Goal: Task Accomplishment & Management: Use online tool/utility

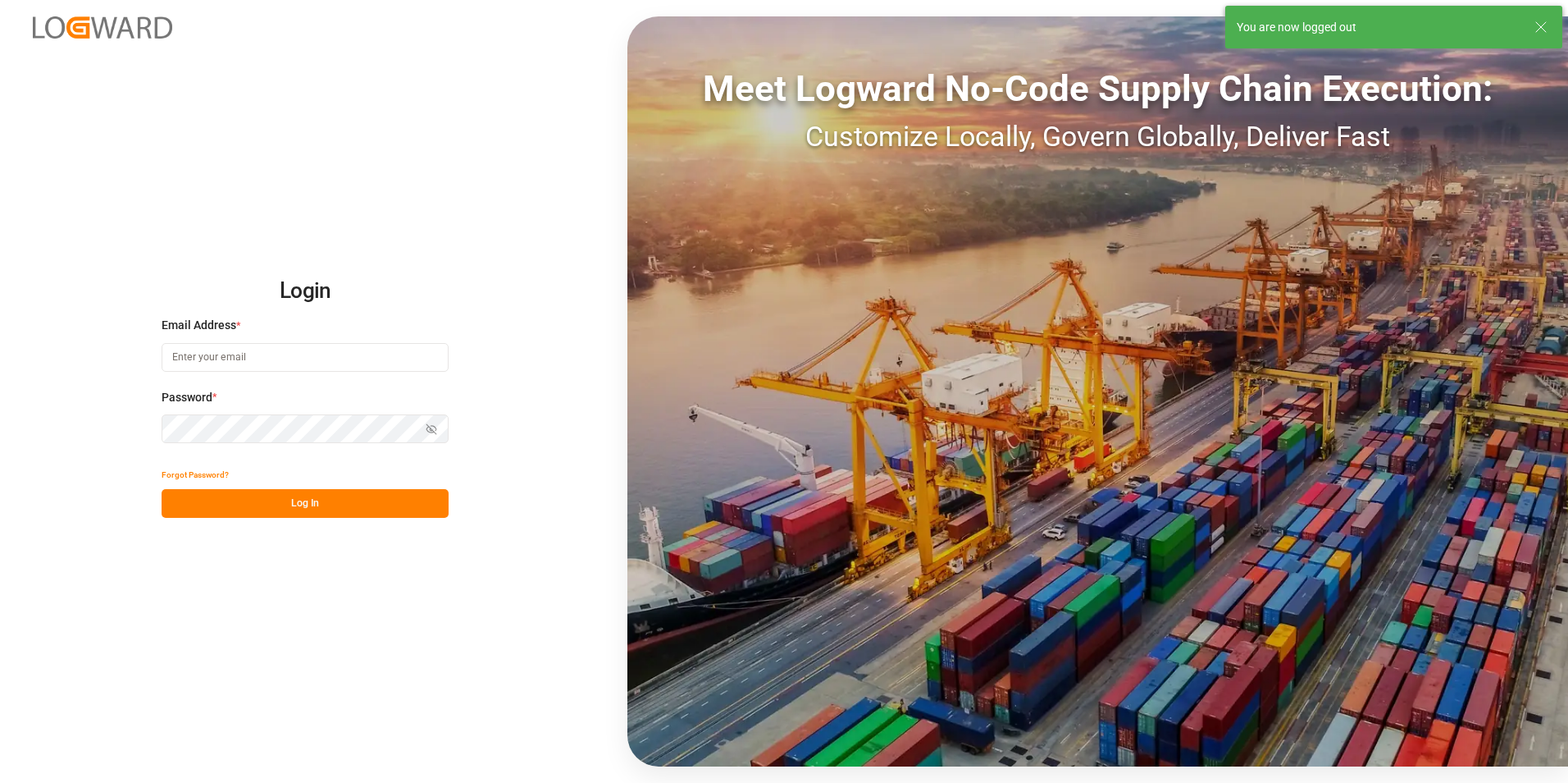
type input "[PERSON_NAME][EMAIL_ADDRESS][PERSON_NAME][DOMAIN_NAME]"
click at [254, 495] on button "Log In" at bounding box center [305, 503] width 287 height 28
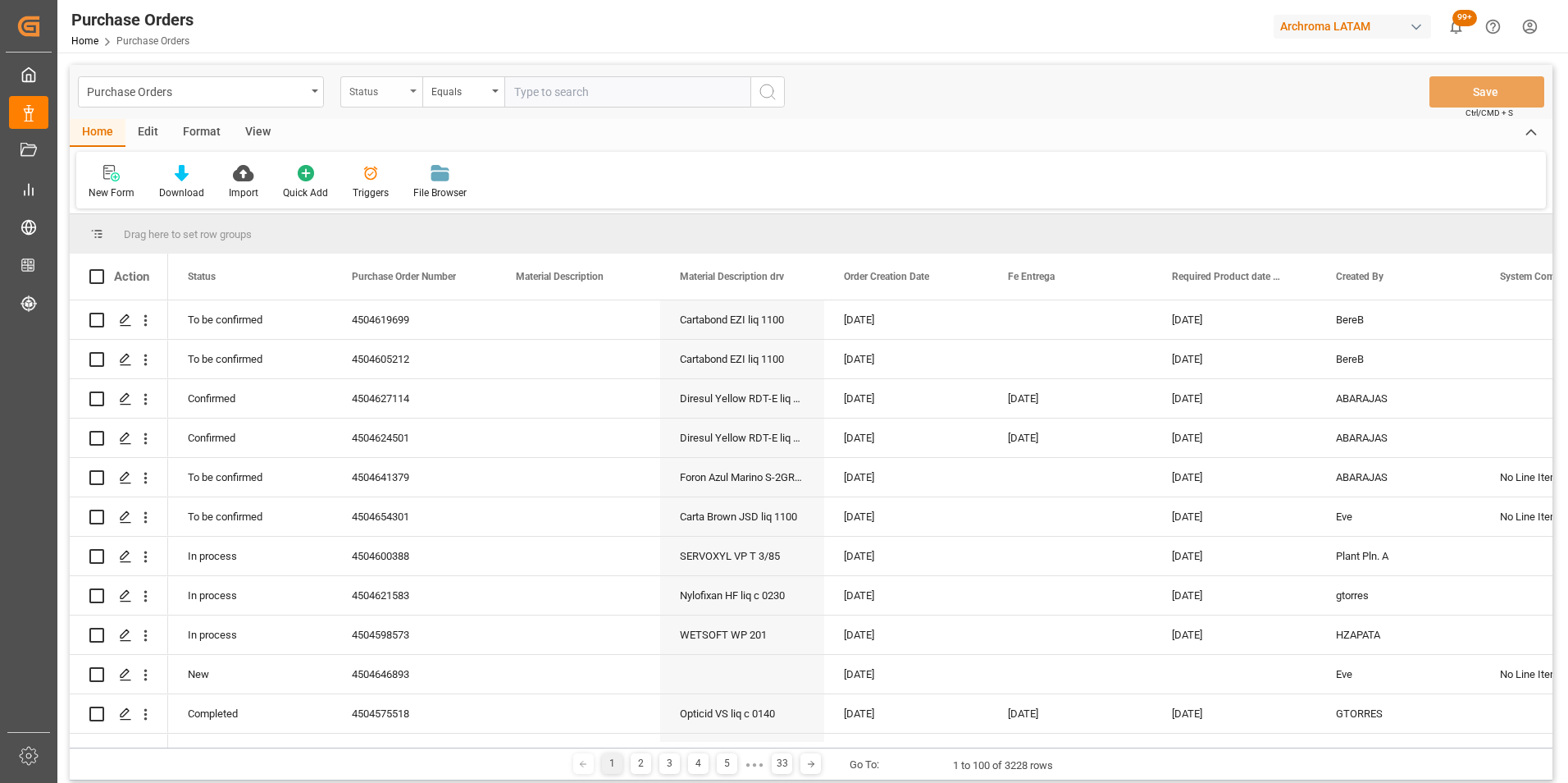
click at [362, 92] on div "Status" at bounding box center [377, 89] width 56 height 19
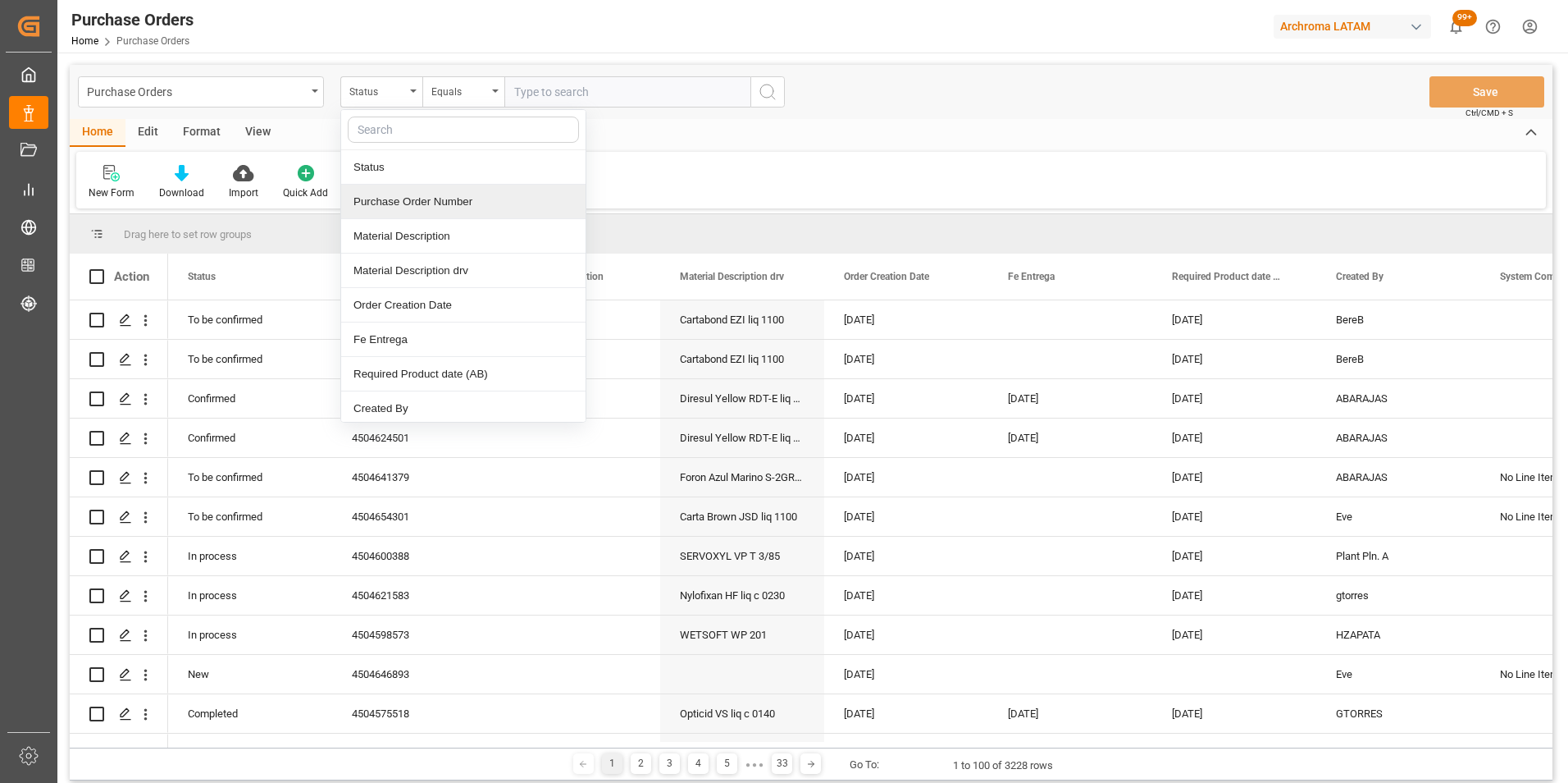
click at [398, 203] on div "Purchase Order Number" at bounding box center [463, 202] width 244 height 35
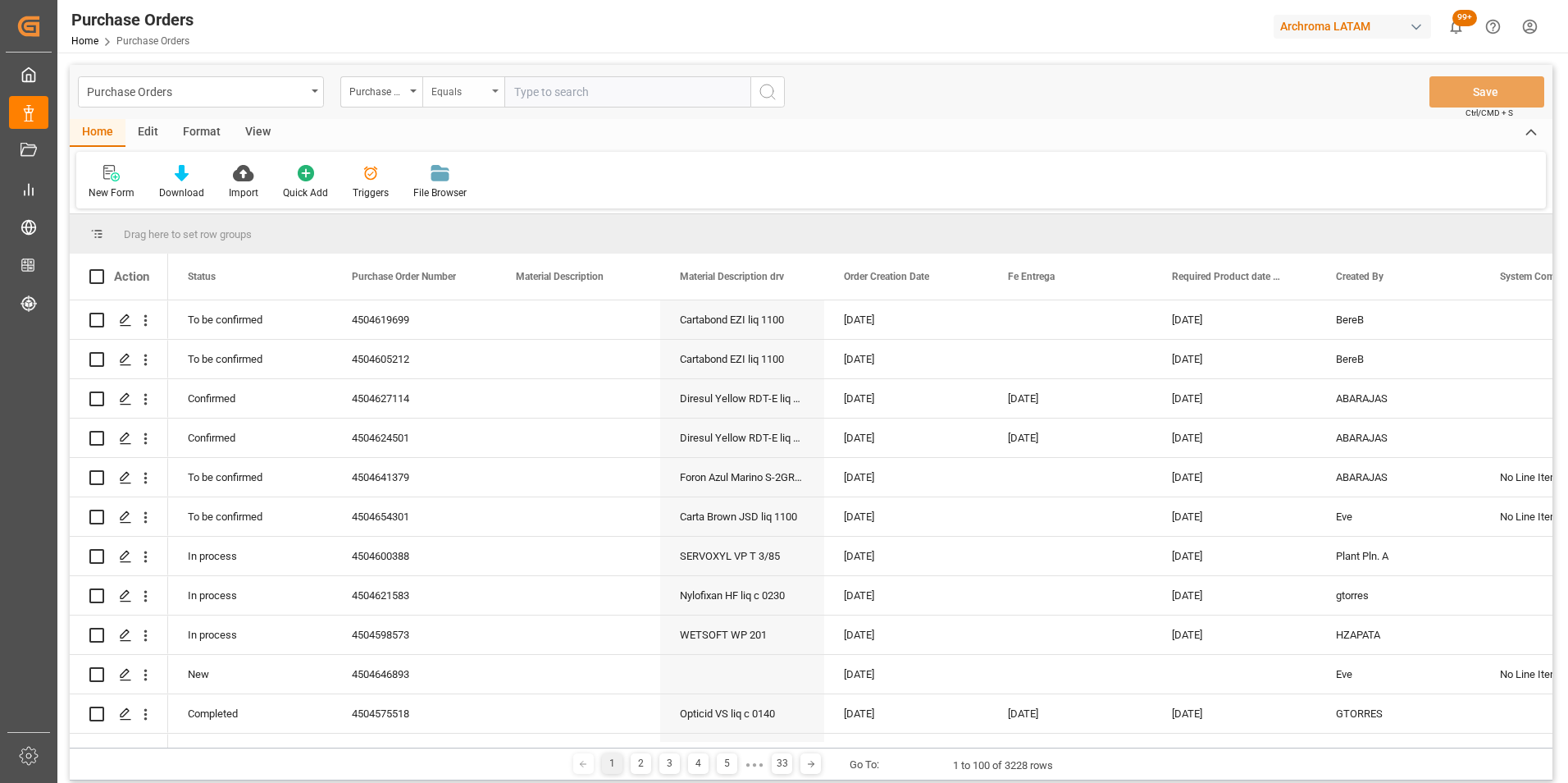
click at [452, 88] on div "Equals" at bounding box center [459, 89] width 56 height 19
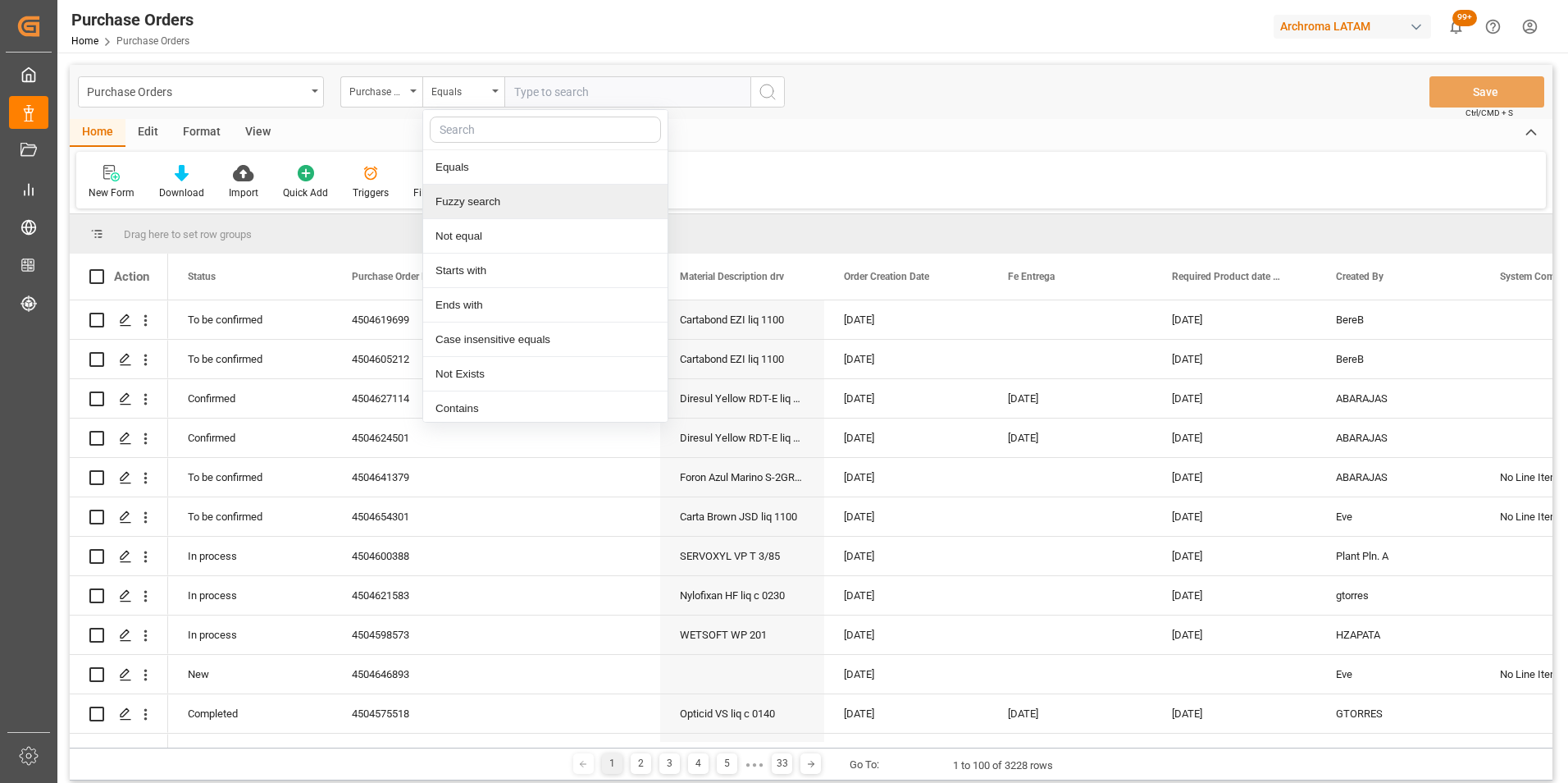
click at [487, 201] on div "Fuzzy search" at bounding box center [546, 202] width 244 height 35
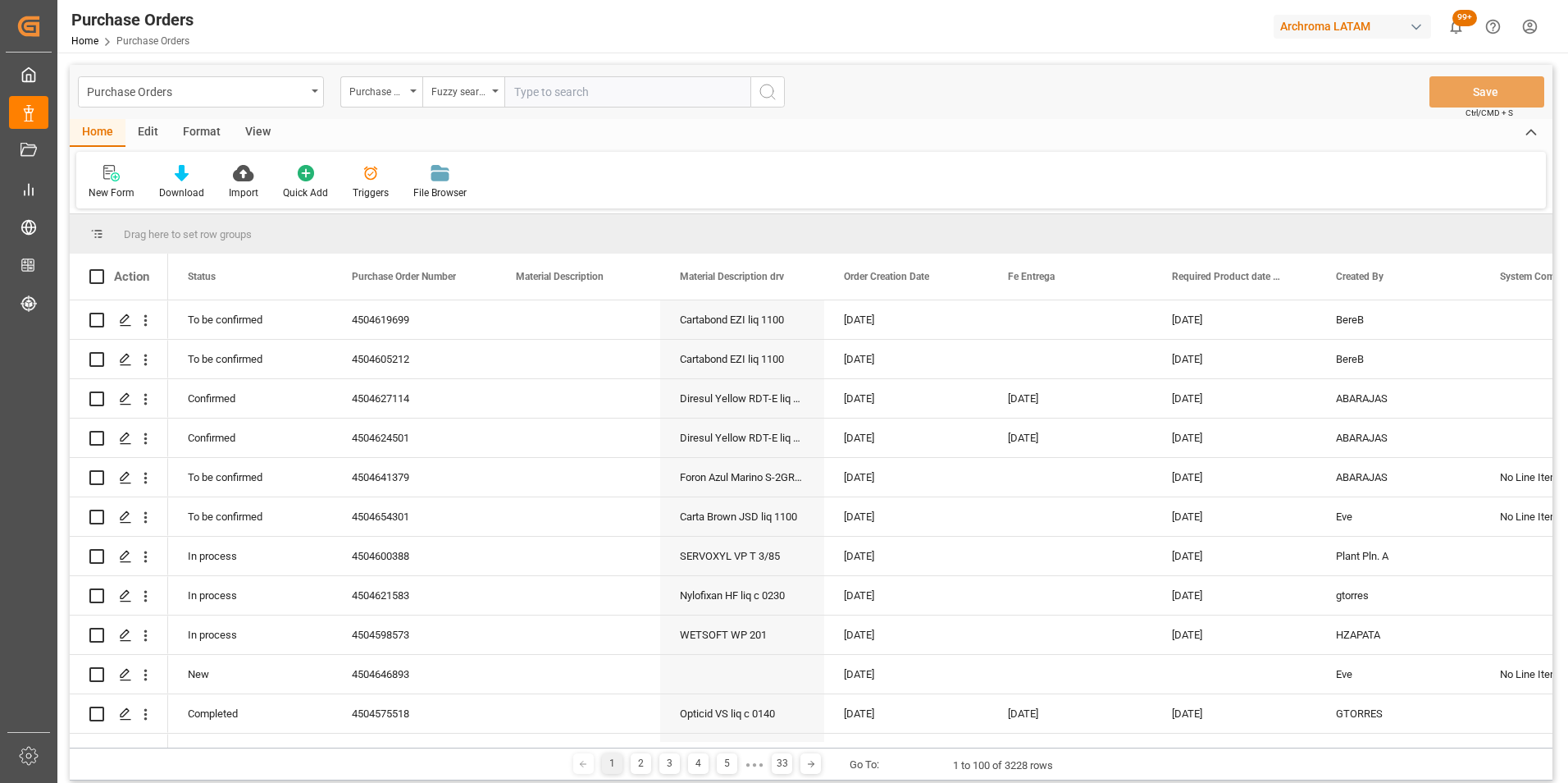
paste input "4504653036"
type input "4504653036"
click at [772, 96] on circle "search button" at bounding box center [767, 91] width 13 height 13
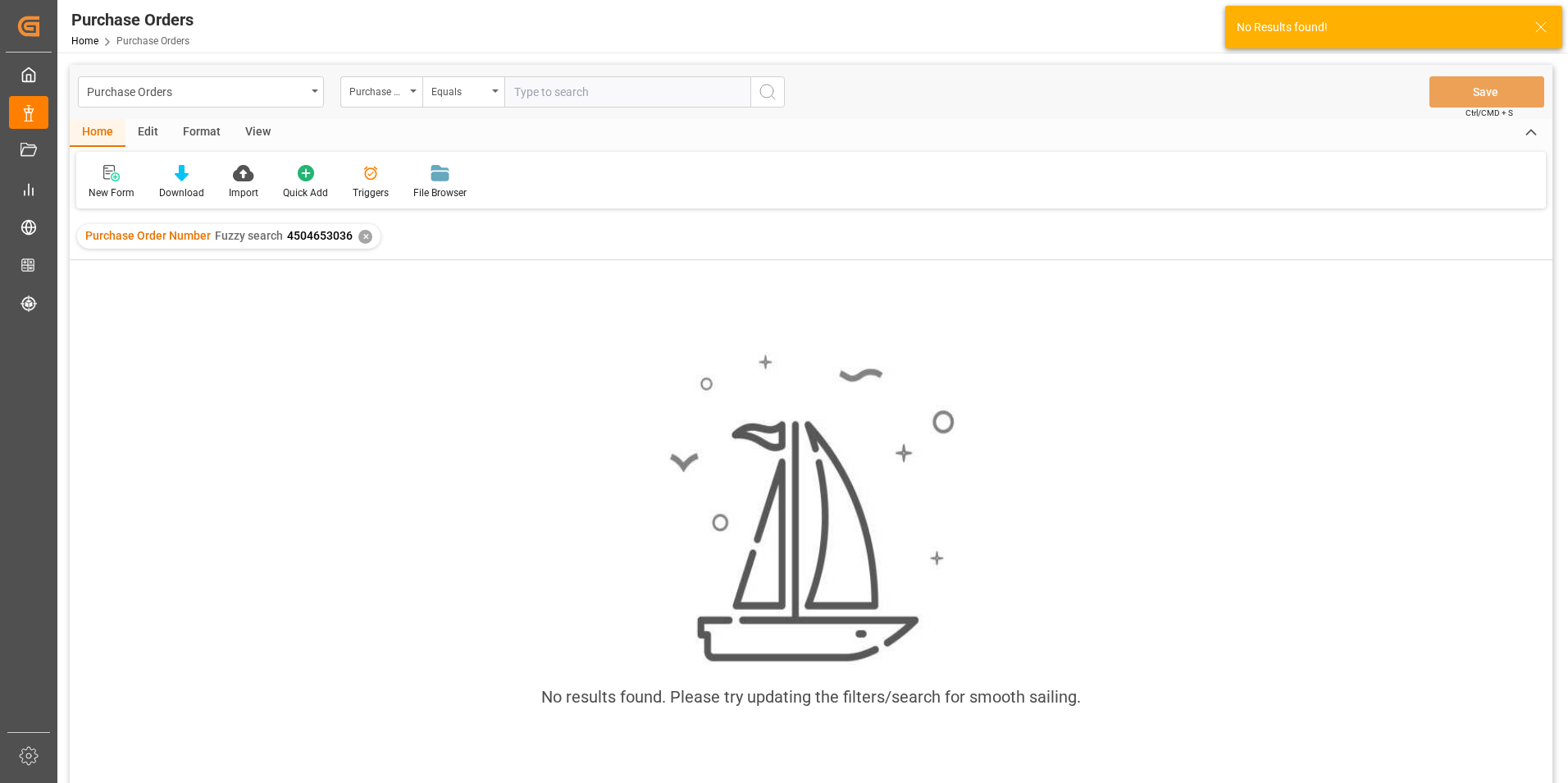
click at [363, 238] on div "✕" at bounding box center [365, 237] width 14 height 14
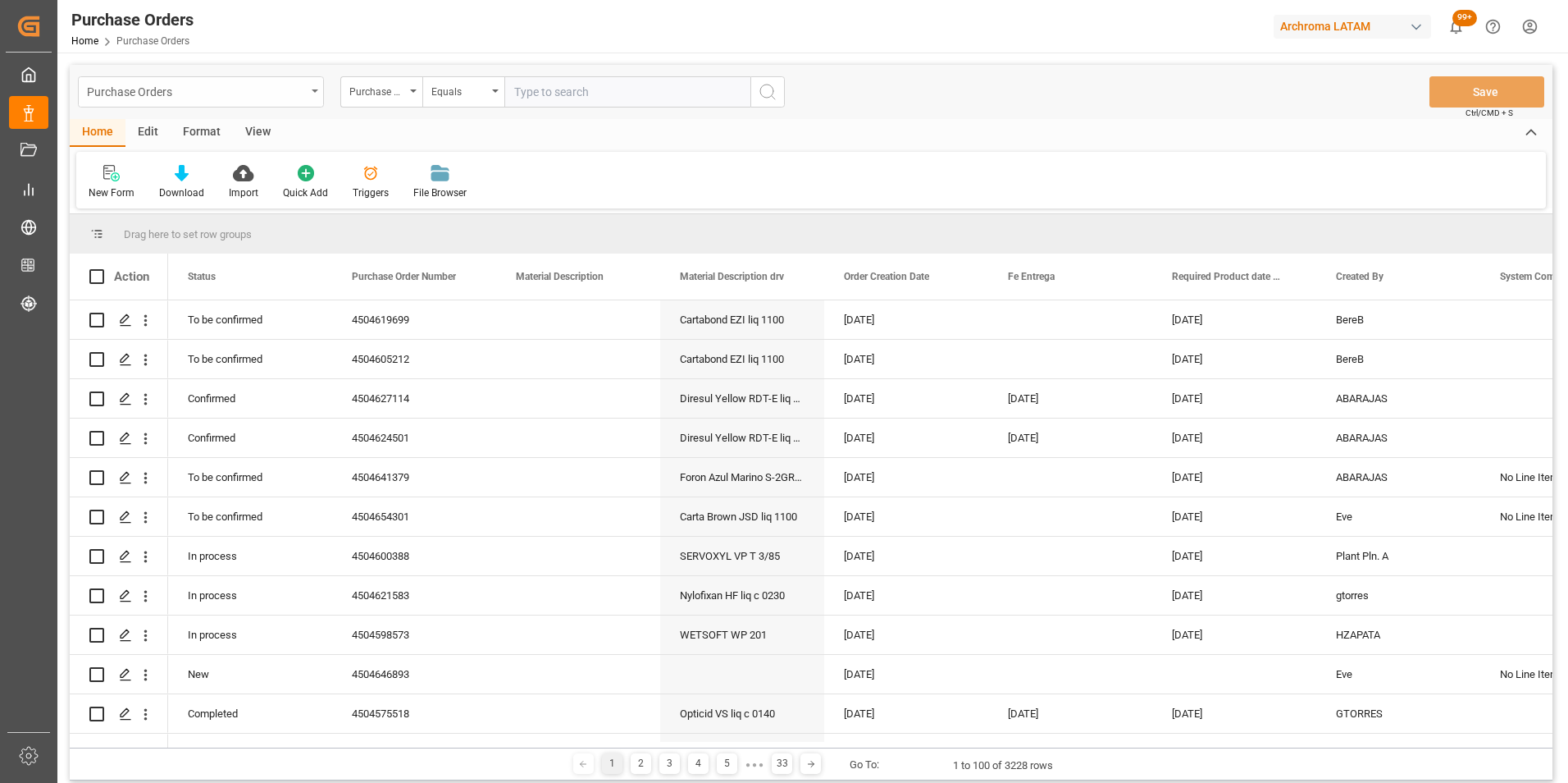
click at [302, 96] on div "Purchase Orders" at bounding box center [196, 90] width 219 height 20
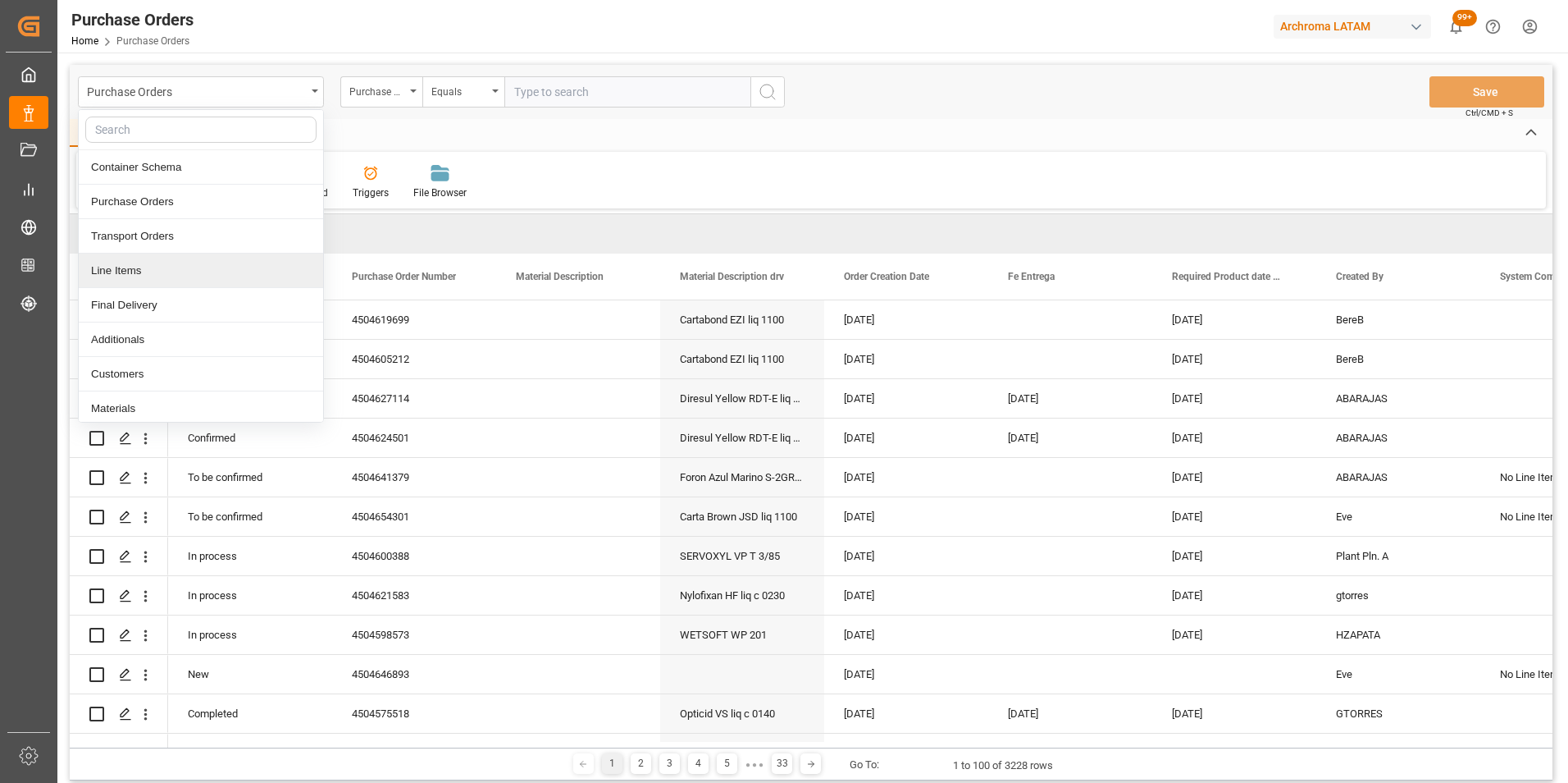
click at [197, 260] on div "Line Items" at bounding box center [201, 271] width 244 height 35
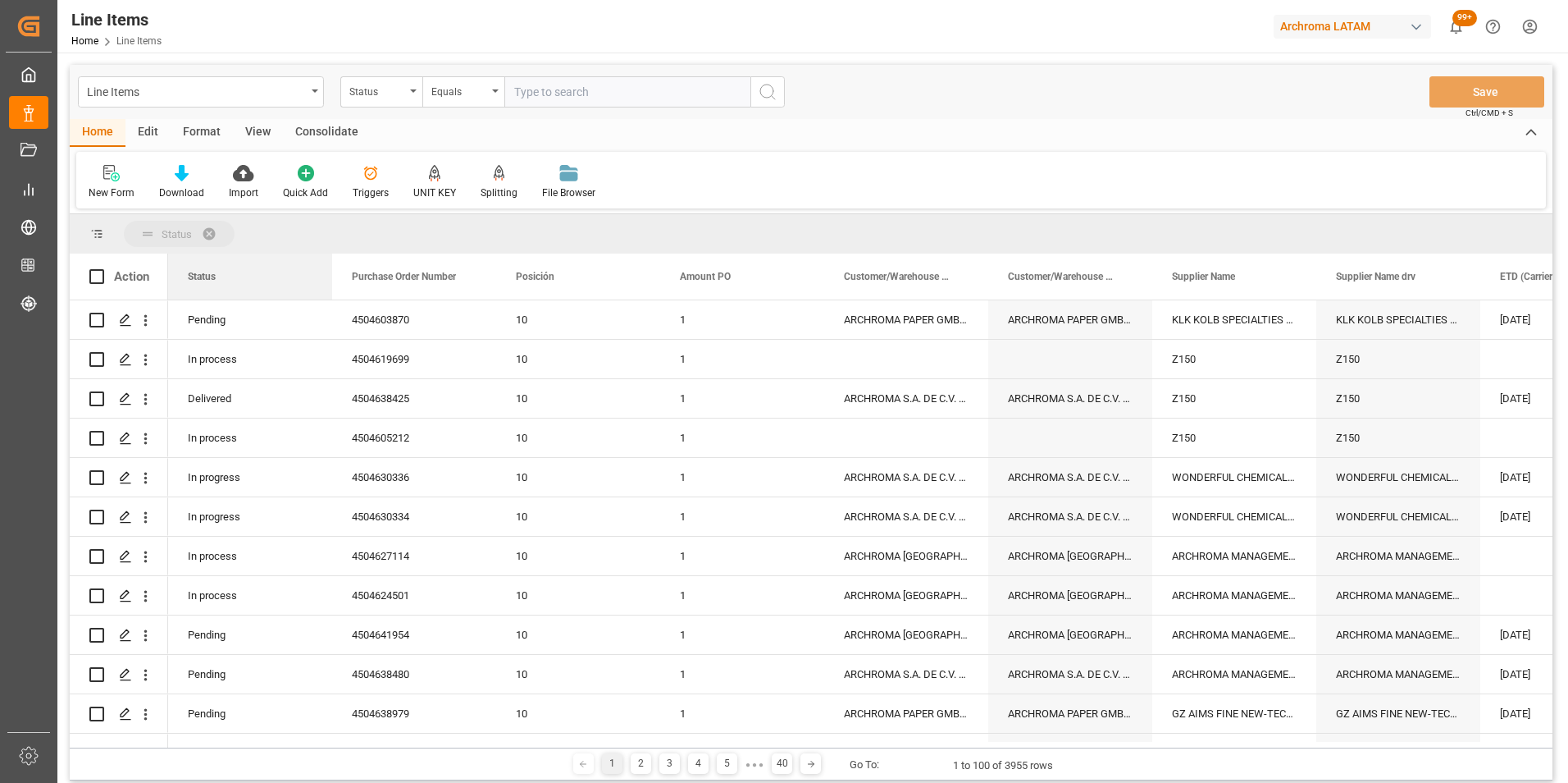
drag, startPoint x: 233, startPoint y: 280, endPoint x: 226, endPoint y: 231, distance: 49.5
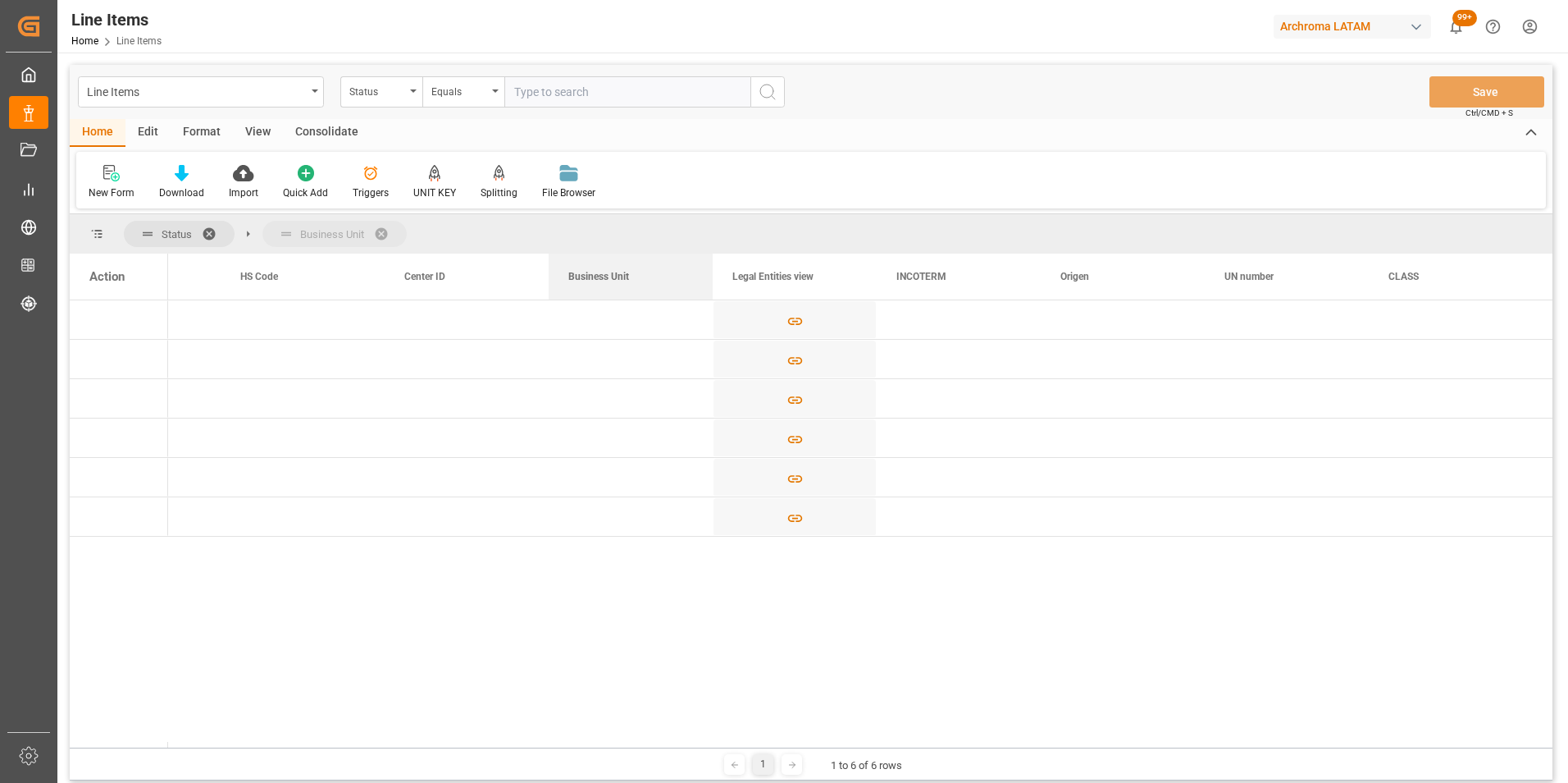
drag, startPoint x: 739, startPoint y: 286, endPoint x: 619, endPoint y: 230, distance: 132.4
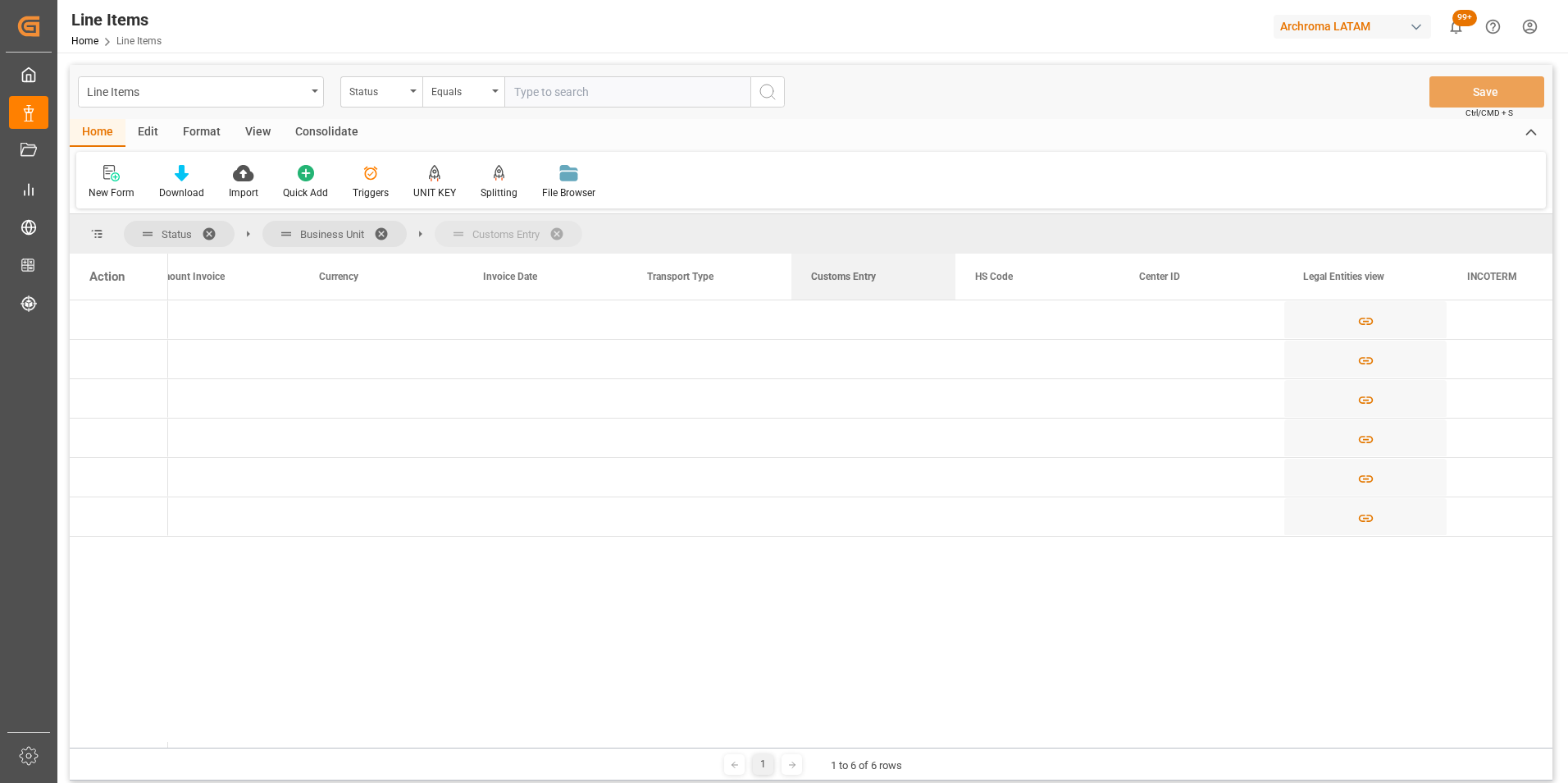
drag, startPoint x: 879, startPoint y: 281, endPoint x: 793, endPoint y: 236, distance: 97.1
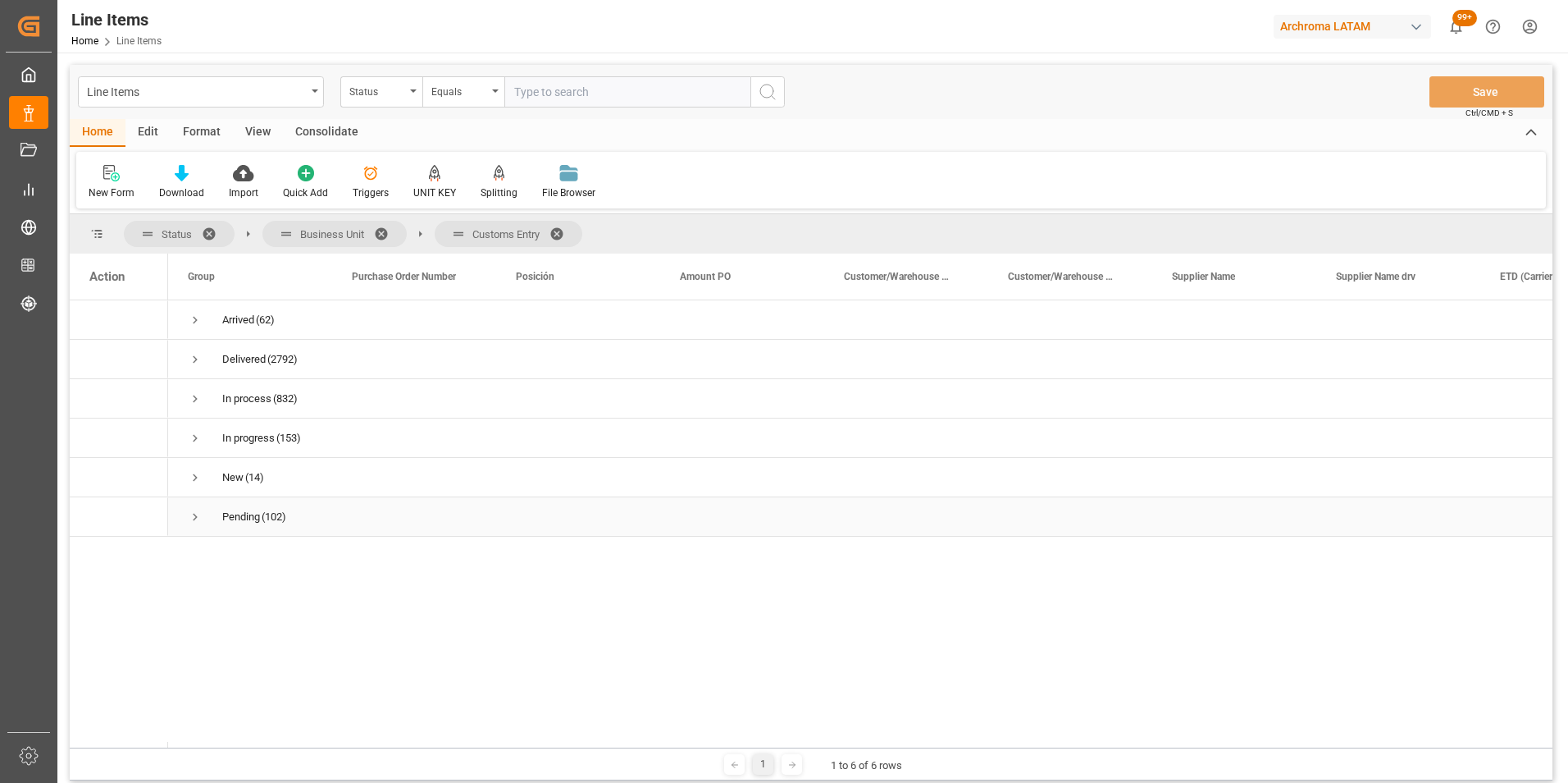
click at [190, 520] on span "Press SPACE to select this row." at bounding box center [195, 517] width 15 height 15
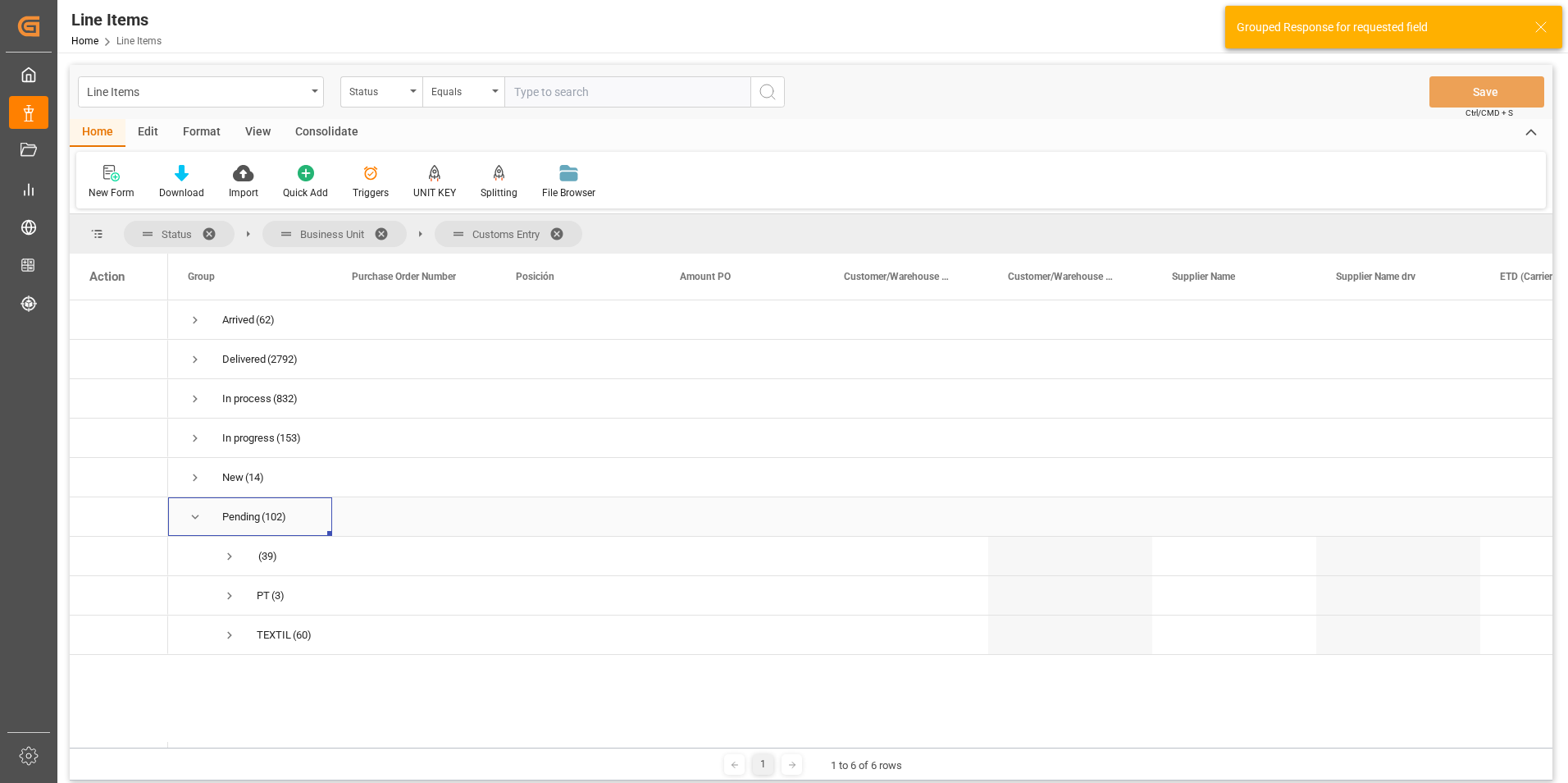
click at [190, 520] on span "Press SPACE to select this row." at bounding box center [195, 517] width 15 height 15
click at [190, 479] on span "Press SPACE to select this row." at bounding box center [195, 477] width 15 height 15
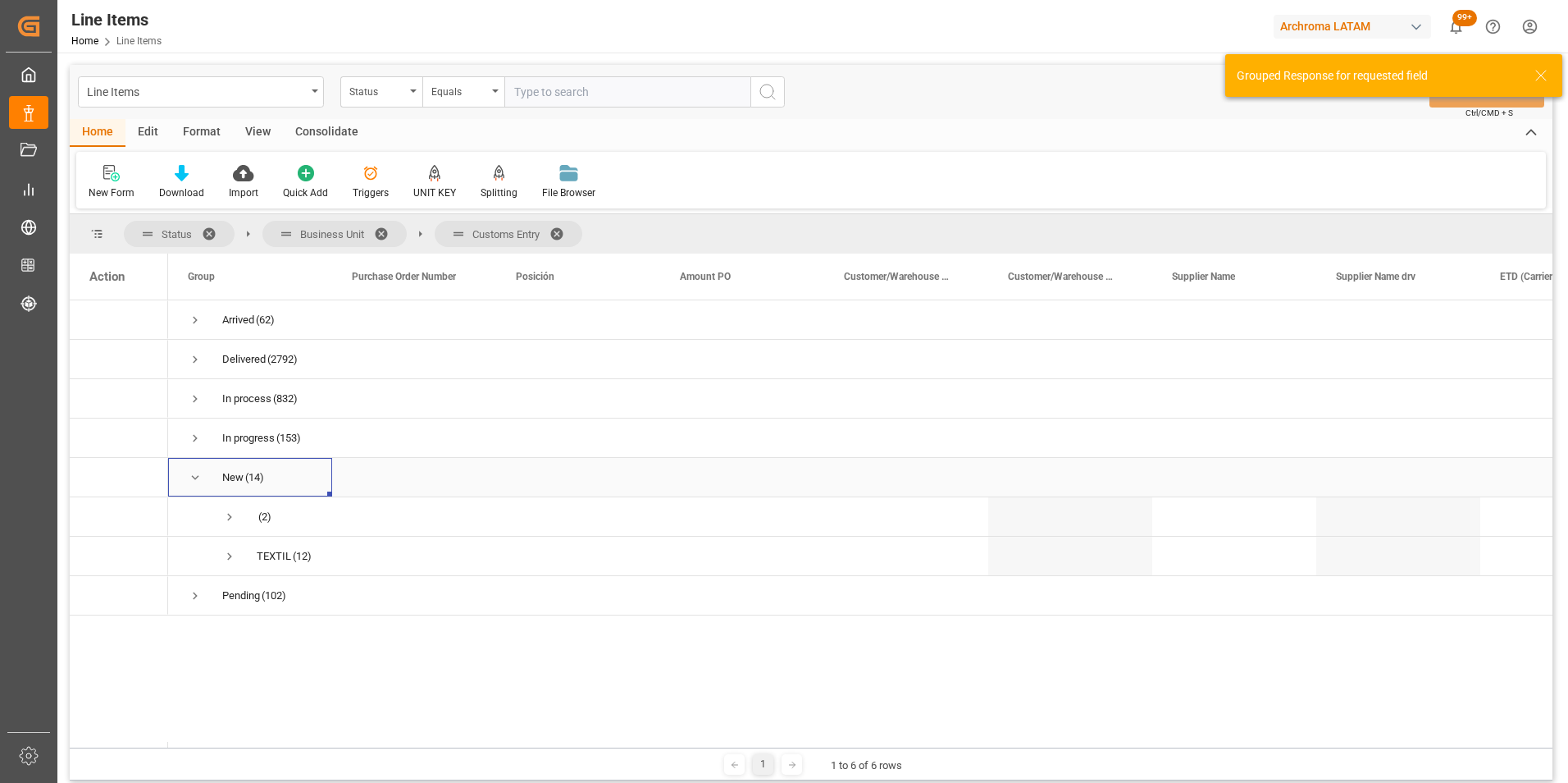
click at [190, 479] on span "Press SPACE to select this row." at bounding box center [195, 477] width 15 height 15
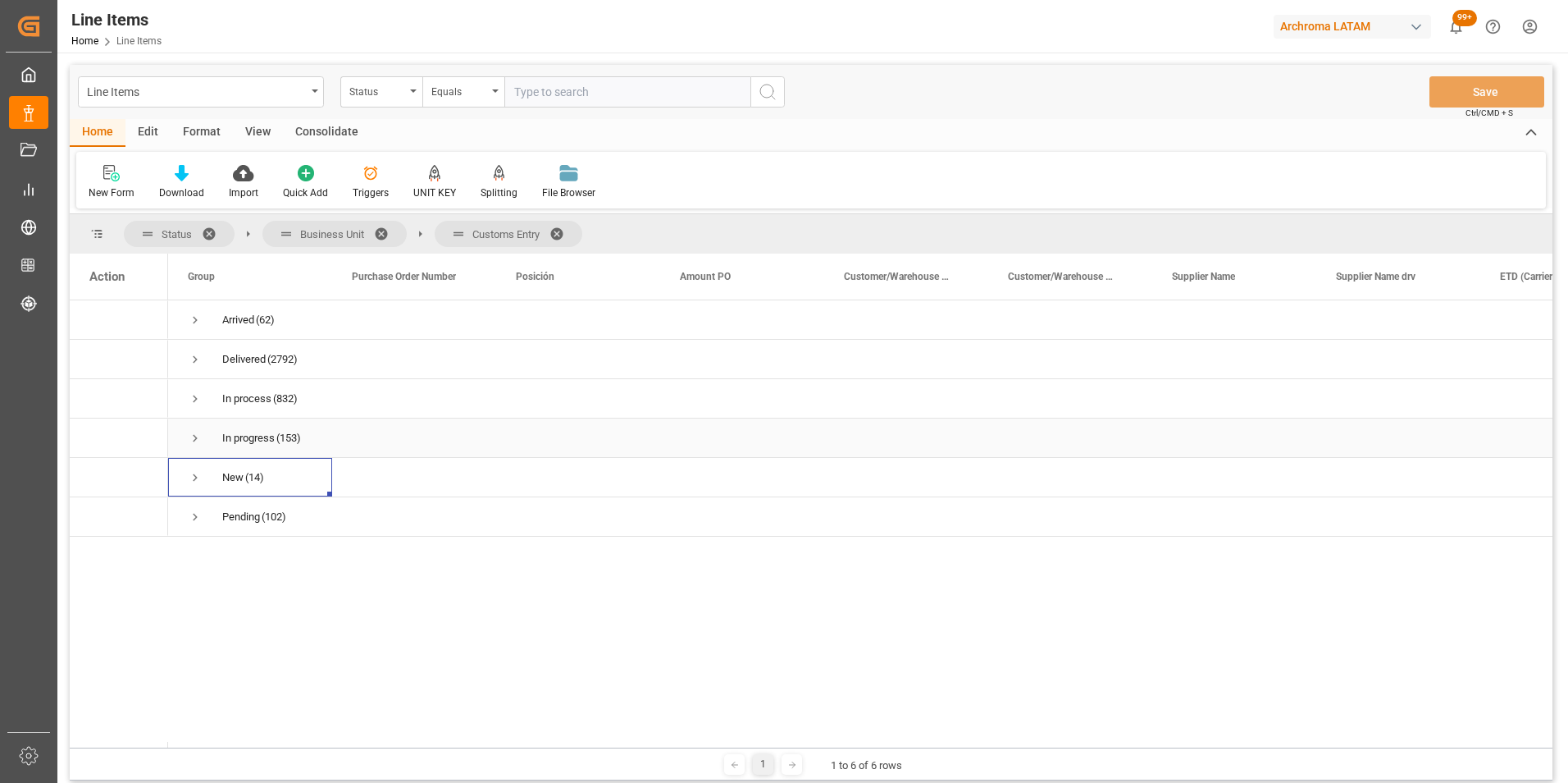
click at [187, 438] on span "Press SPACE to select this row." at bounding box center [195, 438] width 15 height 15
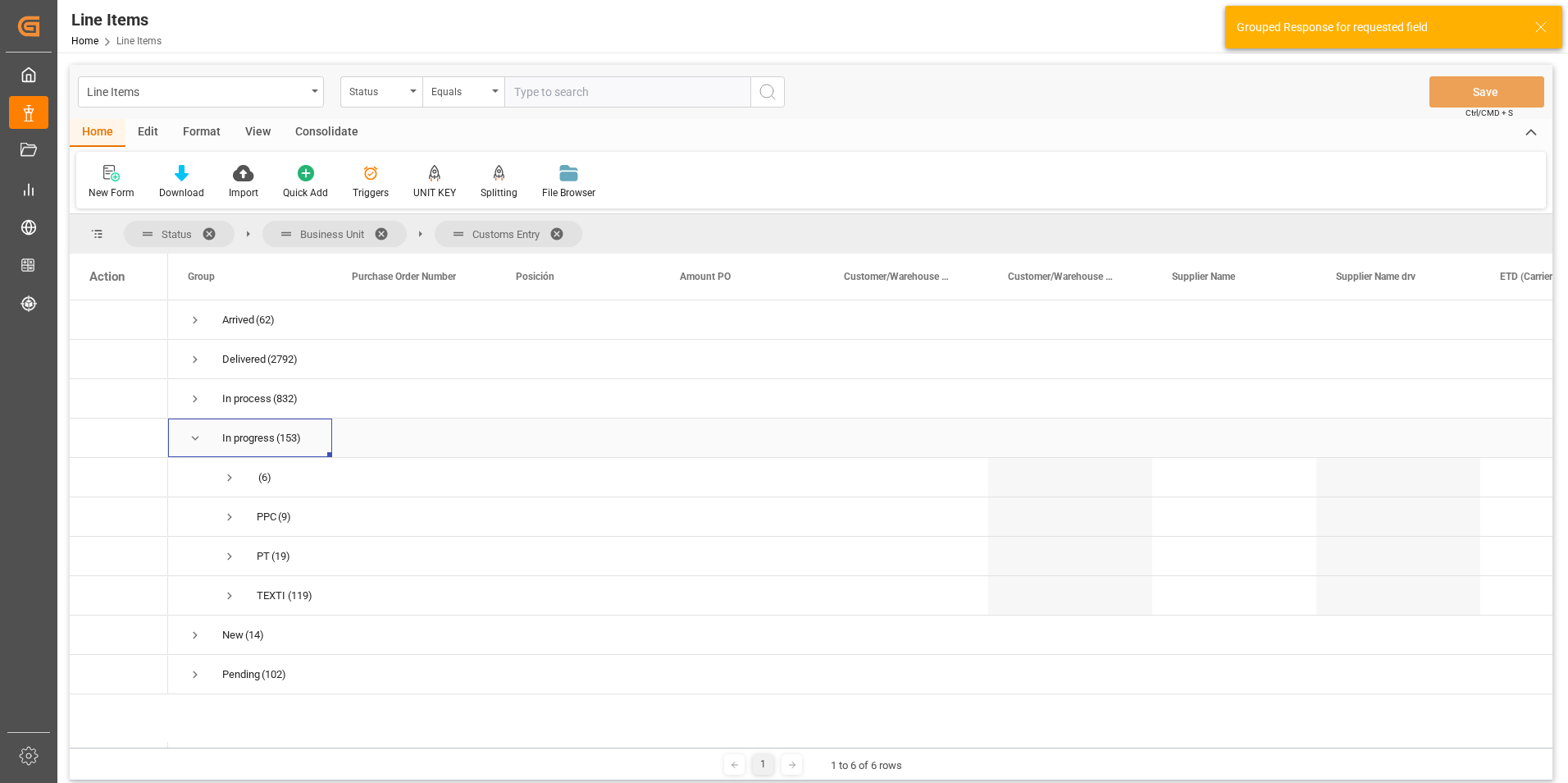
click at [191, 439] on span "Press SPACE to select this row." at bounding box center [195, 438] width 15 height 15
click at [229, 477] on span "Press SPACE to select this row." at bounding box center [229, 477] width 15 height 15
click at [262, 557] on span "Press SPACE to select this row." at bounding box center [264, 556] width 15 height 15
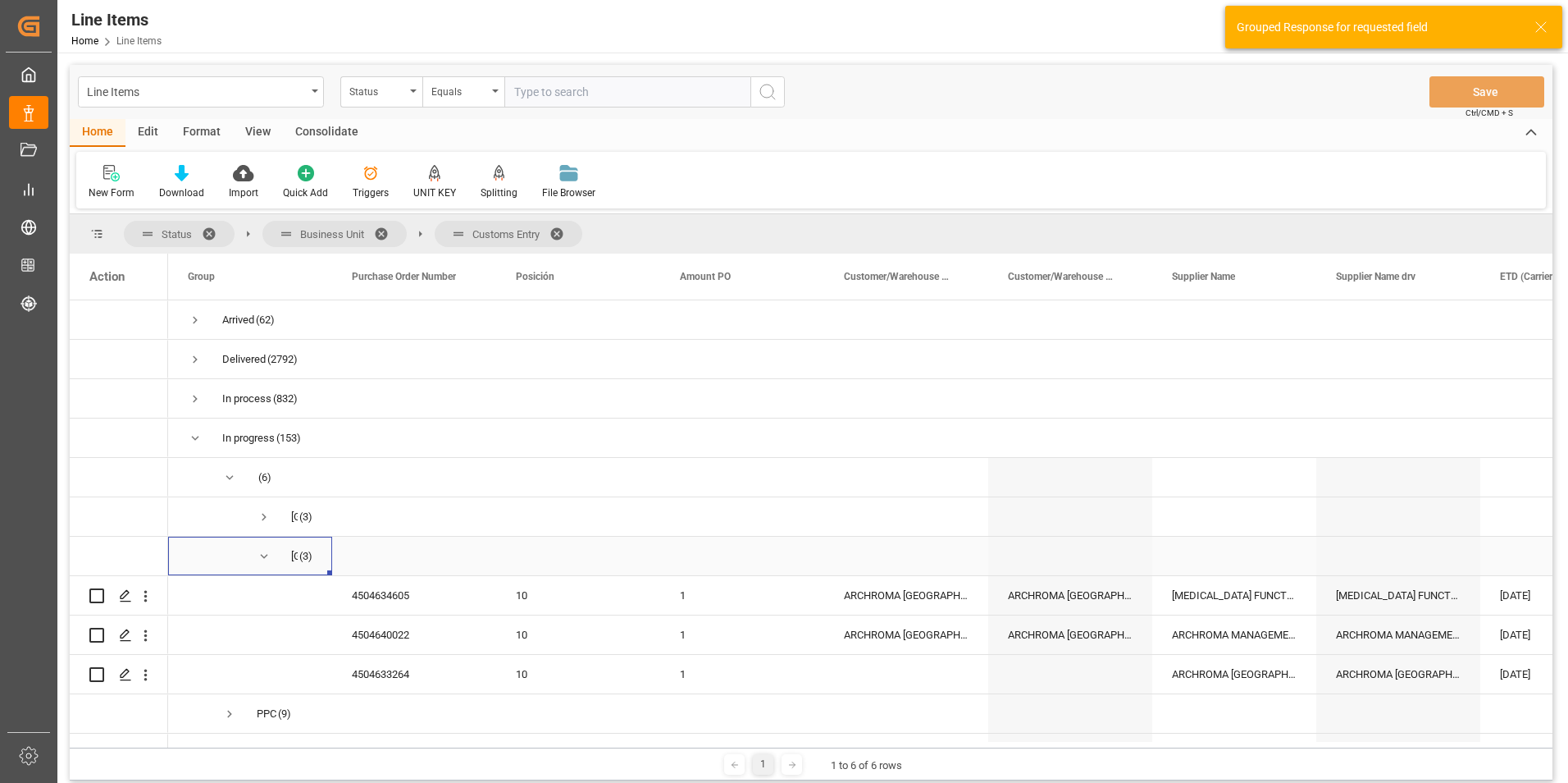
click at [262, 557] on span "Press SPACE to select this row." at bounding box center [264, 556] width 15 height 15
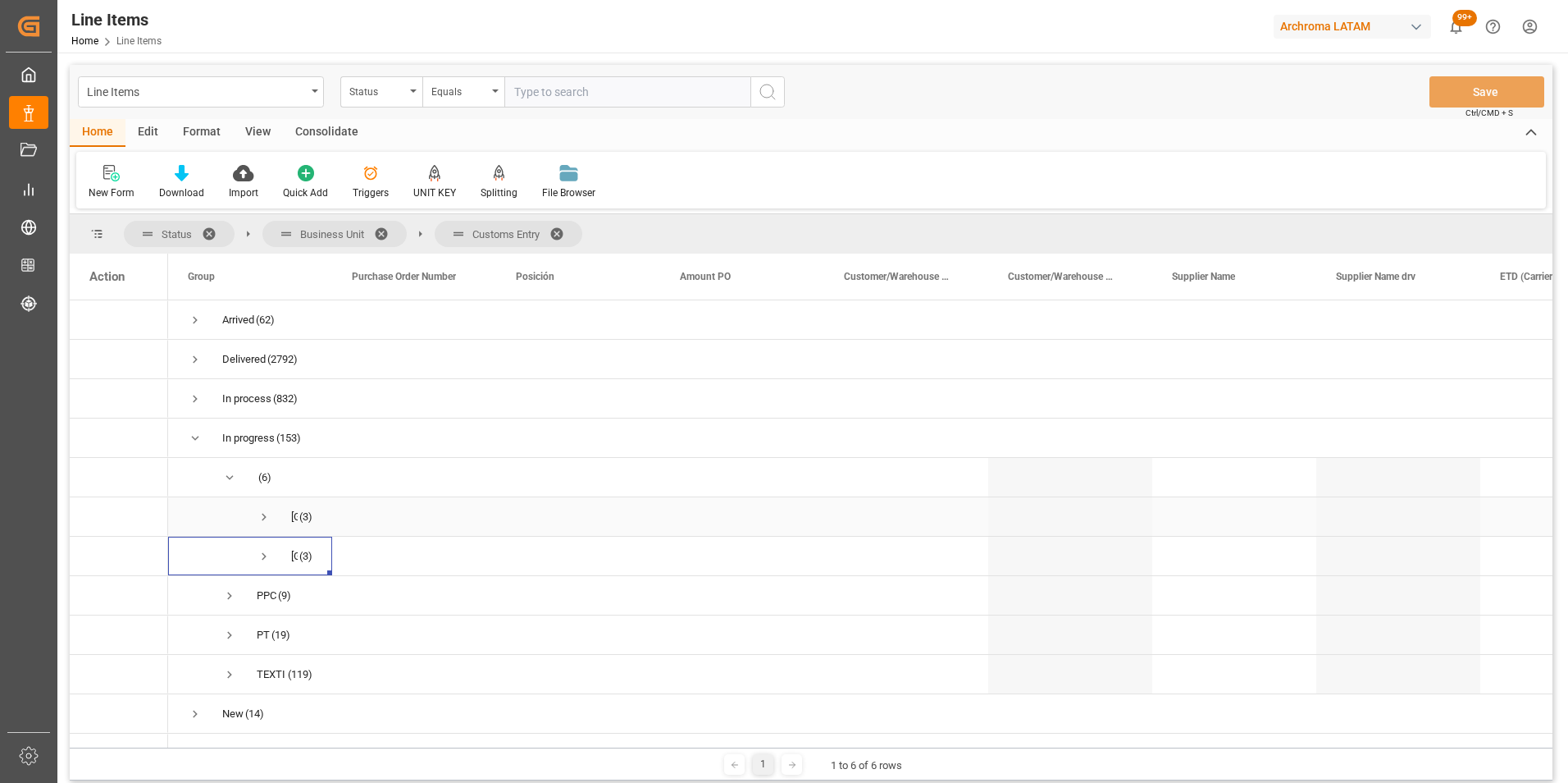
click at [265, 518] on span "Press SPACE to select this row." at bounding box center [264, 517] width 15 height 15
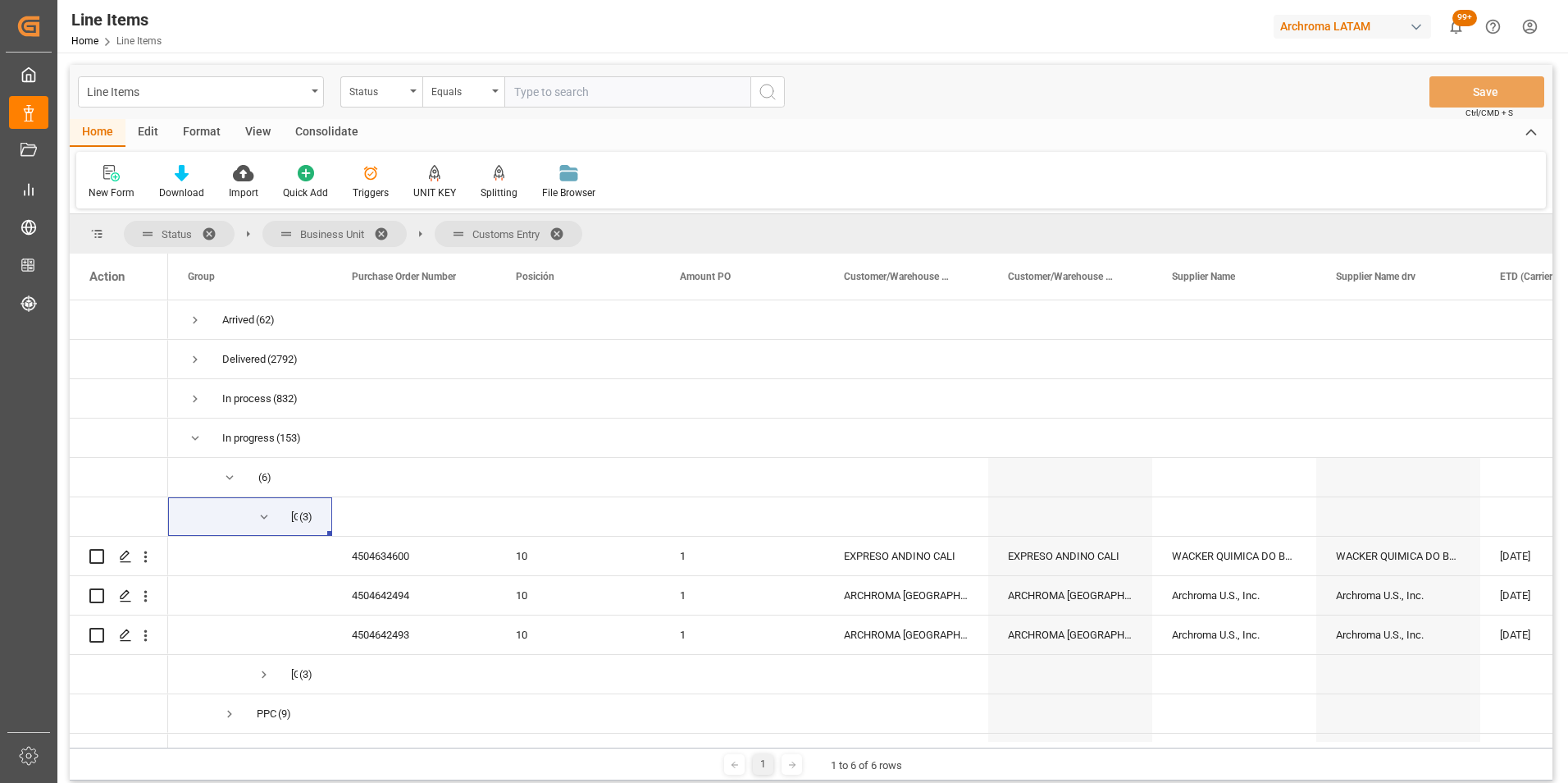
drag, startPoint x: 302, startPoint y: 748, endPoint x: 323, endPoint y: 748, distance: 21.0
click at [323, 748] on div "1 1 to 6 of 6 rows" at bounding box center [811, 764] width 1483 height 33
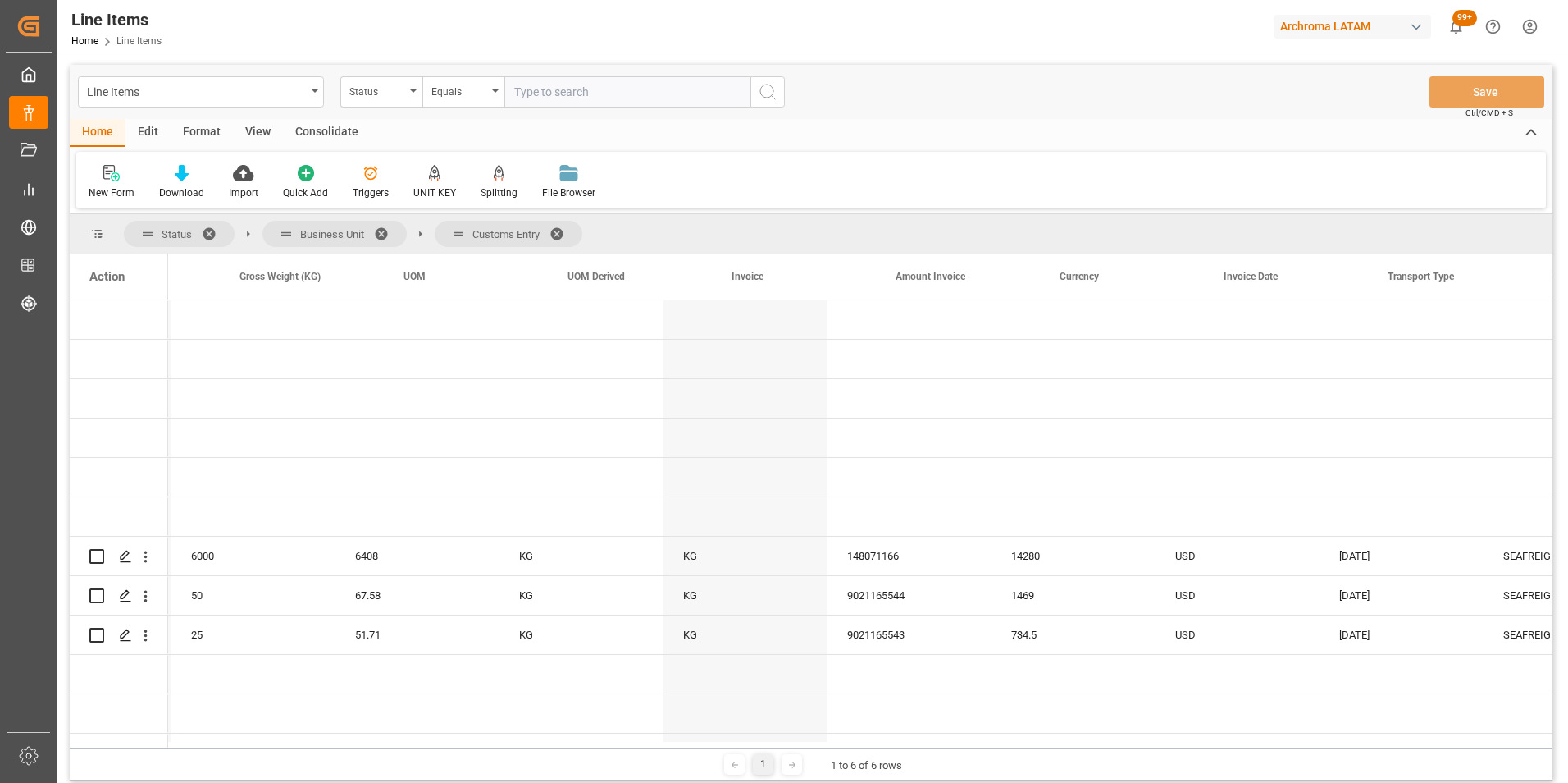
scroll to position [0, 3902]
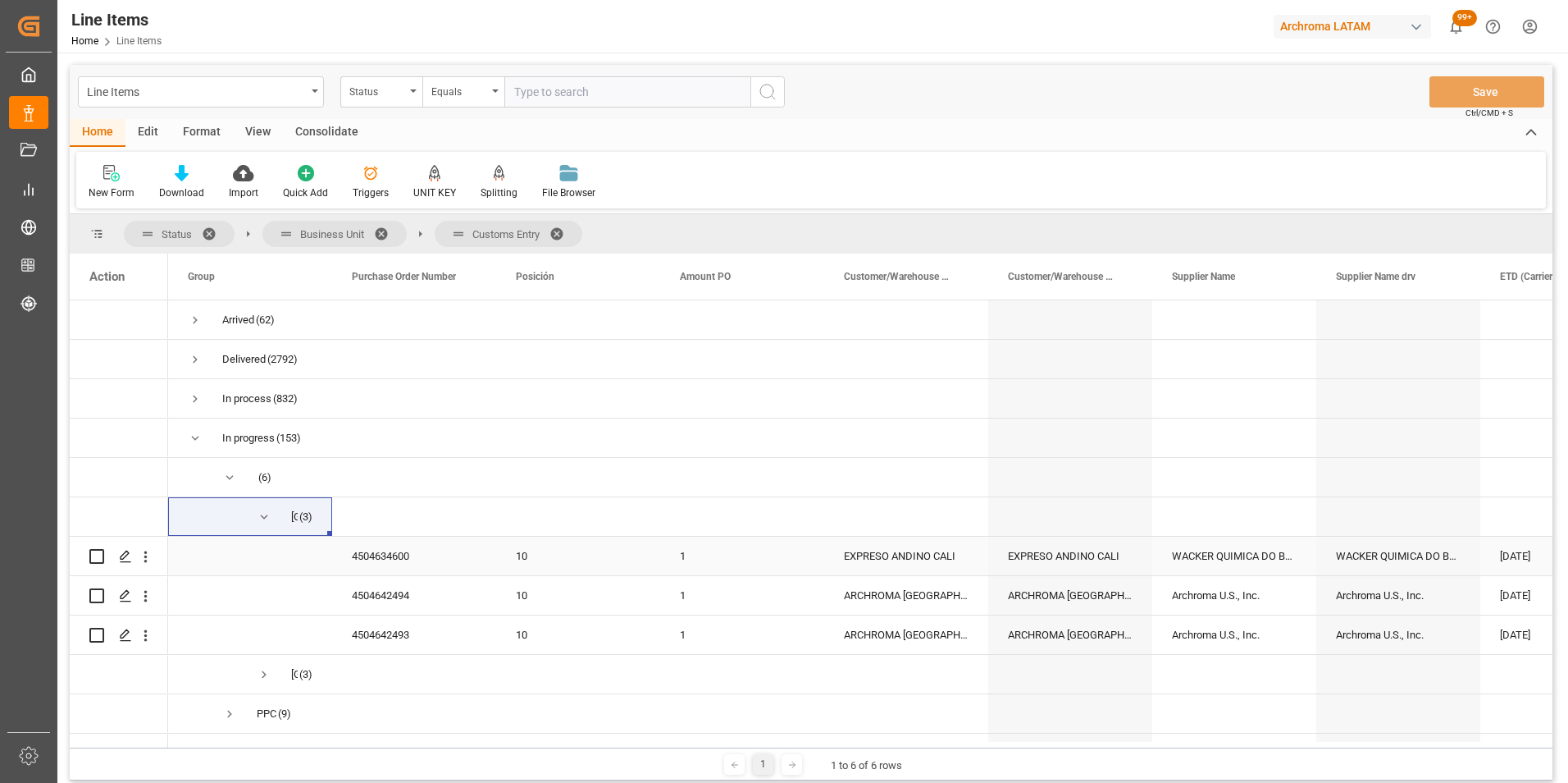
click at [379, 558] on div "4504634600" at bounding box center [414, 557] width 164 height 39
click at [387, 593] on div "4504642494" at bounding box center [414, 595] width 164 height 39
click at [266, 517] on span "Press SPACE to select this row." at bounding box center [264, 517] width 15 height 15
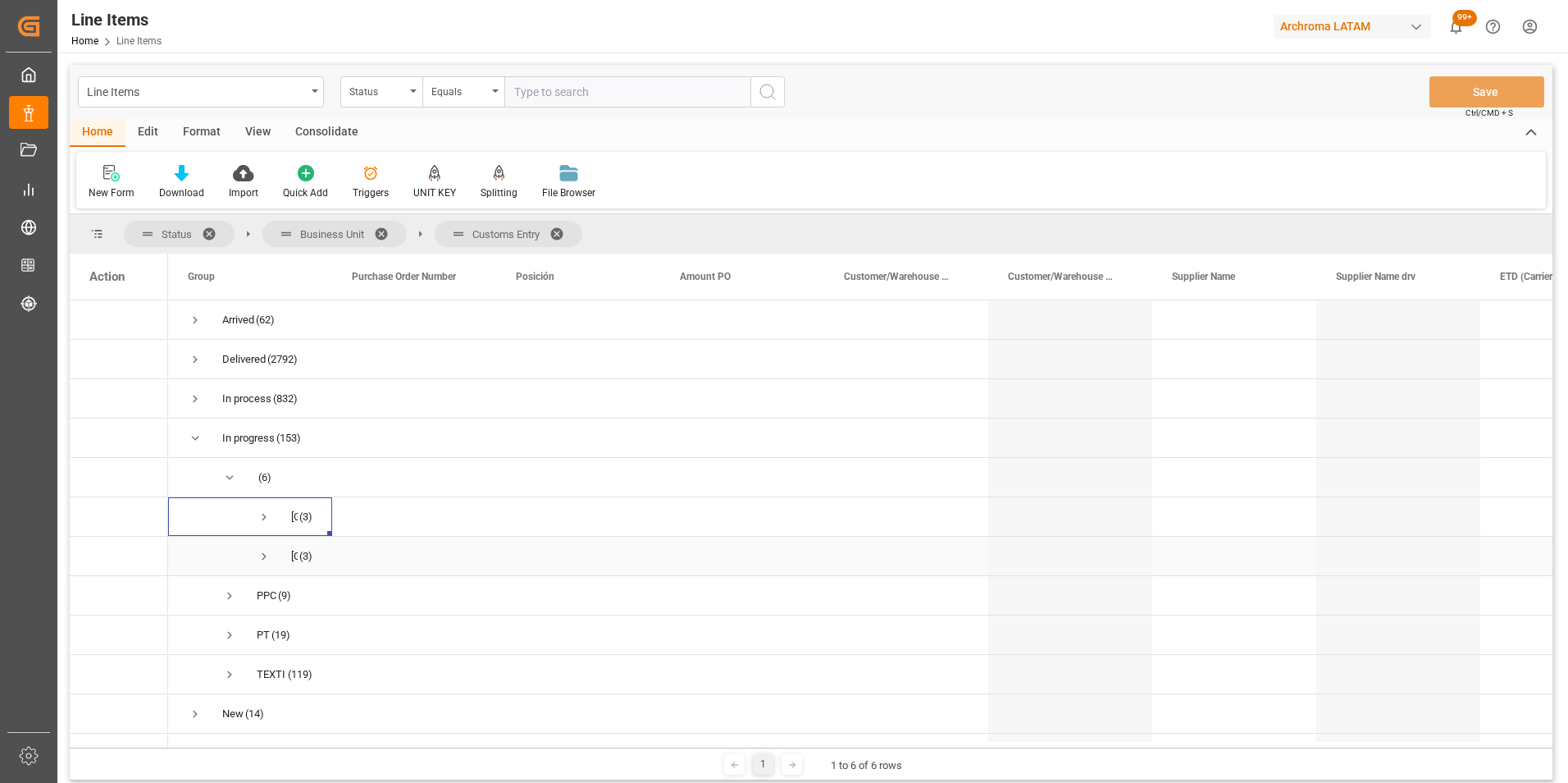
click at [263, 549] on span "Press SPACE to select this row." at bounding box center [264, 556] width 15 height 15
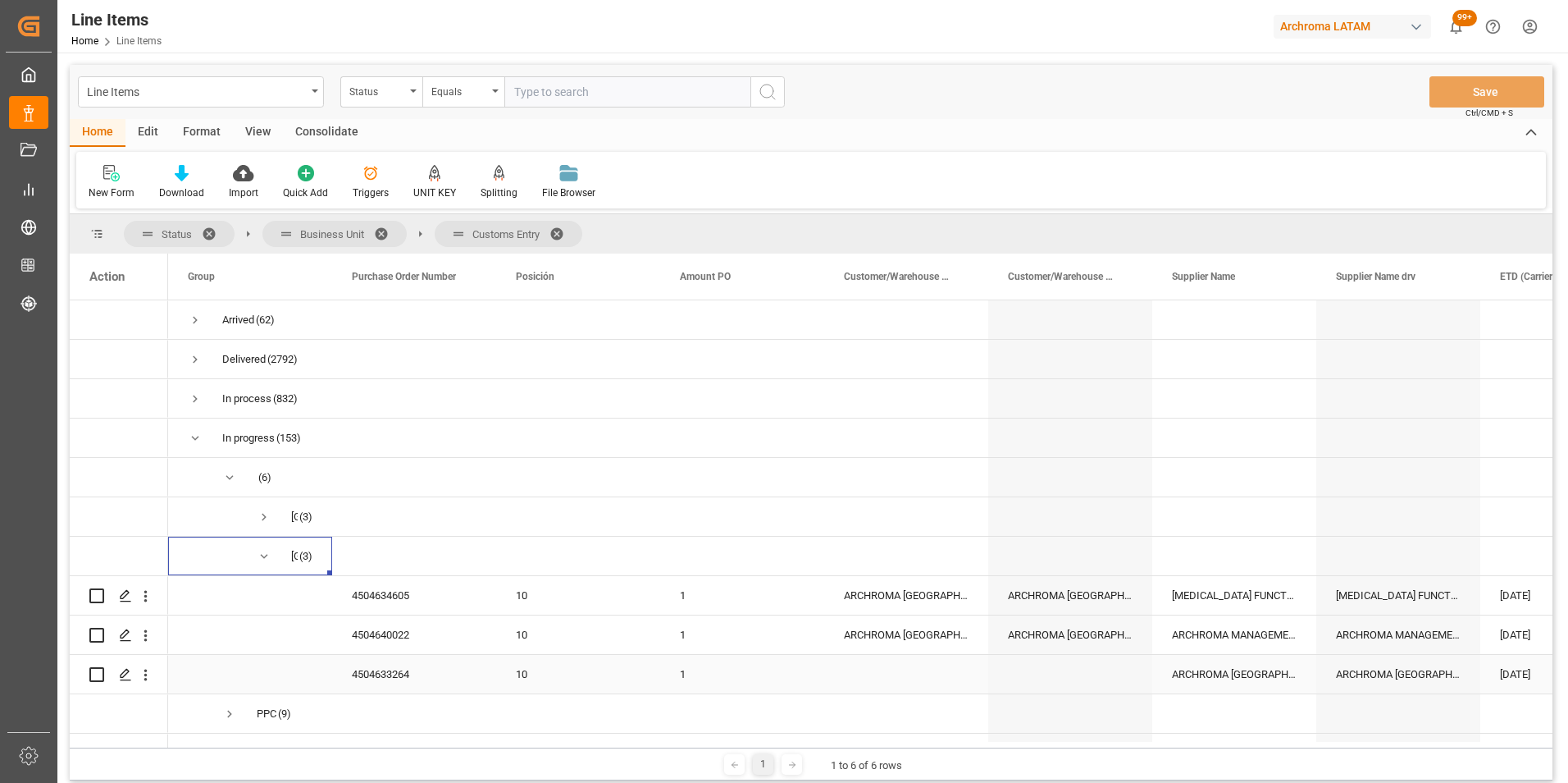
click at [409, 679] on div "4504633264" at bounding box center [414, 674] width 164 height 39
click at [267, 550] on span "Press SPACE to select this row." at bounding box center [264, 556] width 15 height 15
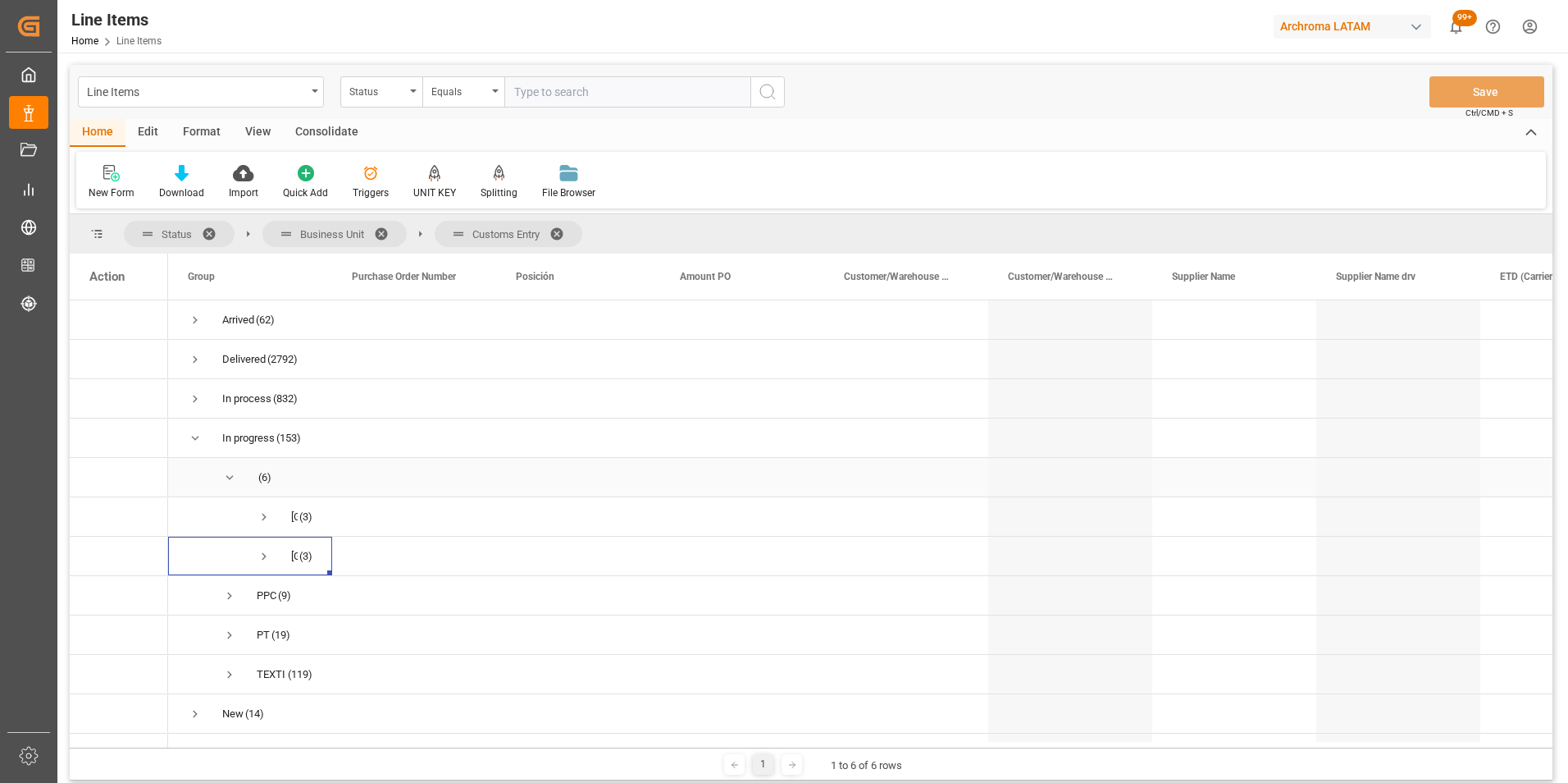
click at [227, 475] on span "Press SPACE to select this row." at bounding box center [229, 477] width 15 height 15
click at [228, 593] on span "Press SPACE to select this row." at bounding box center [229, 595] width 15 height 15
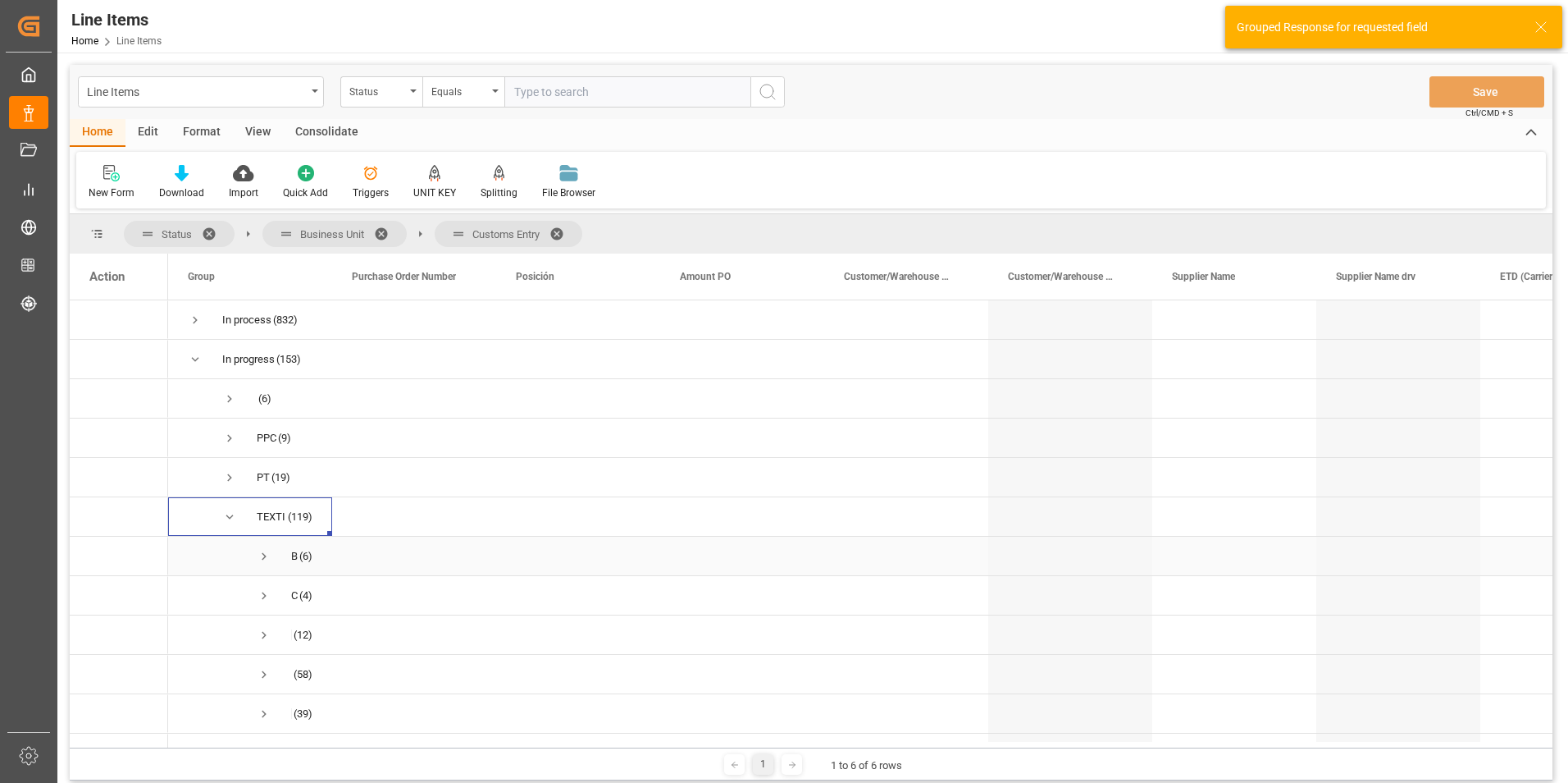
scroll to position [155, 0]
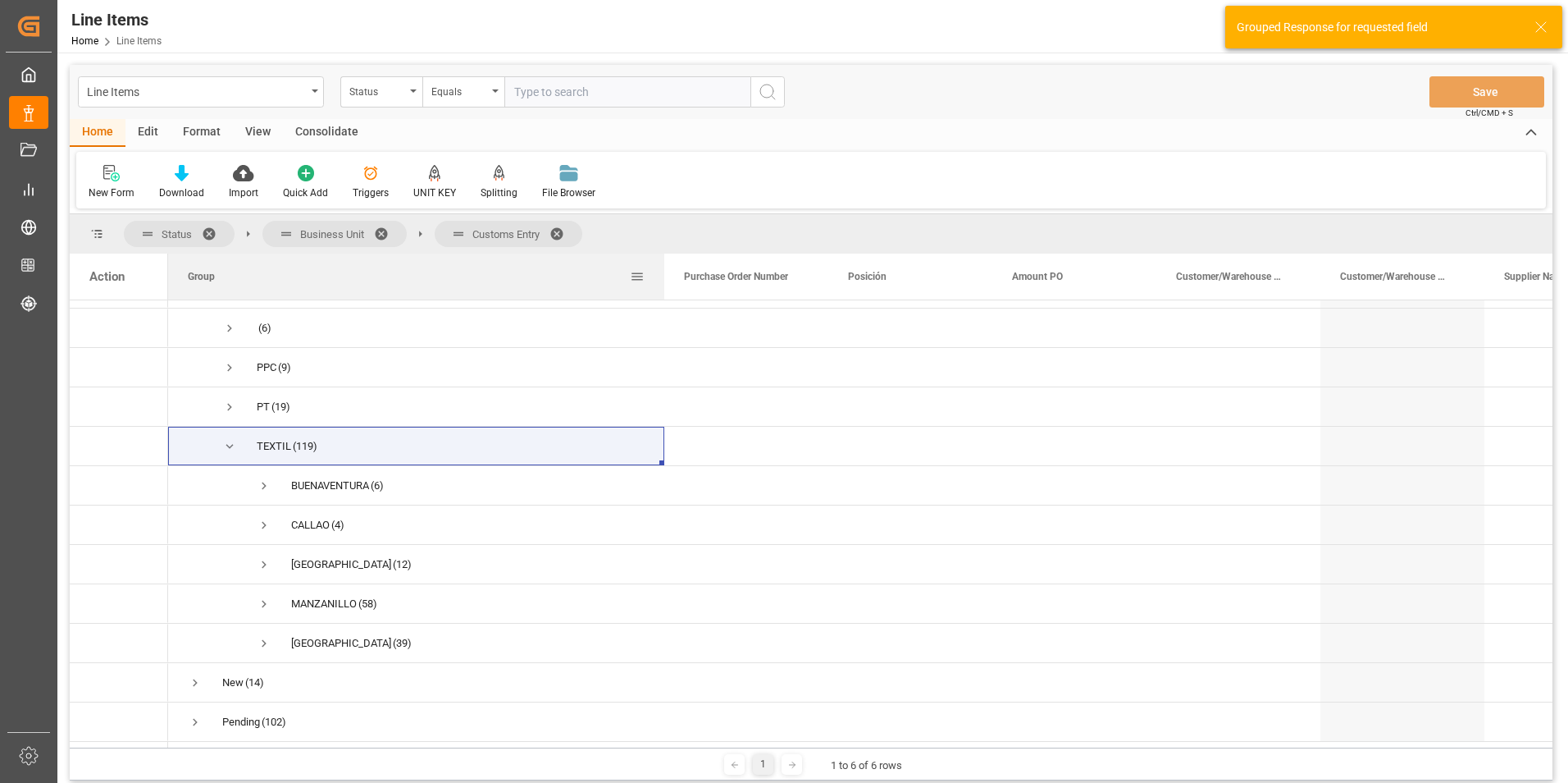
drag, startPoint x: 332, startPoint y: 272, endPoint x: 656, endPoint y: 285, distance: 324.3
click at [662, 283] on div at bounding box center [664, 277] width 6 height 46
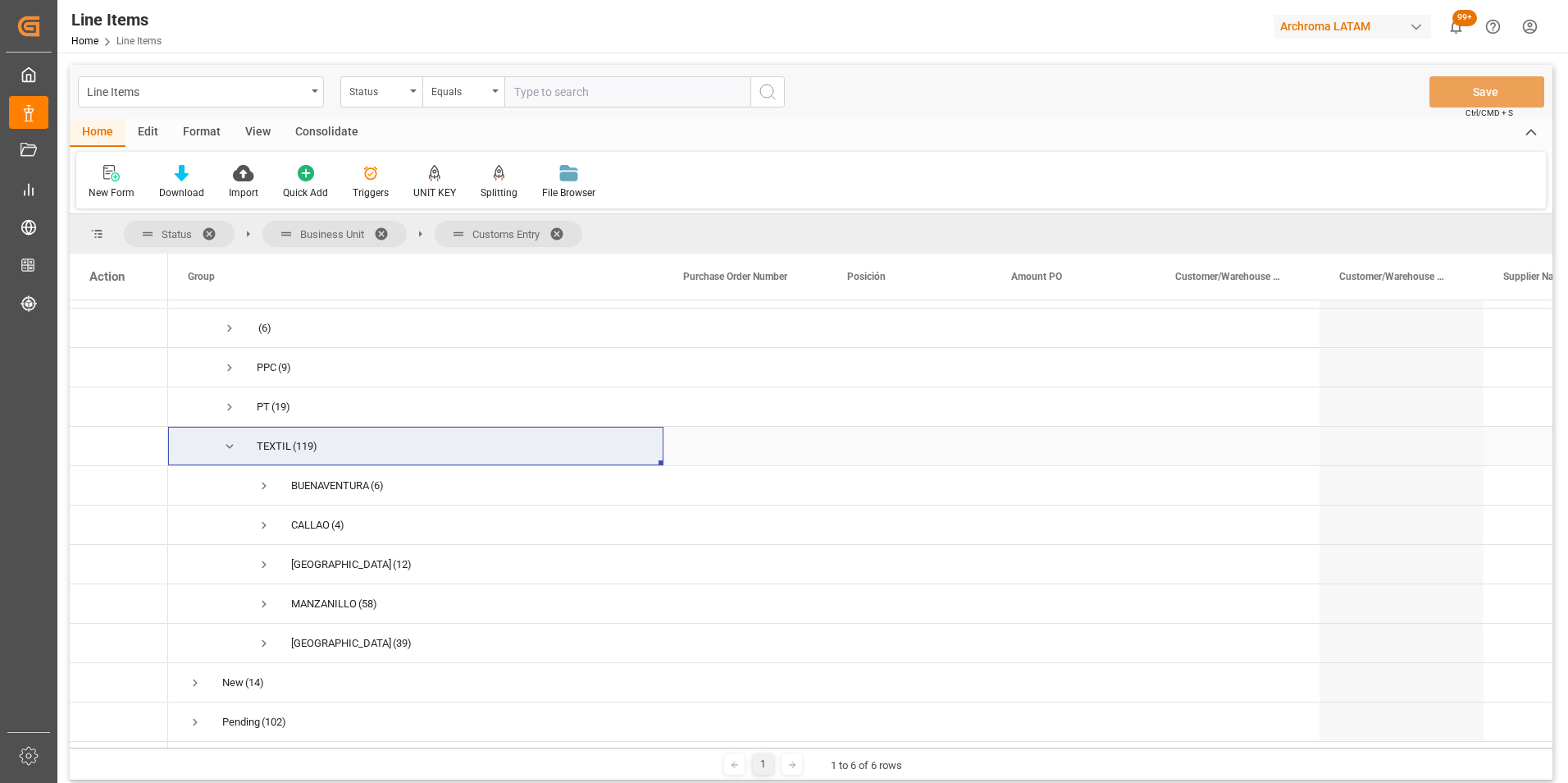
click at [221, 441] on span "TEXTIL (119)" at bounding box center [416, 446] width 456 height 37
click at [227, 441] on span "Press SPACE to select this row." at bounding box center [229, 446] width 15 height 15
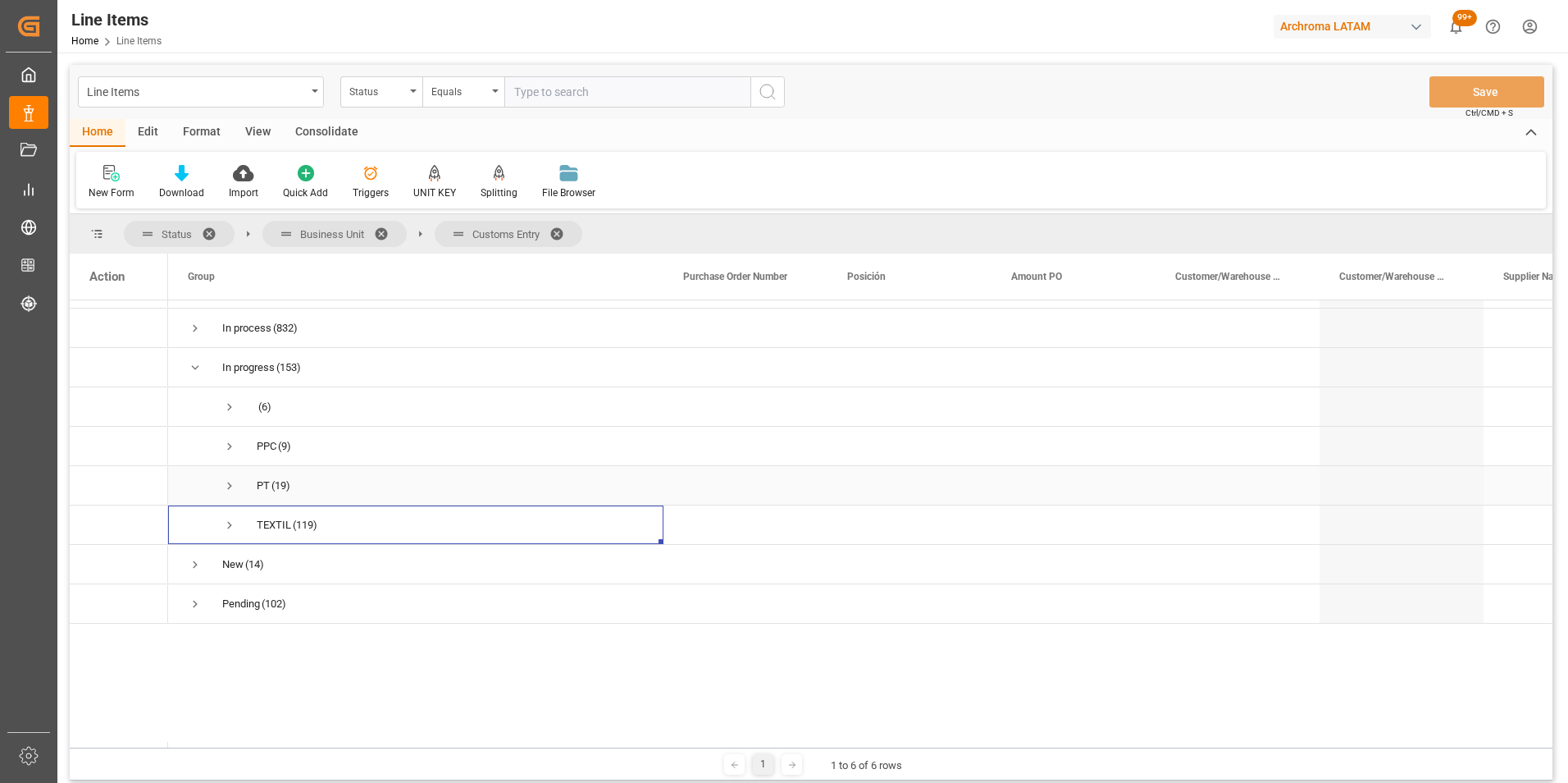
scroll to position [0, 0]
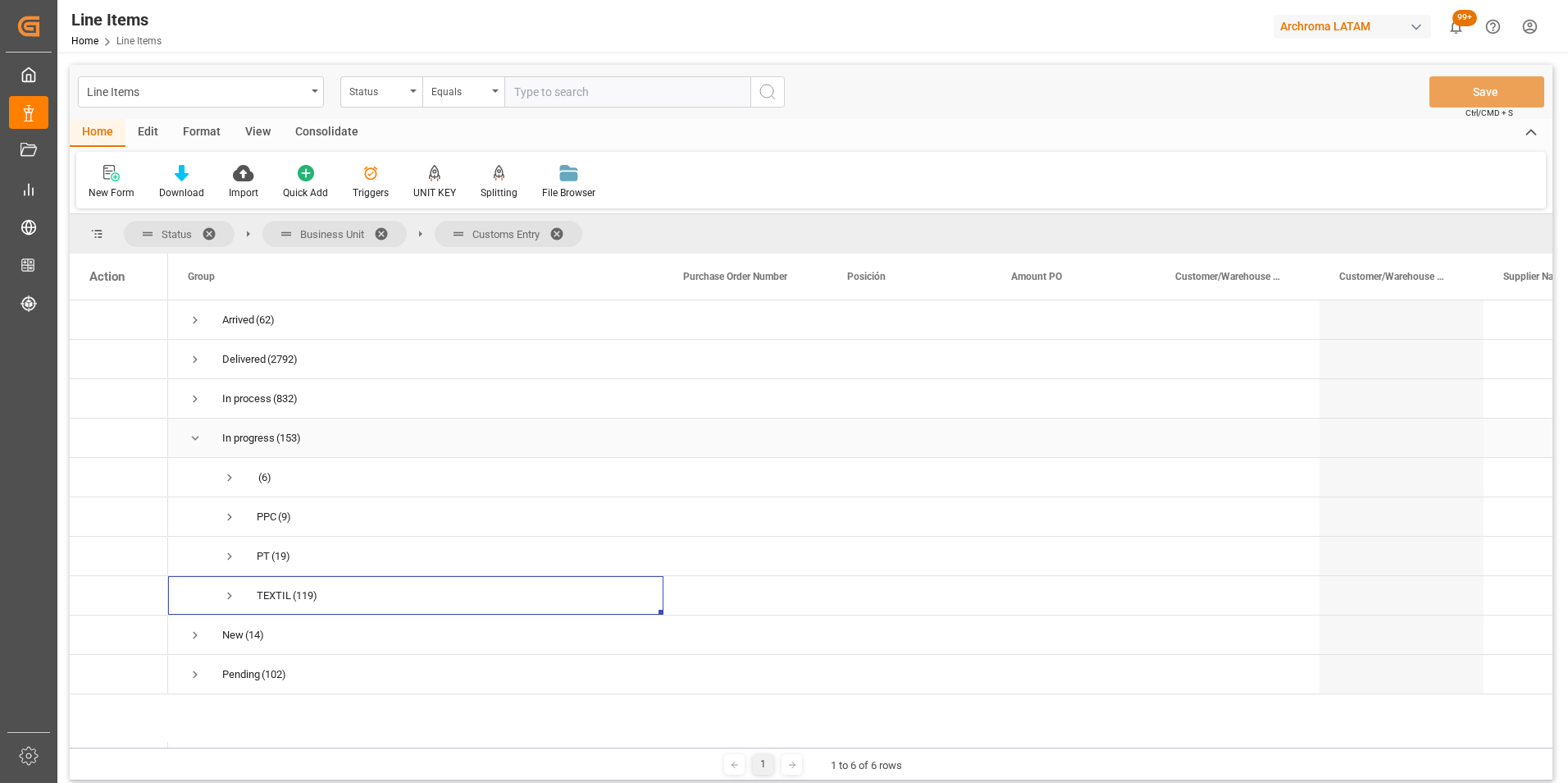
click at [194, 433] on span "Press SPACE to select this row." at bounding box center [195, 438] width 15 height 15
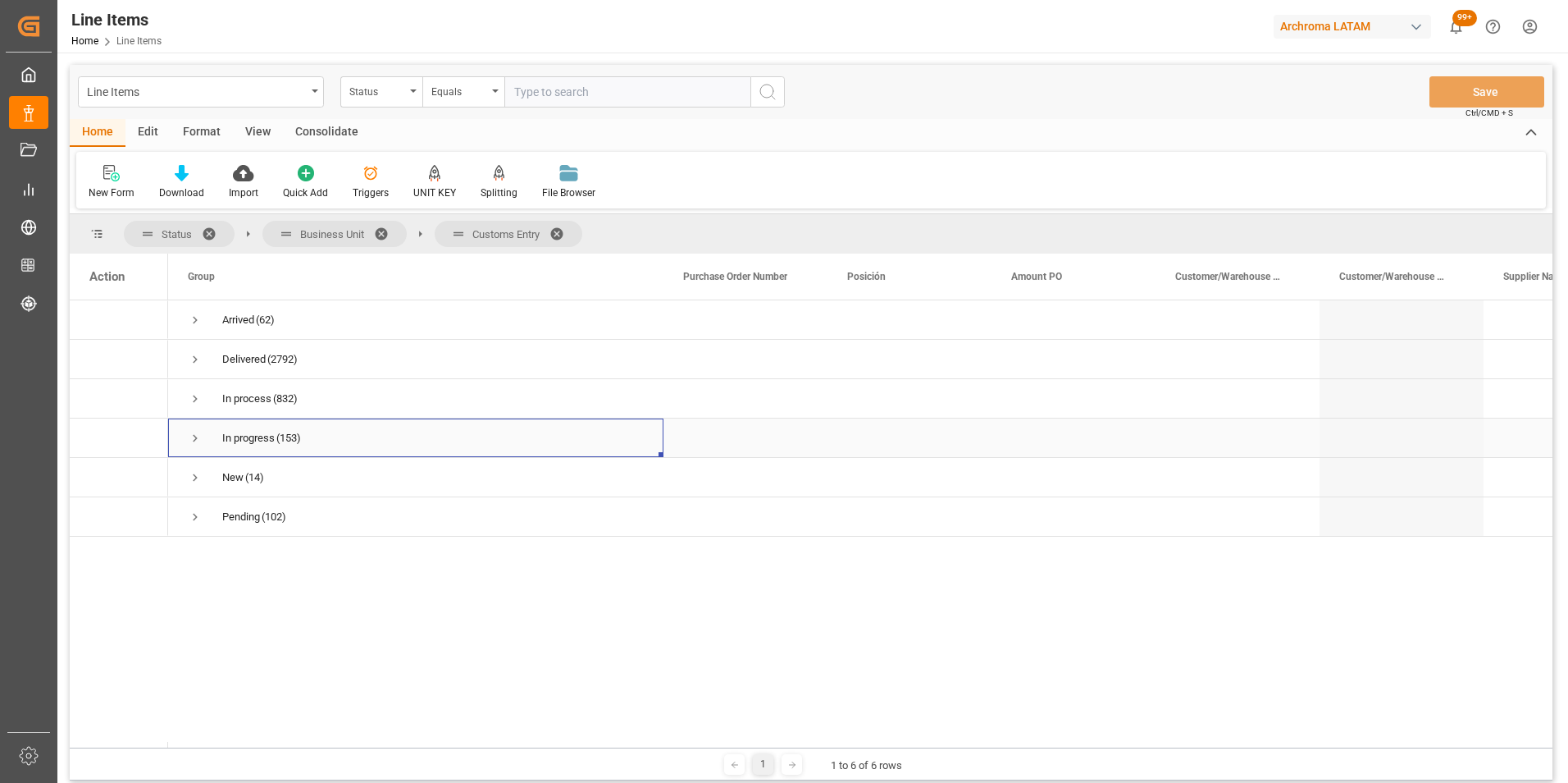
click at [188, 430] on span "Press SPACE to select this row." at bounding box center [195, 438] width 15 height 38
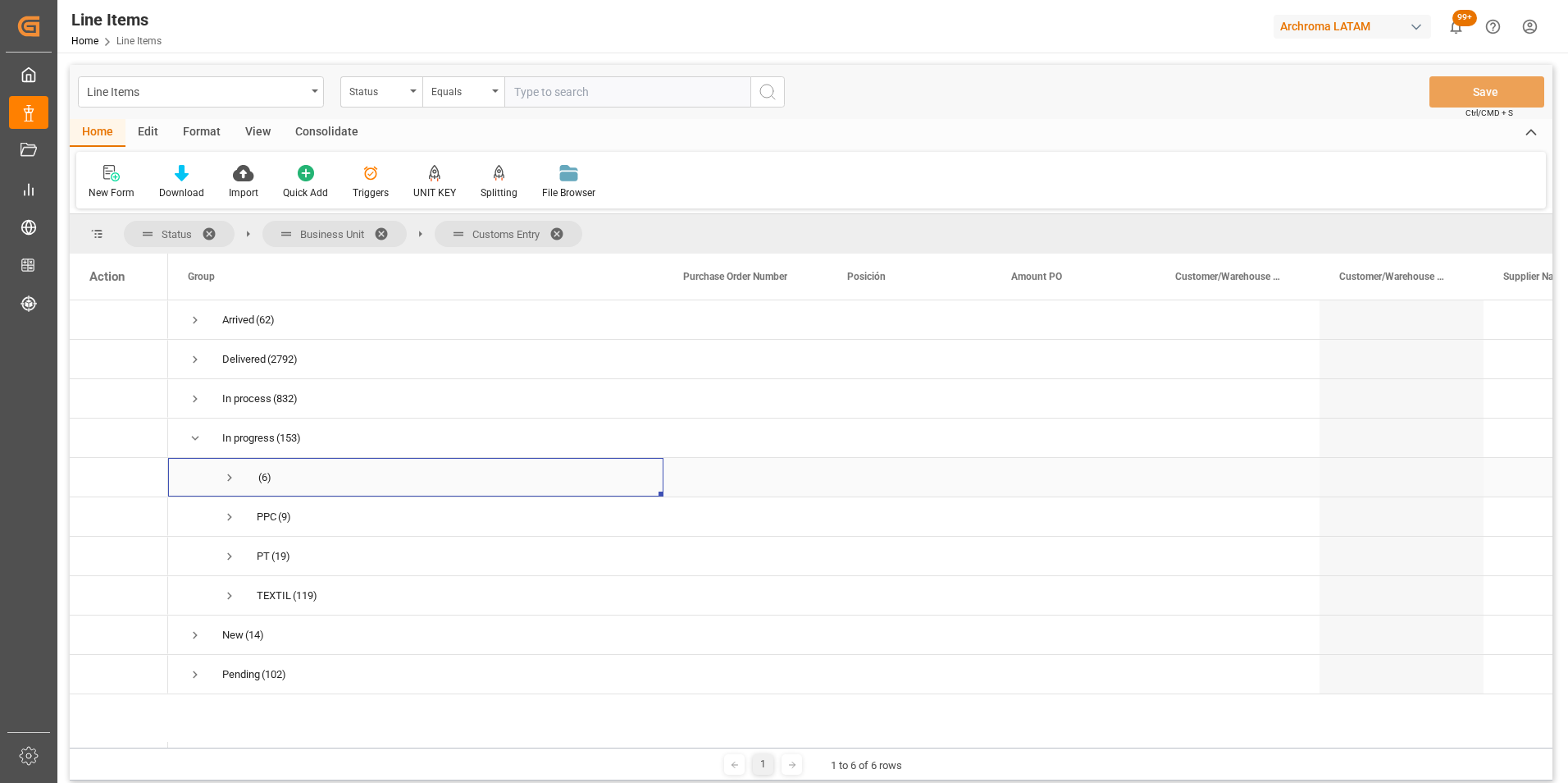
click at [229, 485] on span "Press SPACE to select this row." at bounding box center [229, 477] width 15 height 38
click at [233, 479] on span "Press SPACE to select this row." at bounding box center [229, 477] width 15 height 15
click at [229, 597] on span "Press SPACE to select this row." at bounding box center [229, 595] width 15 height 15
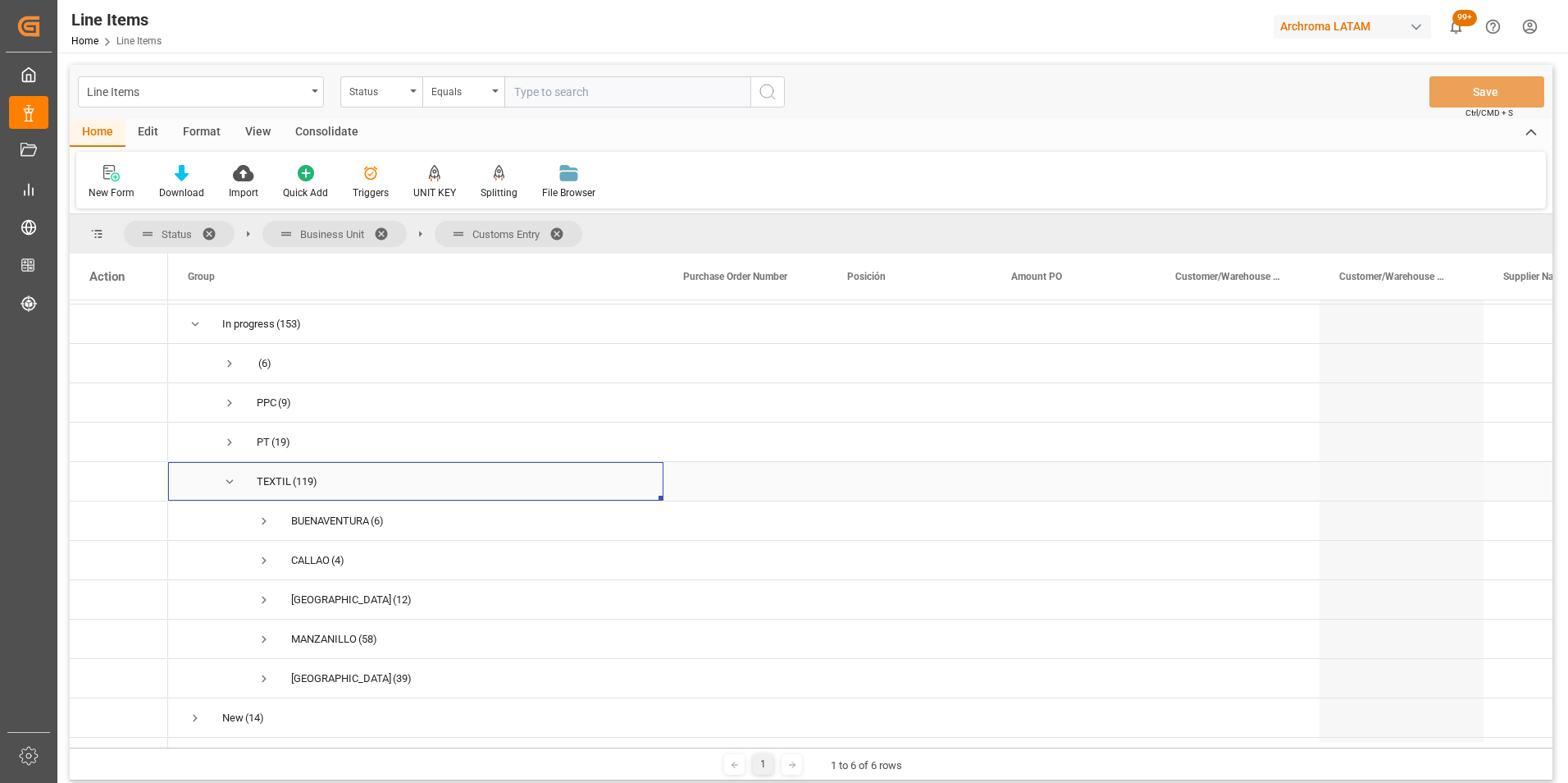
scroll to position [155, 0]
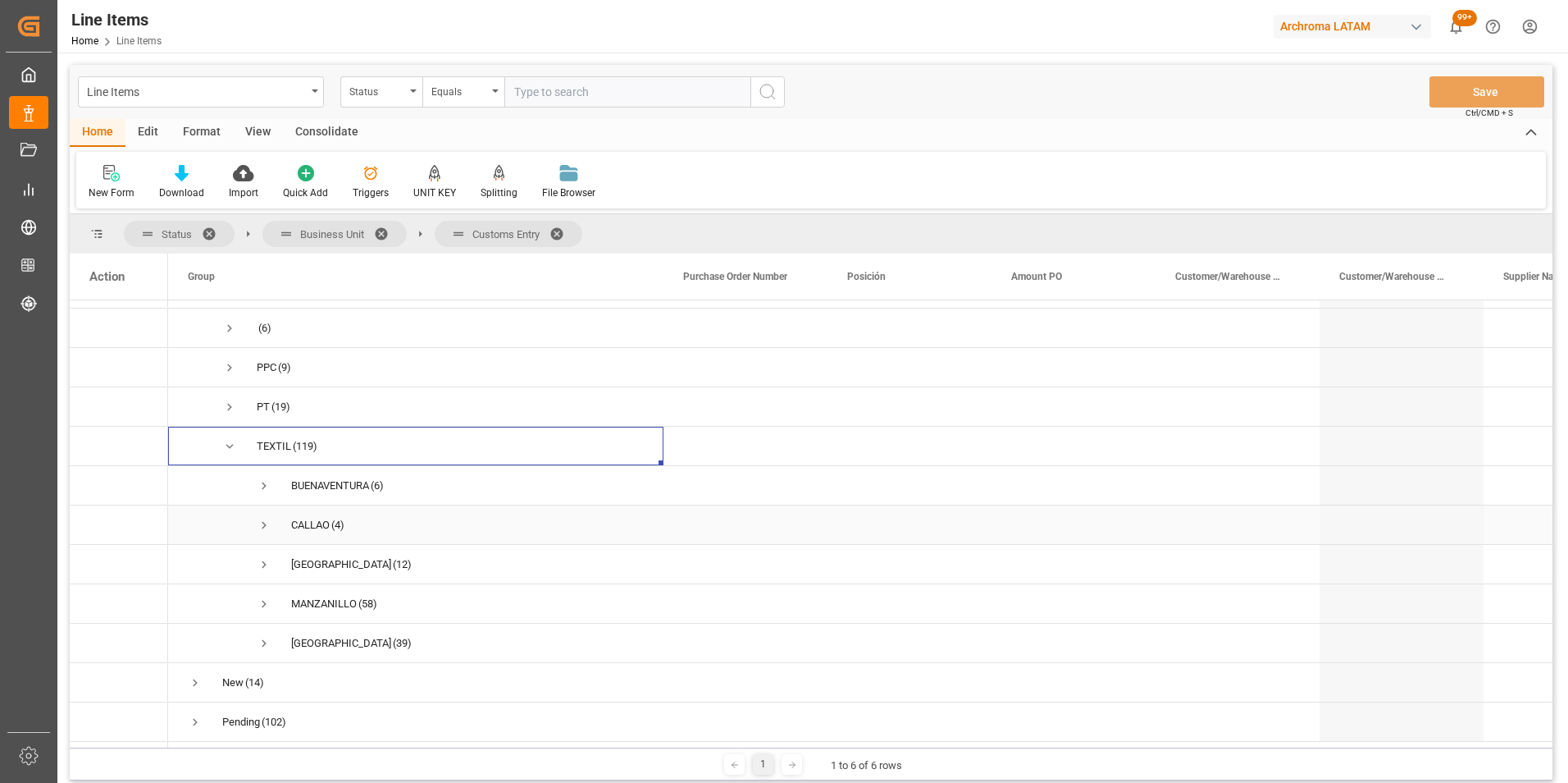
click at [261, 522] on span "Press SPACE to select this row." at bounding box center [264, 525] width 15 height 15
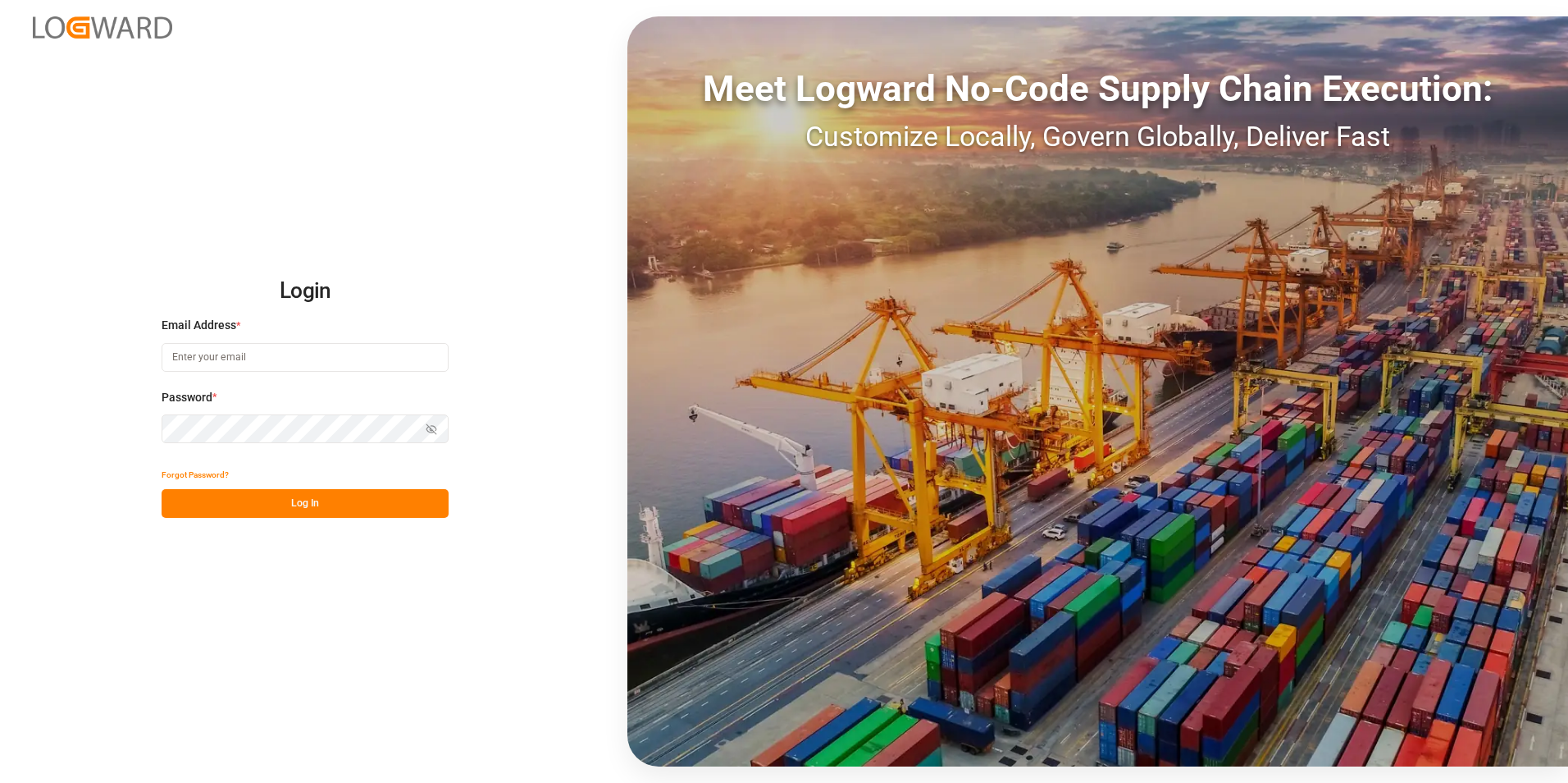
type input "[PERSON_NAME][EMAIL_ADDRESS][PERSON_NAME][DOMAIN_NAME]"
click at [298, 508] on button "Log In" at bounding box center [305, 503] width 287 height 28
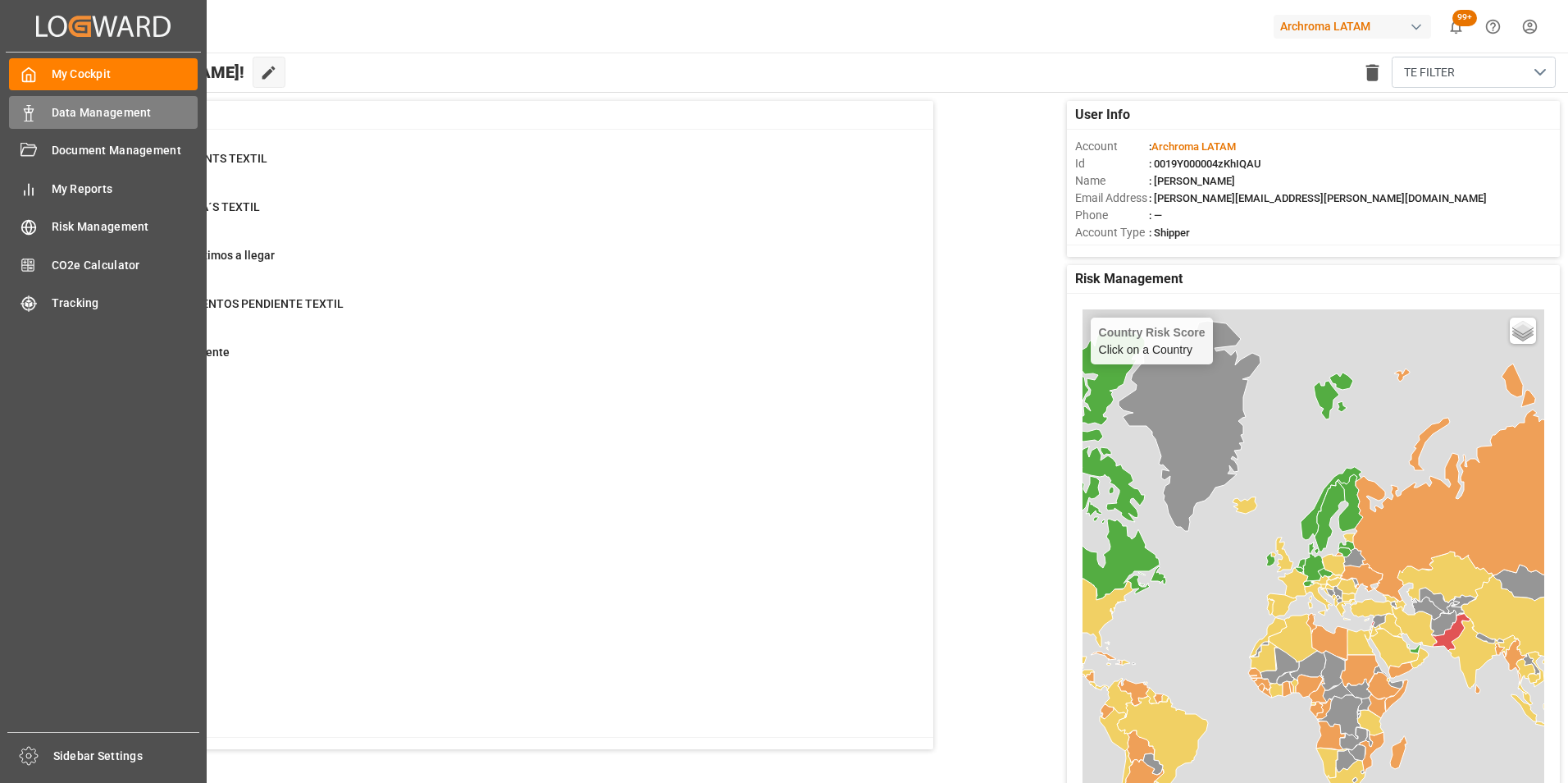
click at [50, 108] on div "Data Management Data Management" at bounding box center [103, 112] width 188 height 32
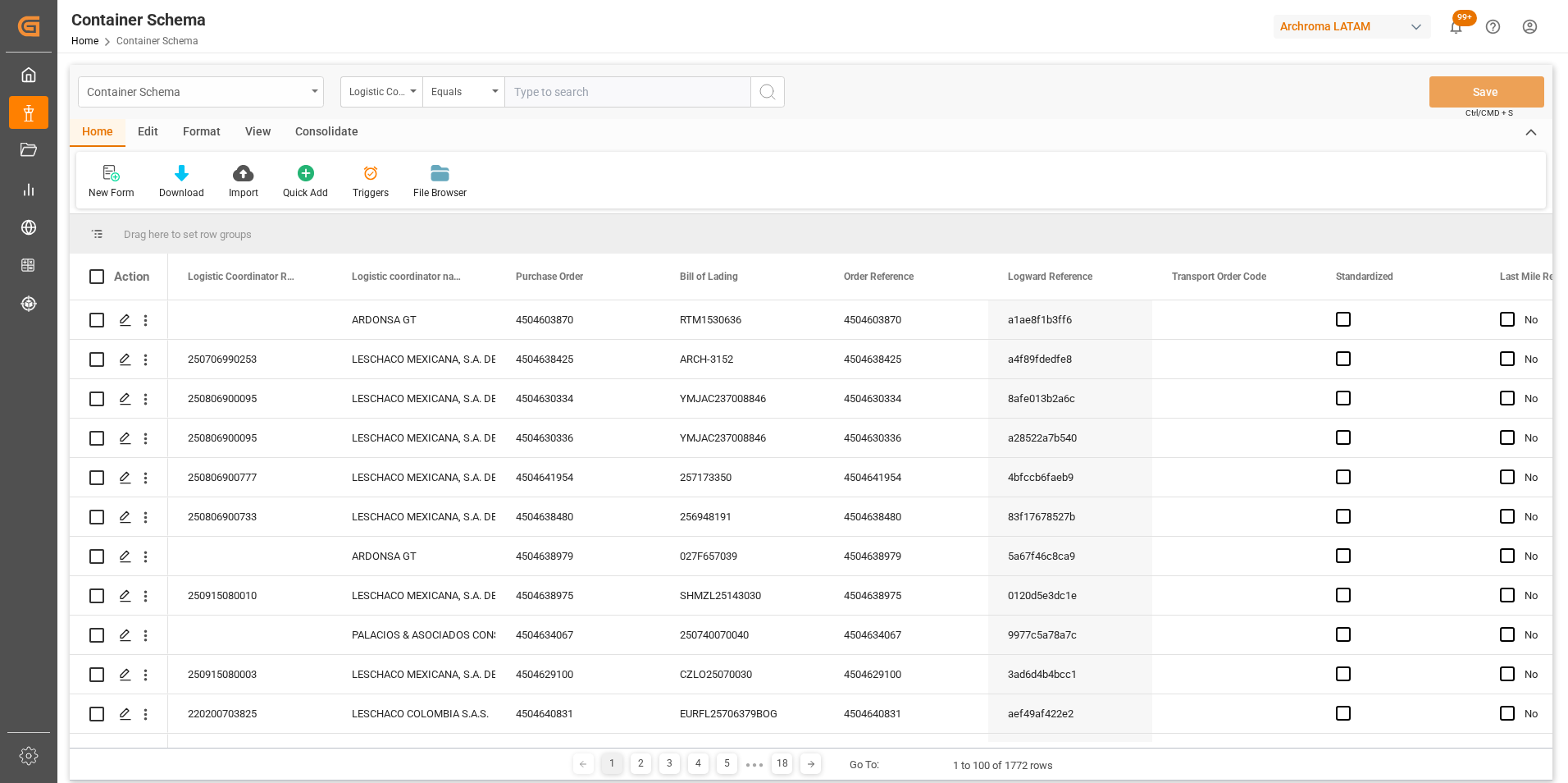
click at [307, 92] on div "Container Schema" at bounding box center [201, 91] width 246 height 31
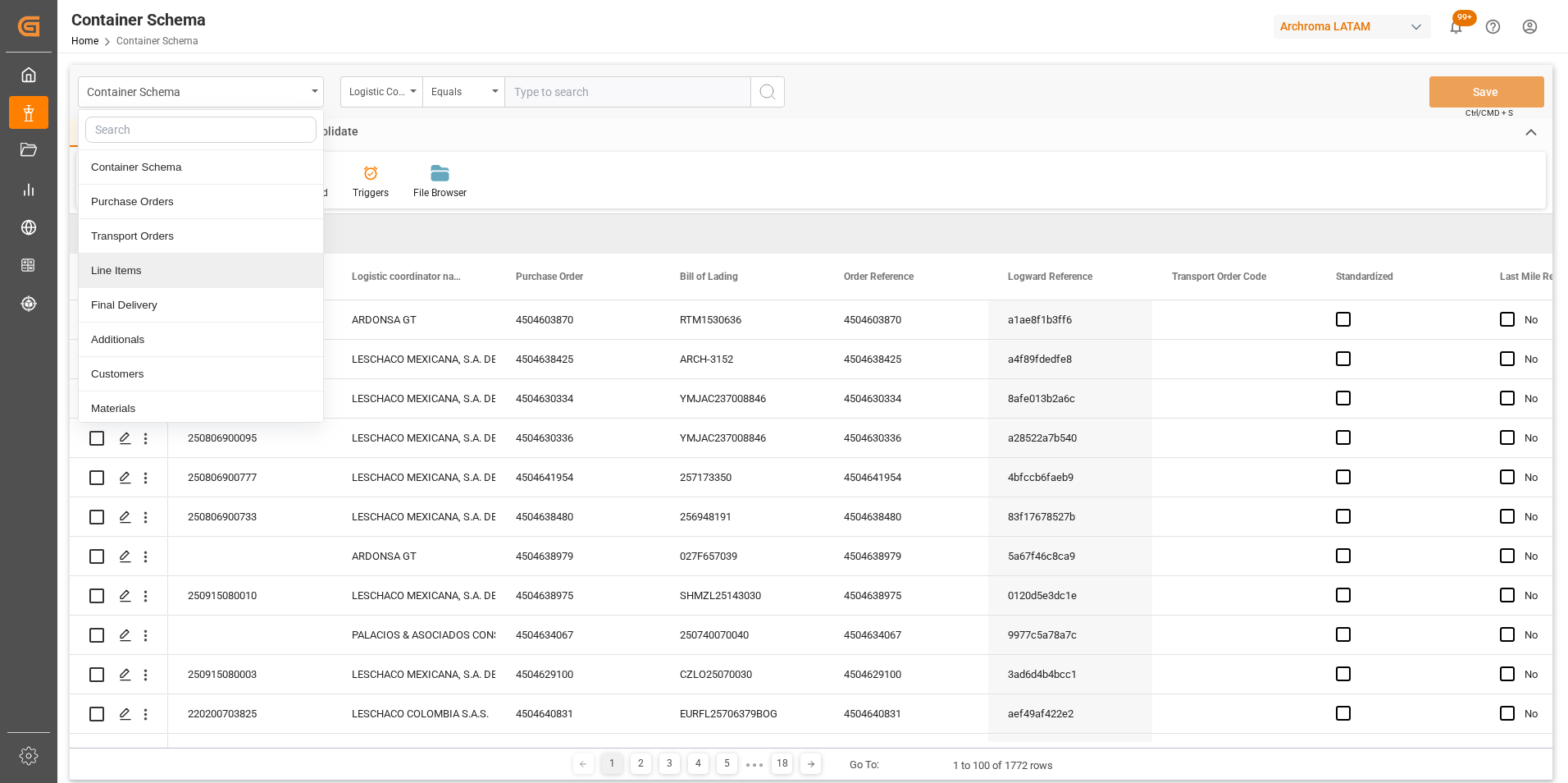
click at [175, 272] on div "Line Items" at bounding box center [201, 271] width 244 height 35
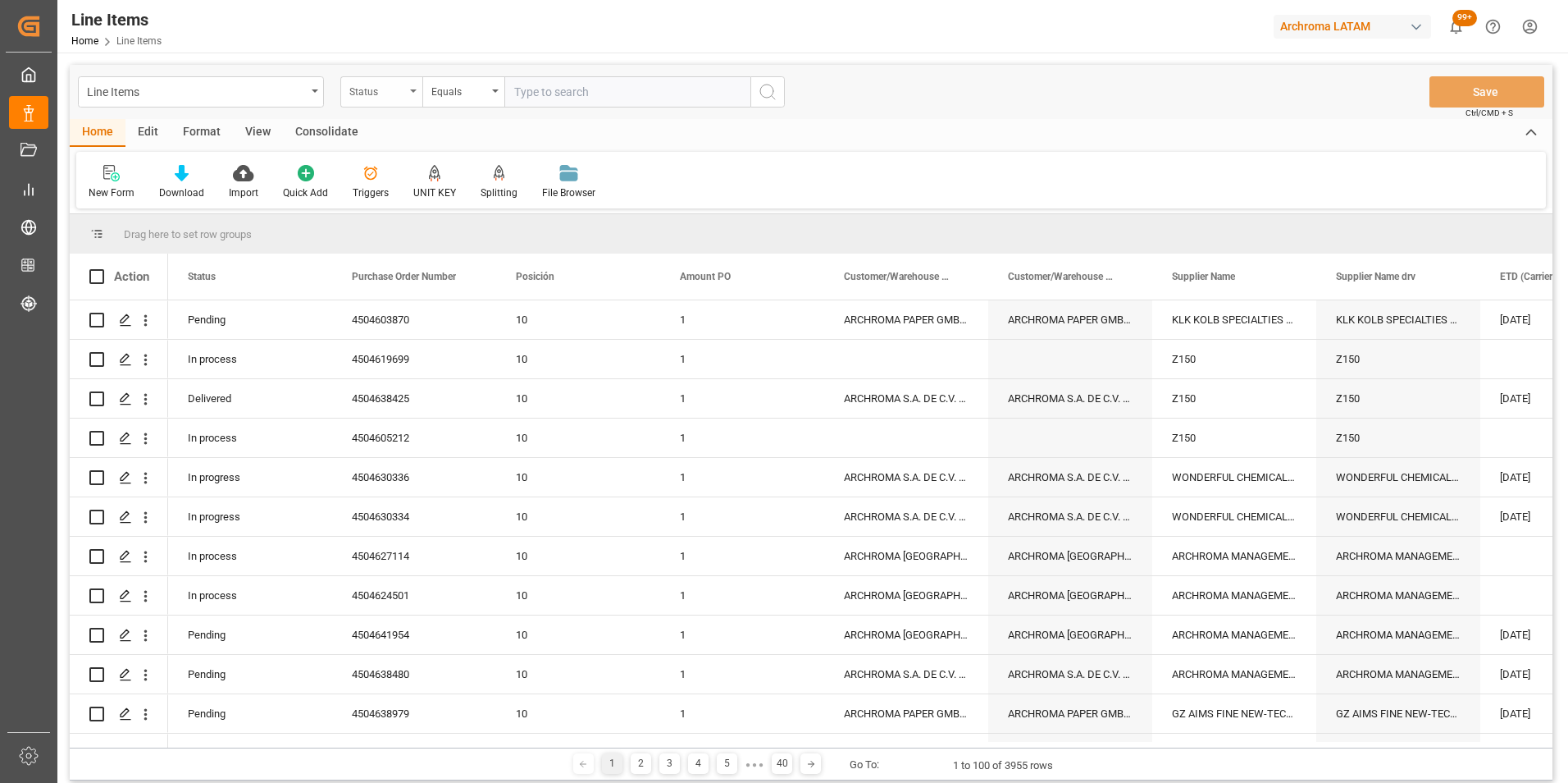
click at [410, 96] on div "Status" at bounding box center [381, 91] width 82 height 31
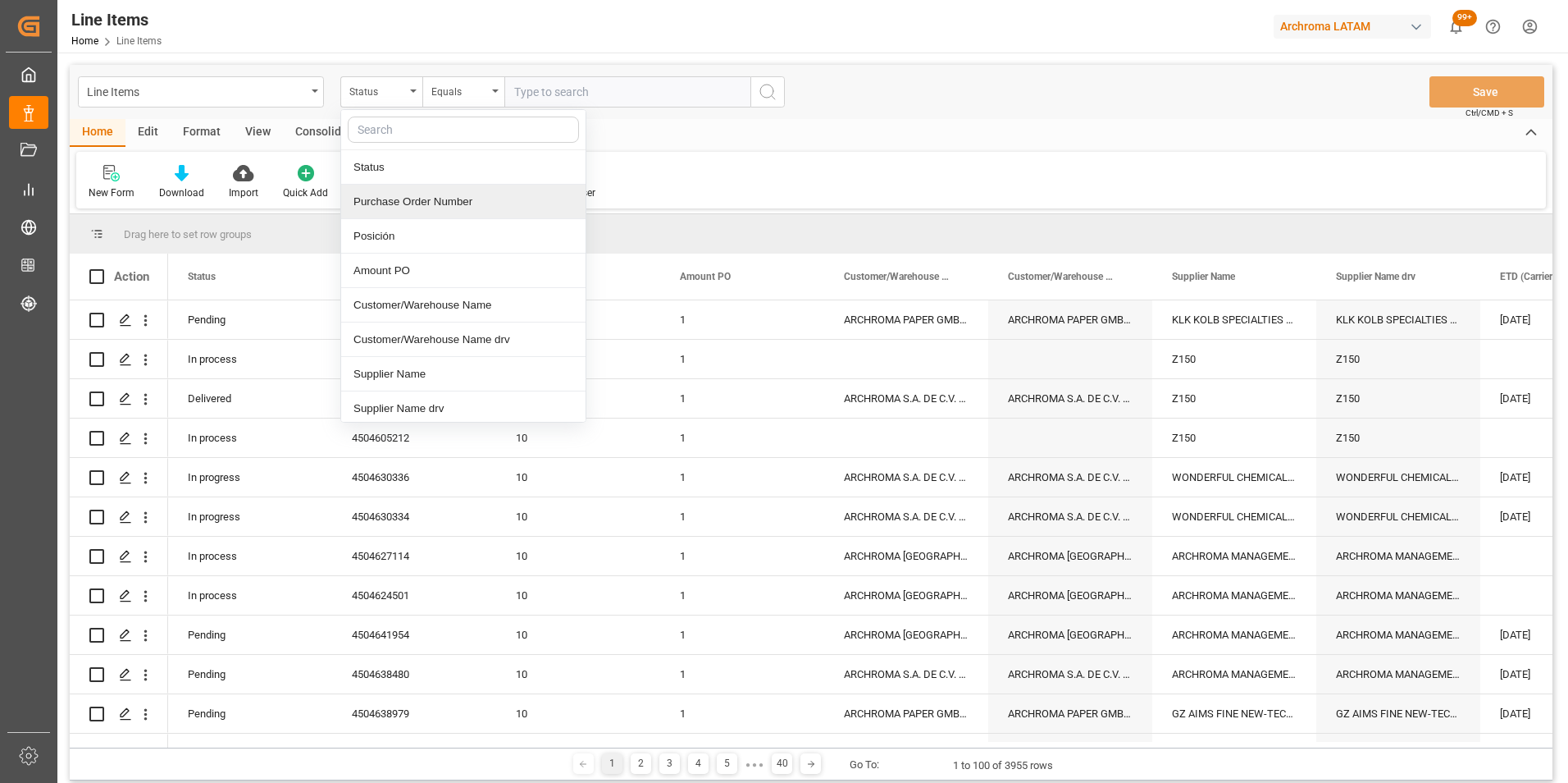
click at [401, 206] on div "Purchase Order Number" at bounding box center [463, 202] width 244 height 35
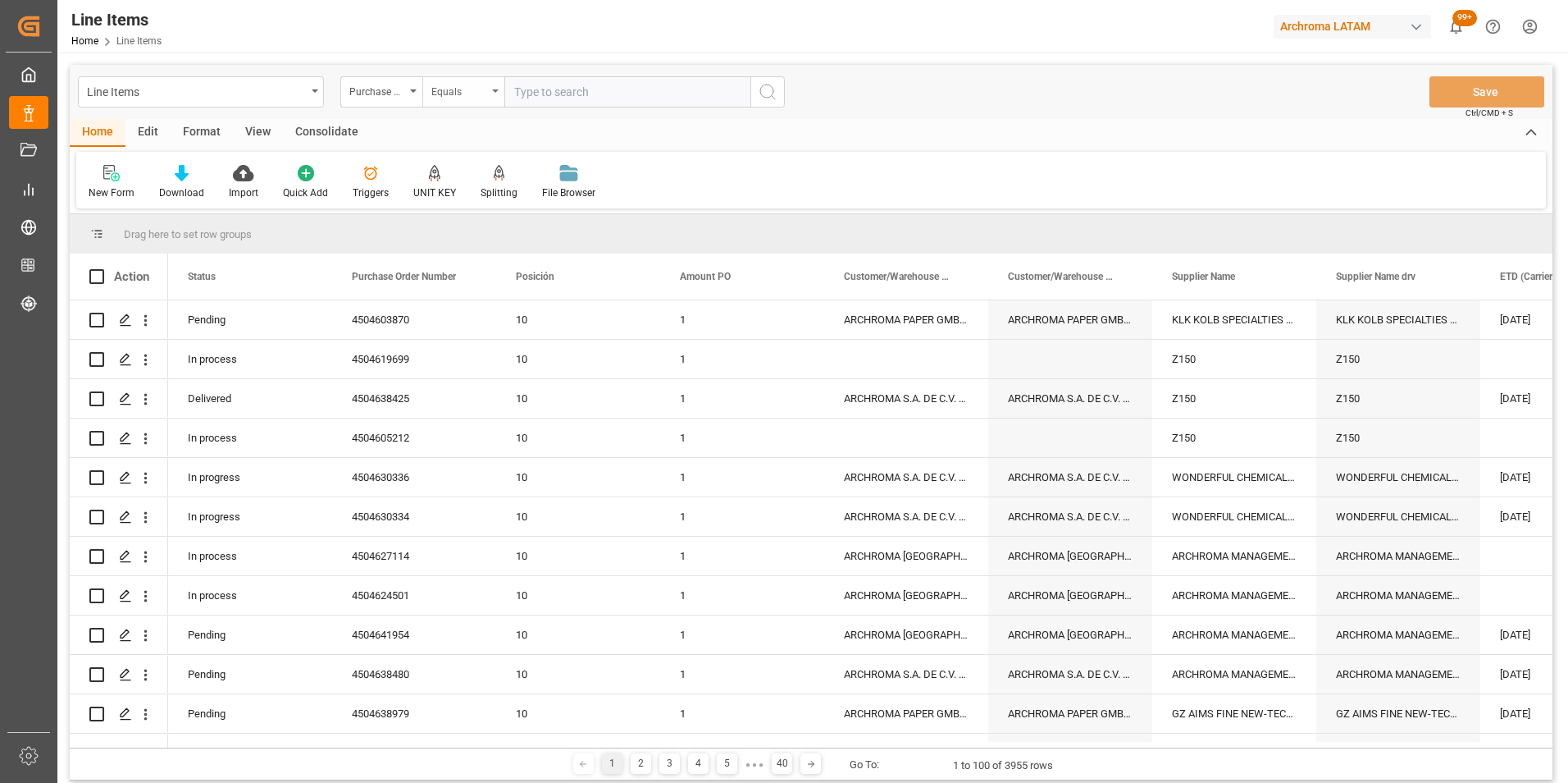
click at [448, 102] on div "Equals" at bounding box center [463, 91] width 82 height 31
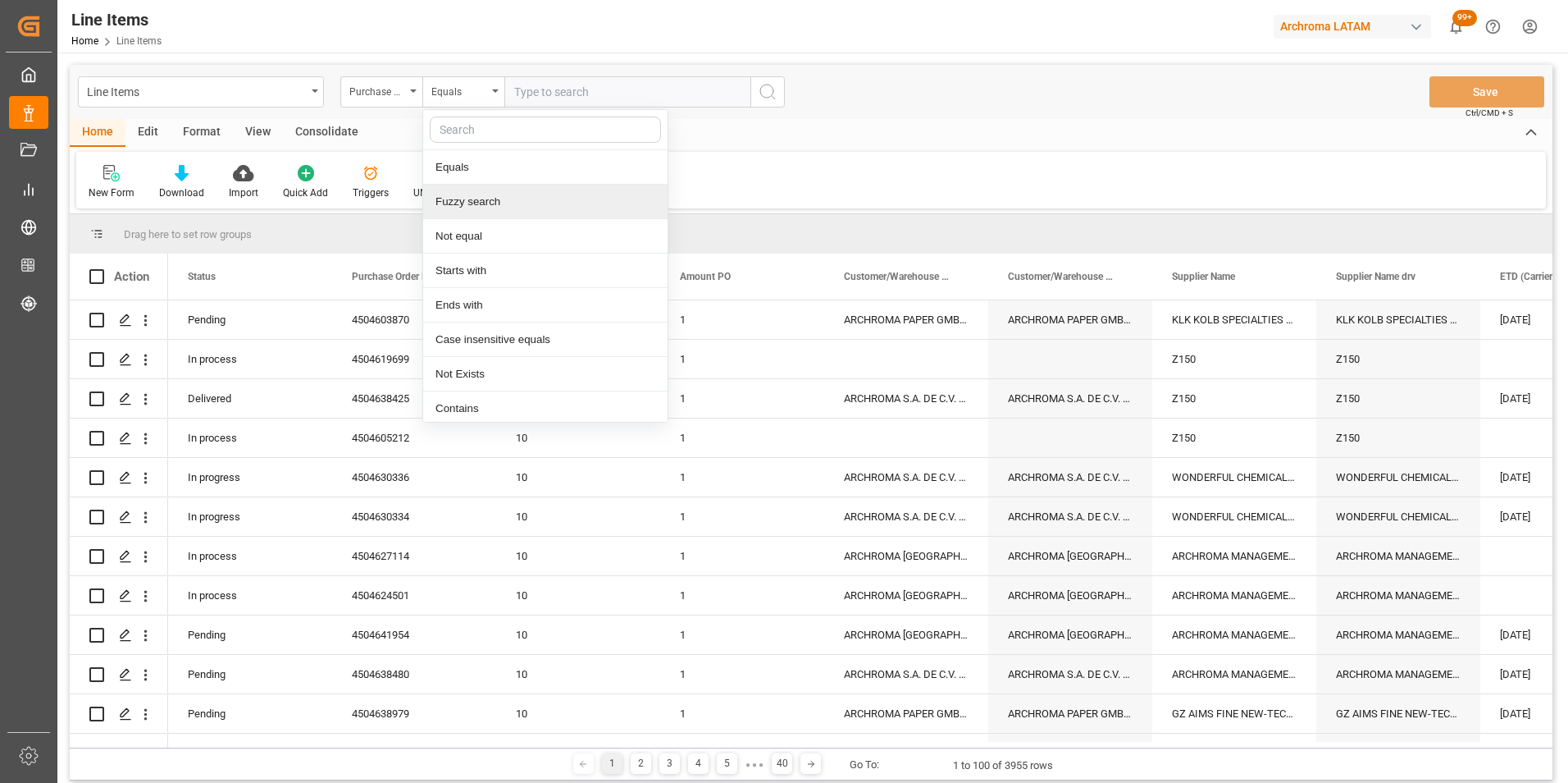
click at [470, 203] on div "Fuzzy search" at bounding box center [546, 202] width 244 height 35
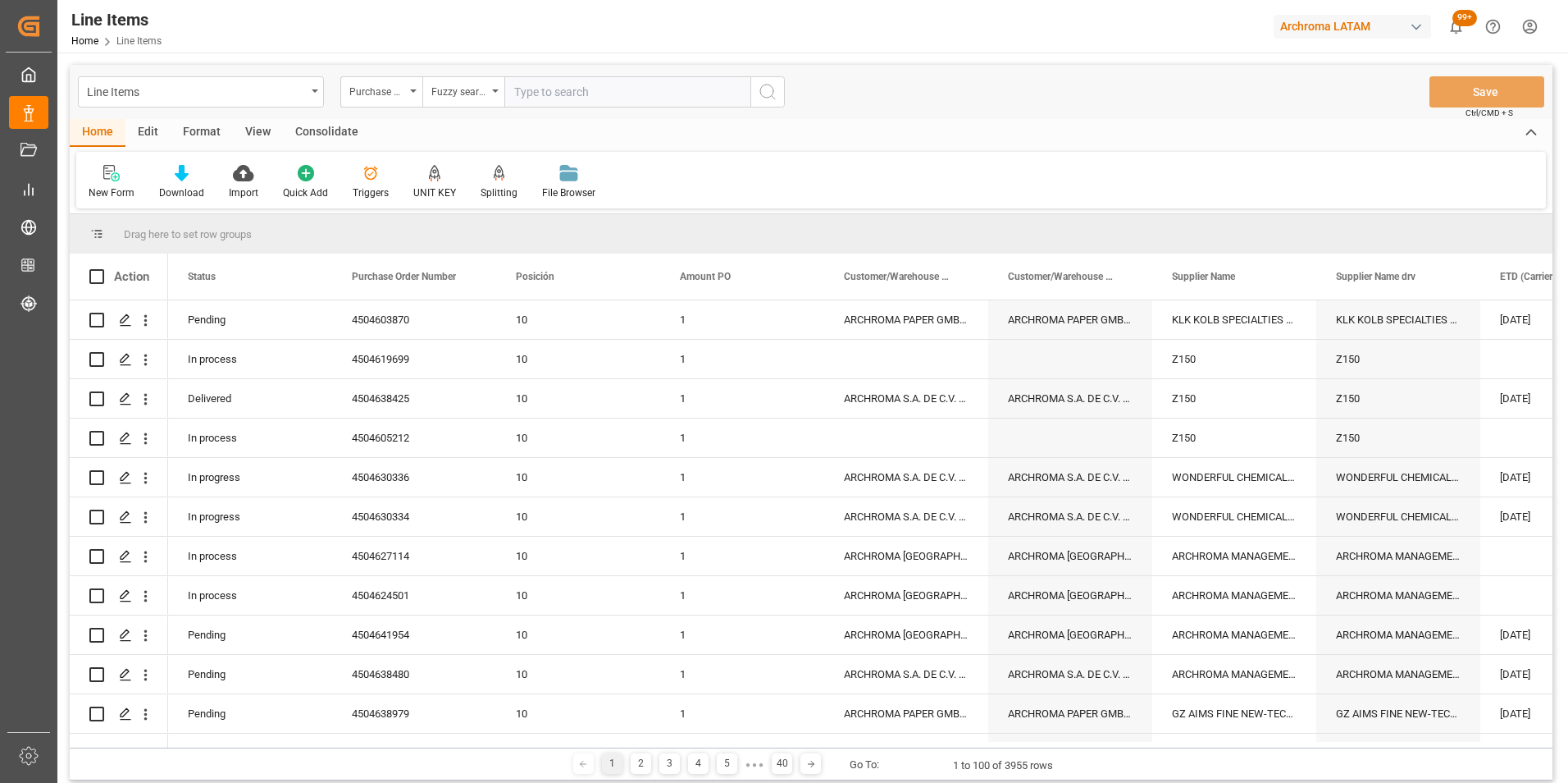
paste input "4504642494"
type input "4504642494"
click at [752, 96] on button "search button" at bounding box center [768, 91] width 34 height 31
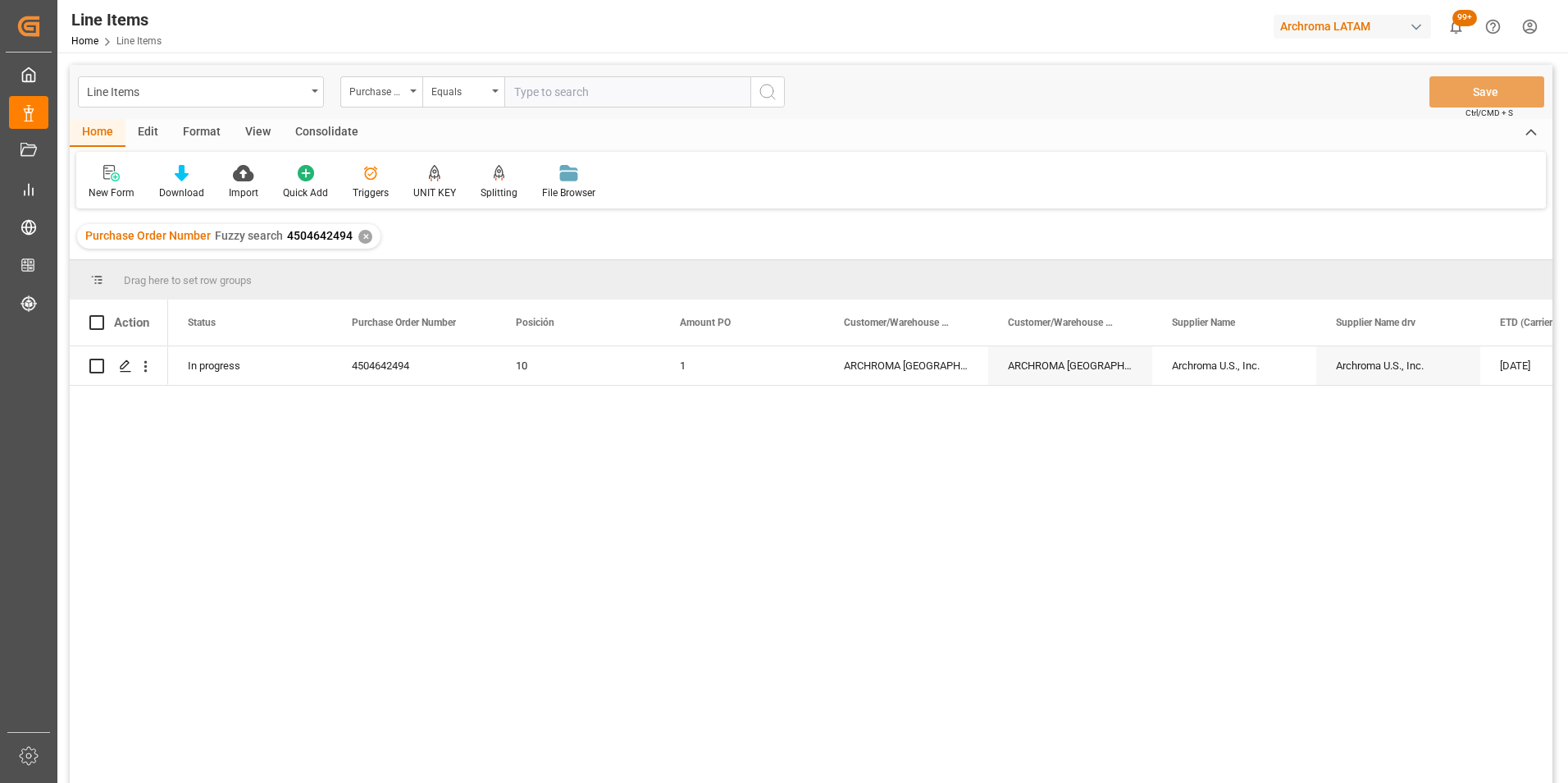
scroll to position [82, 0]
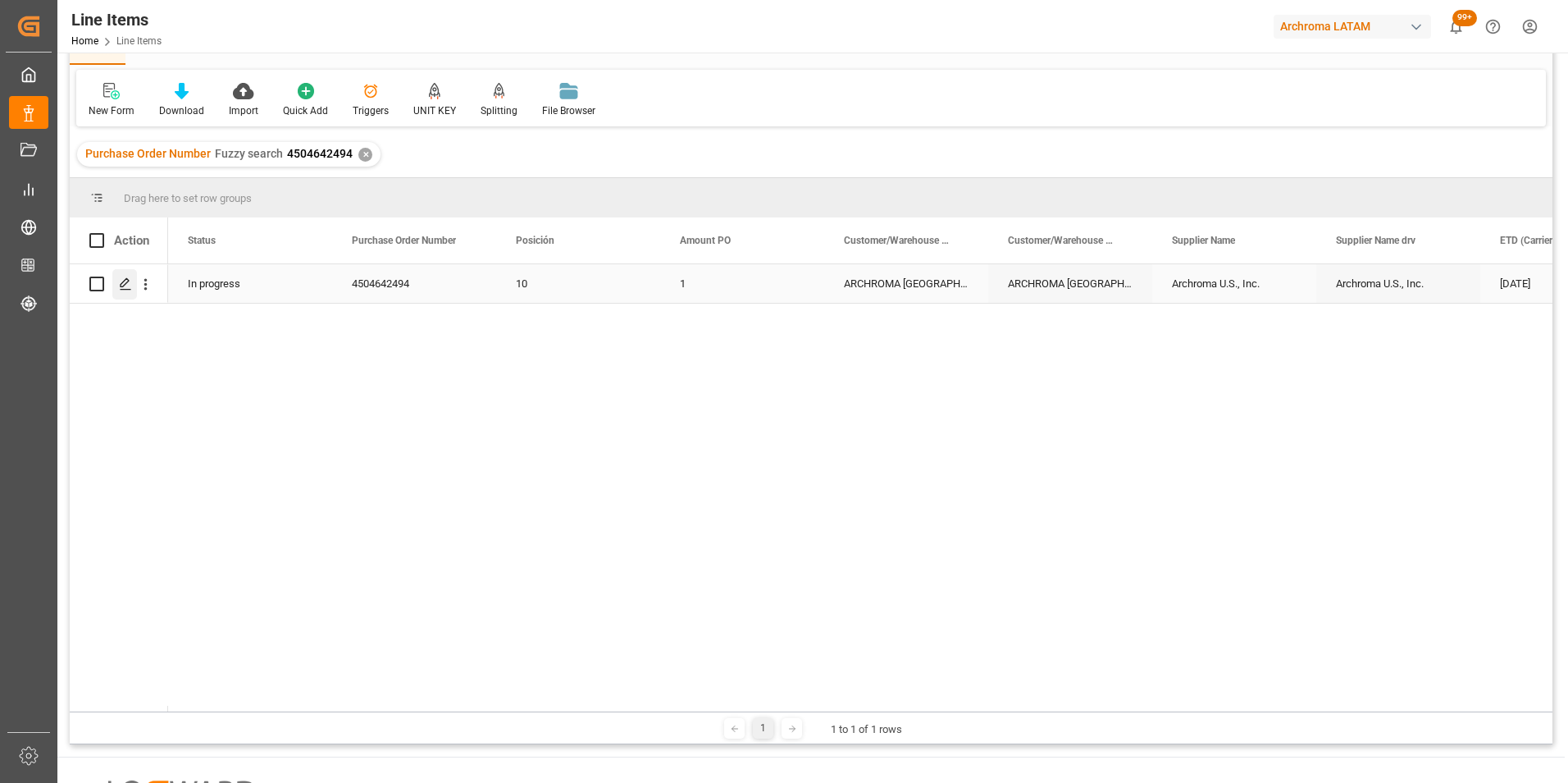
click at [130, 283] on icon "Press SPACE to select this row." at bounding box center [125, 283] width 13 height 13
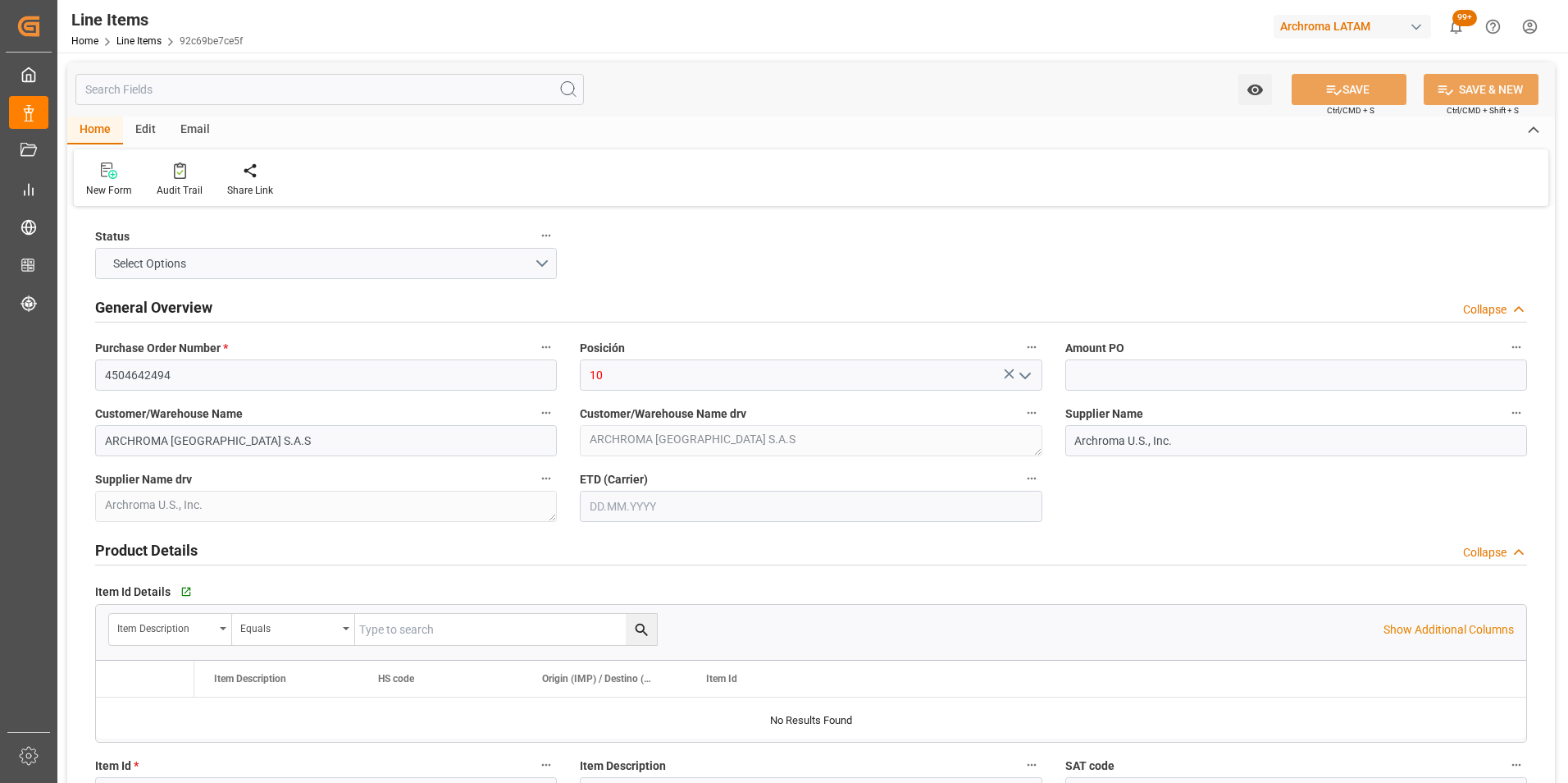
type input "1"
type input "12171700"
type input "1"
type input "50"
type input "67.58"
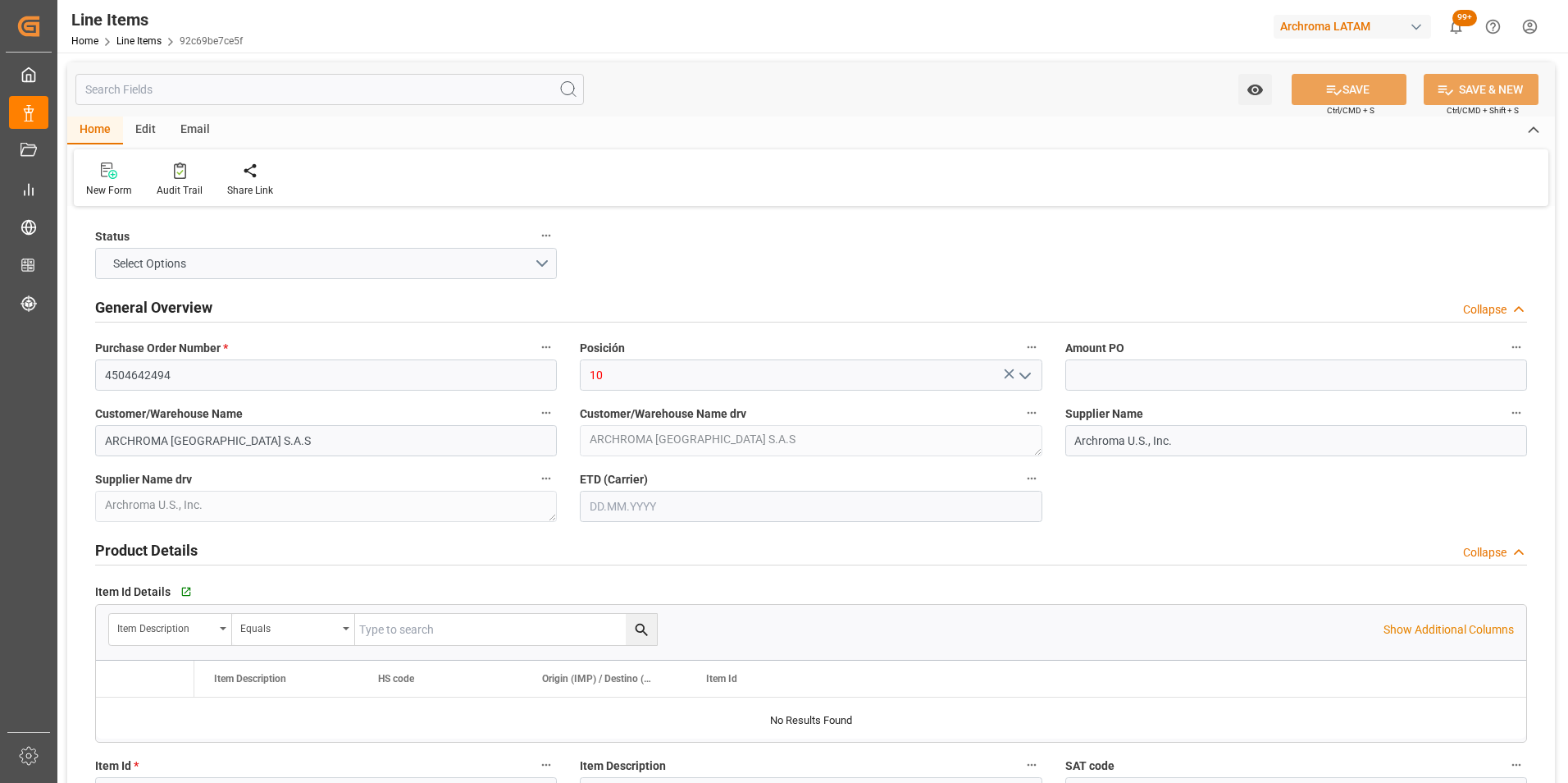
type input "1469"
type input "3204119999"
type input "[DATE]"
type input "13.08.2025 06:18"
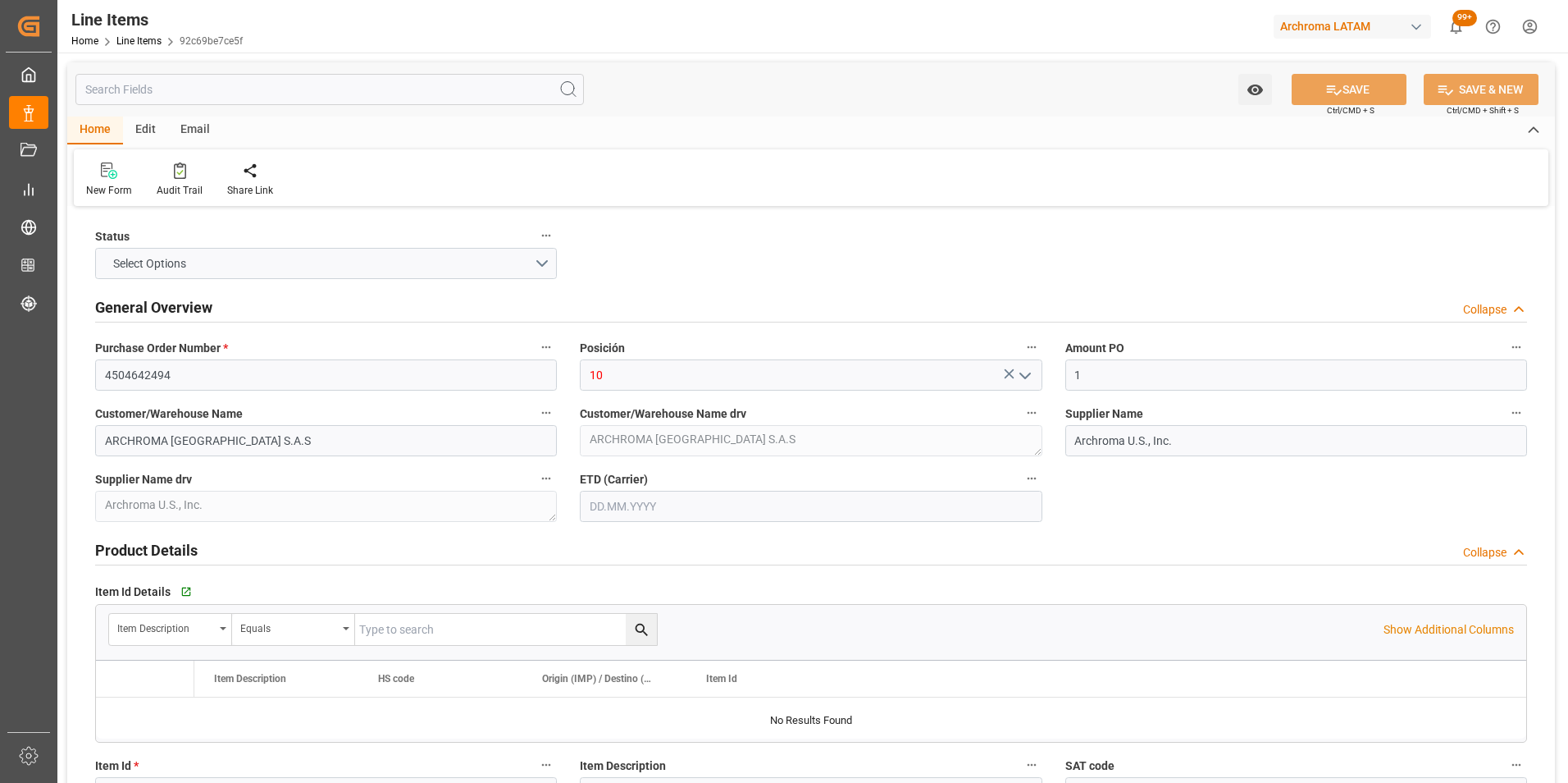
type input "15.07.2025 15:17"
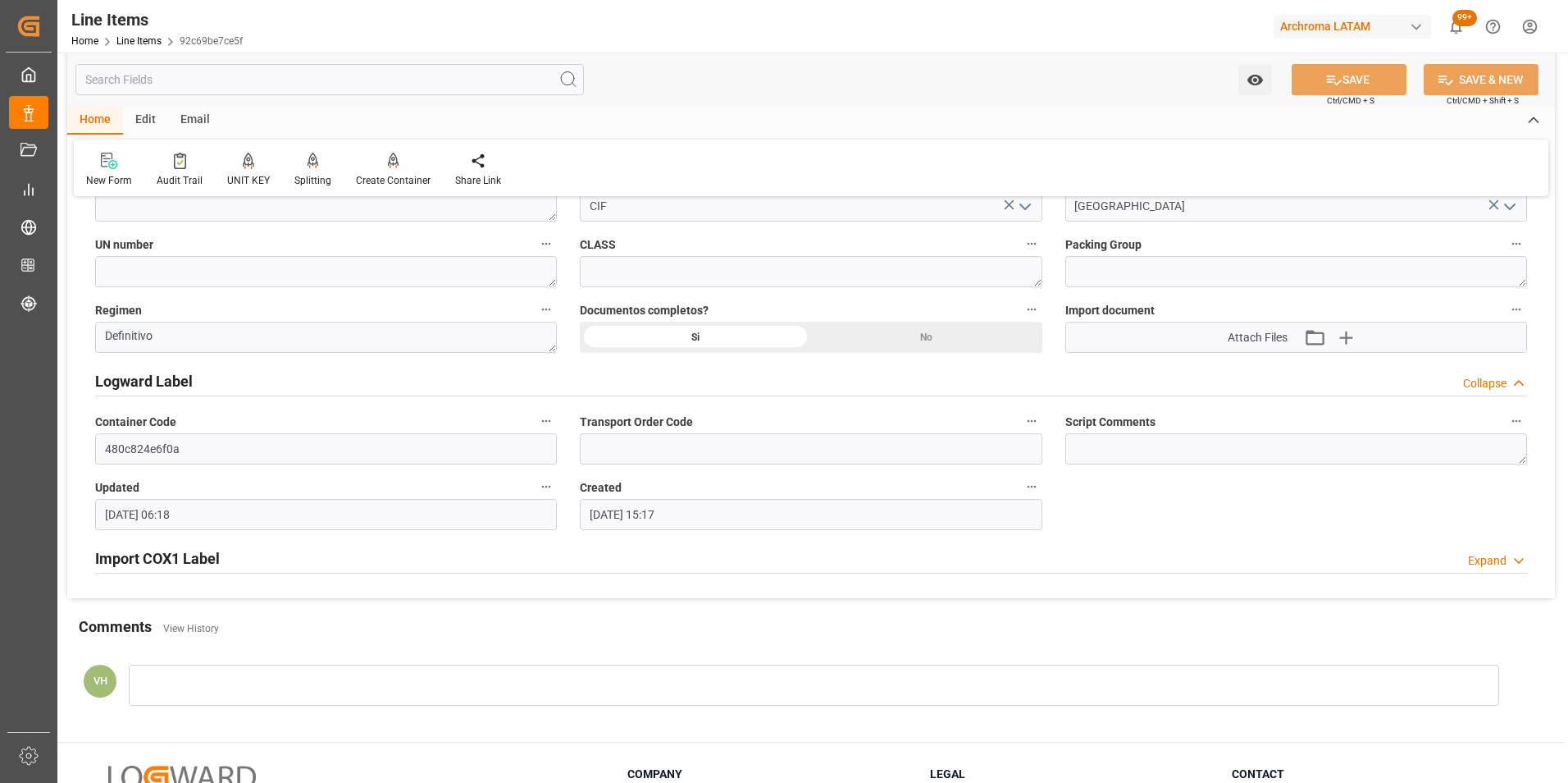
scroll to position [1231, 0]
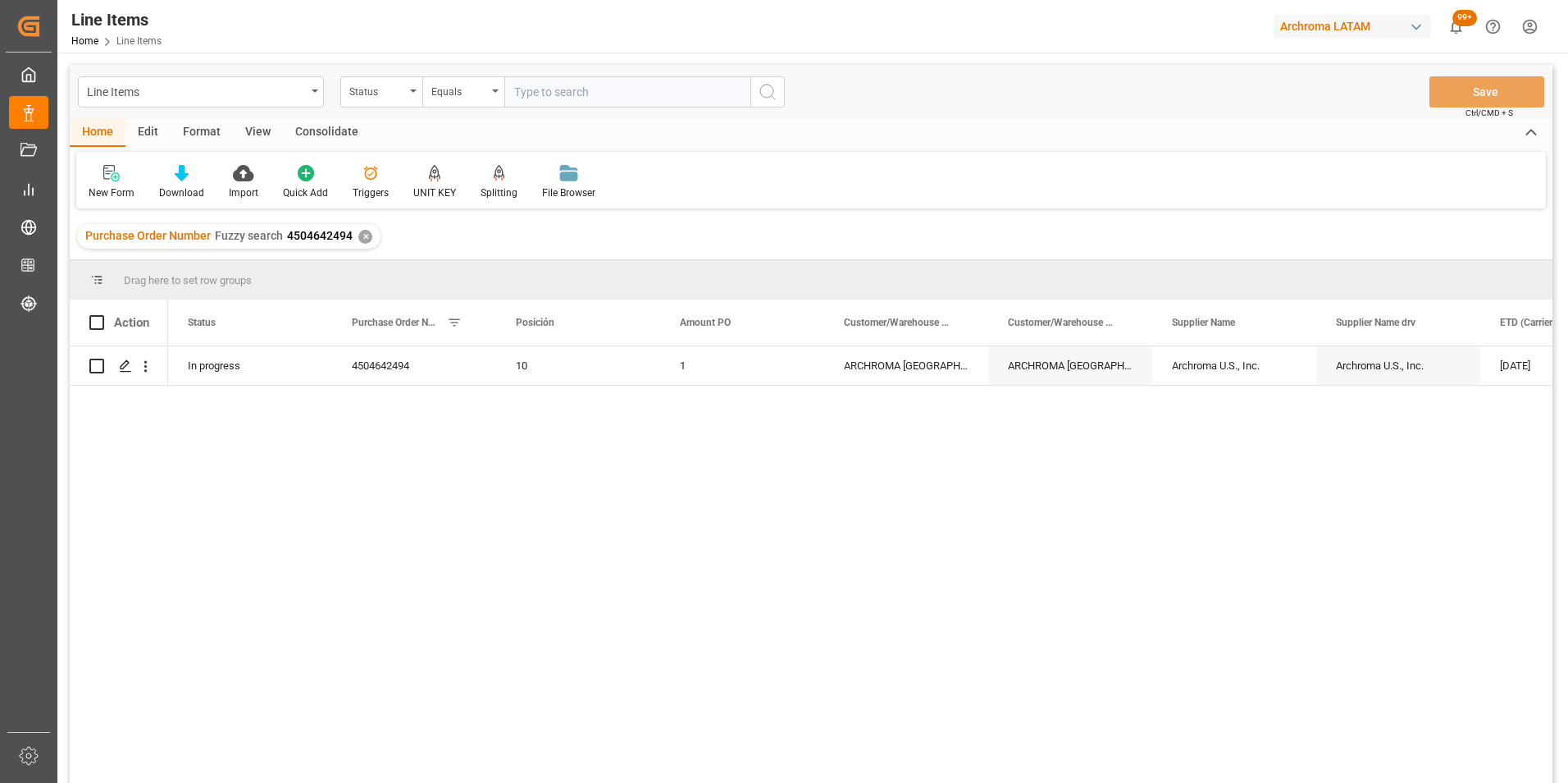
click at [359, 234] on div "✕" at bounding box center [365, 237] width 14 height 14
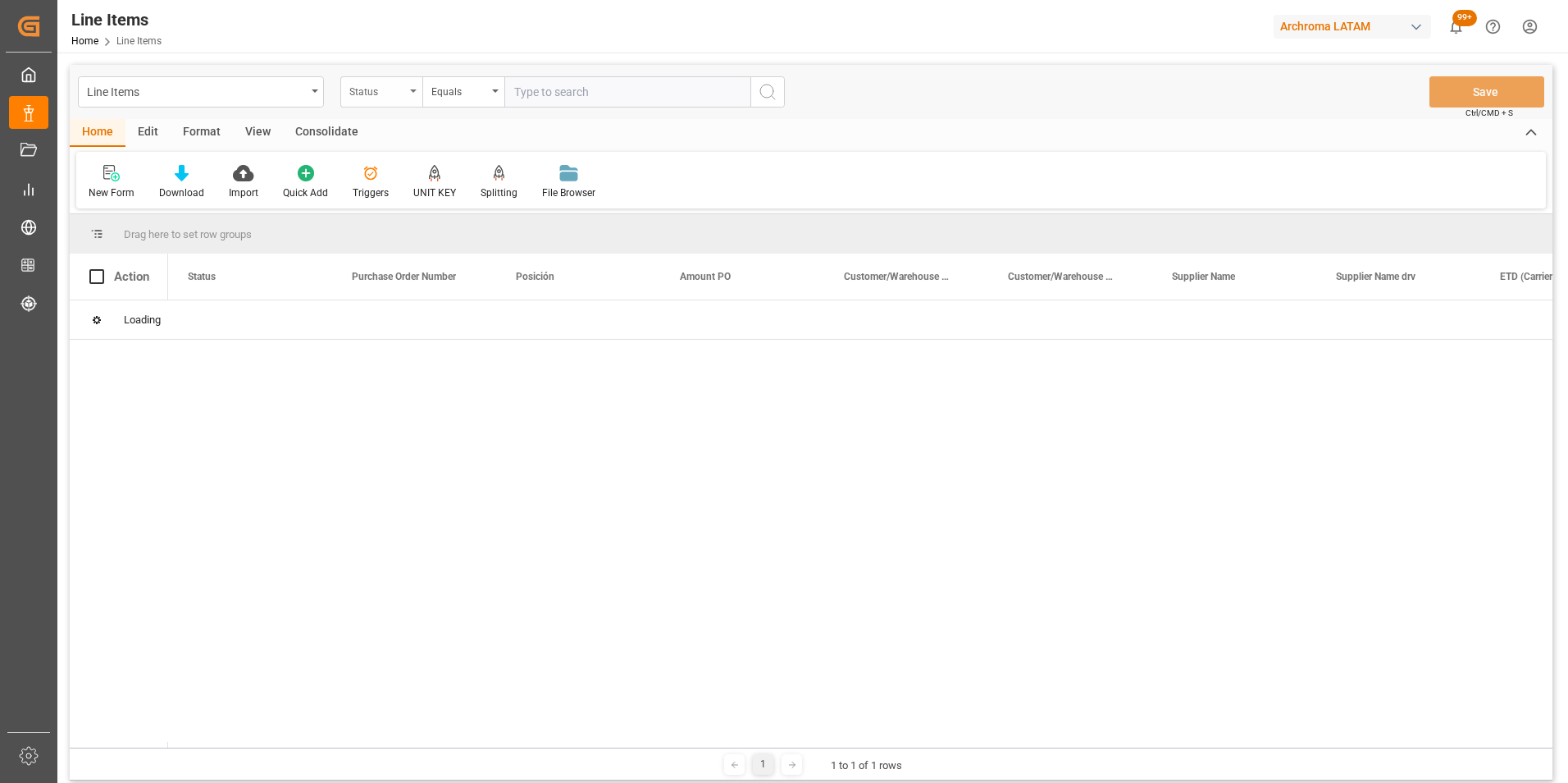
click at [403, 79] on div "Status" at bounding box center [381, 91] width 82 height 31
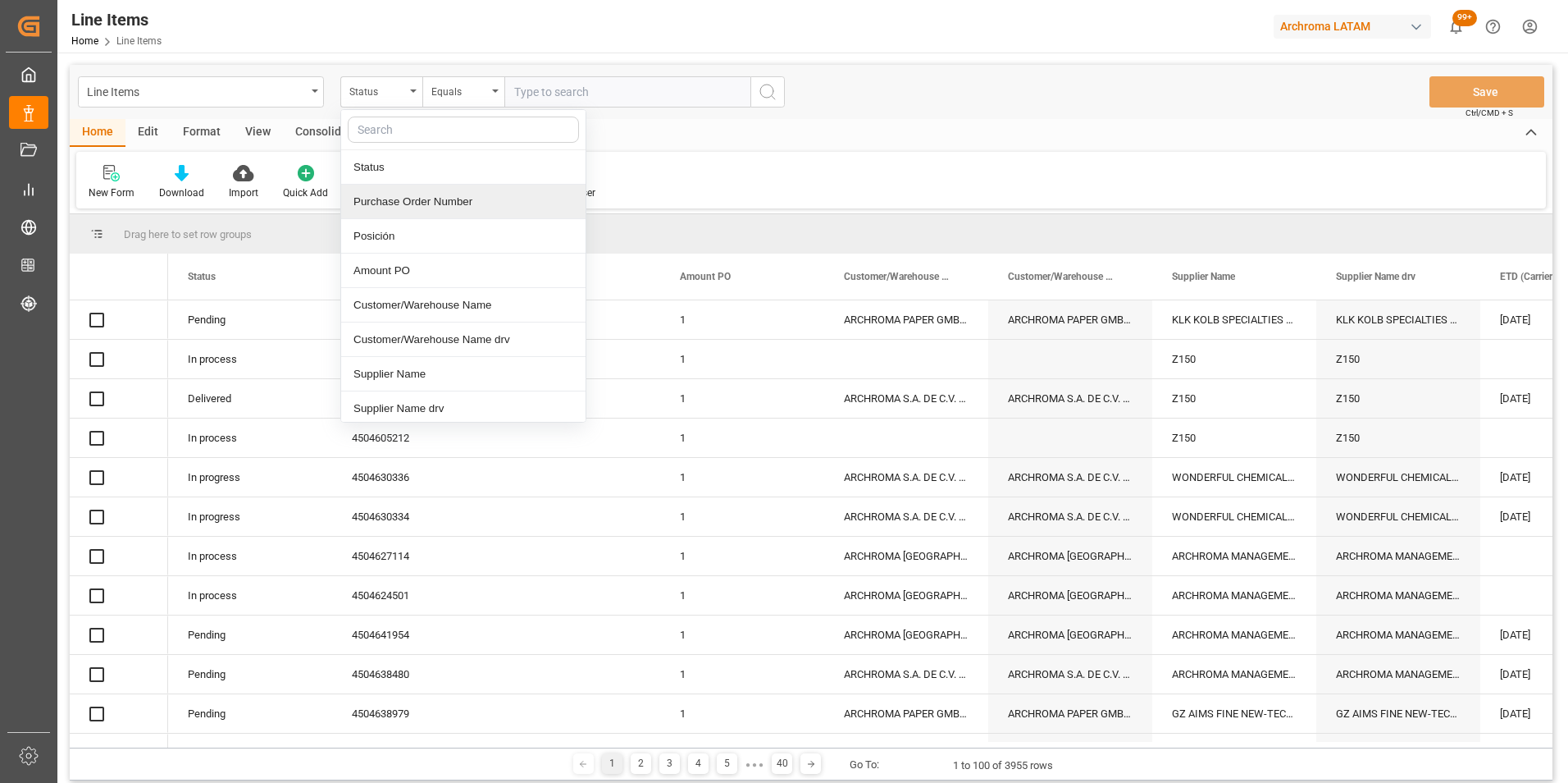
click at [408, 210] on div "Purchase Order Number" at bounding box center [463, 202] width 244 height 35
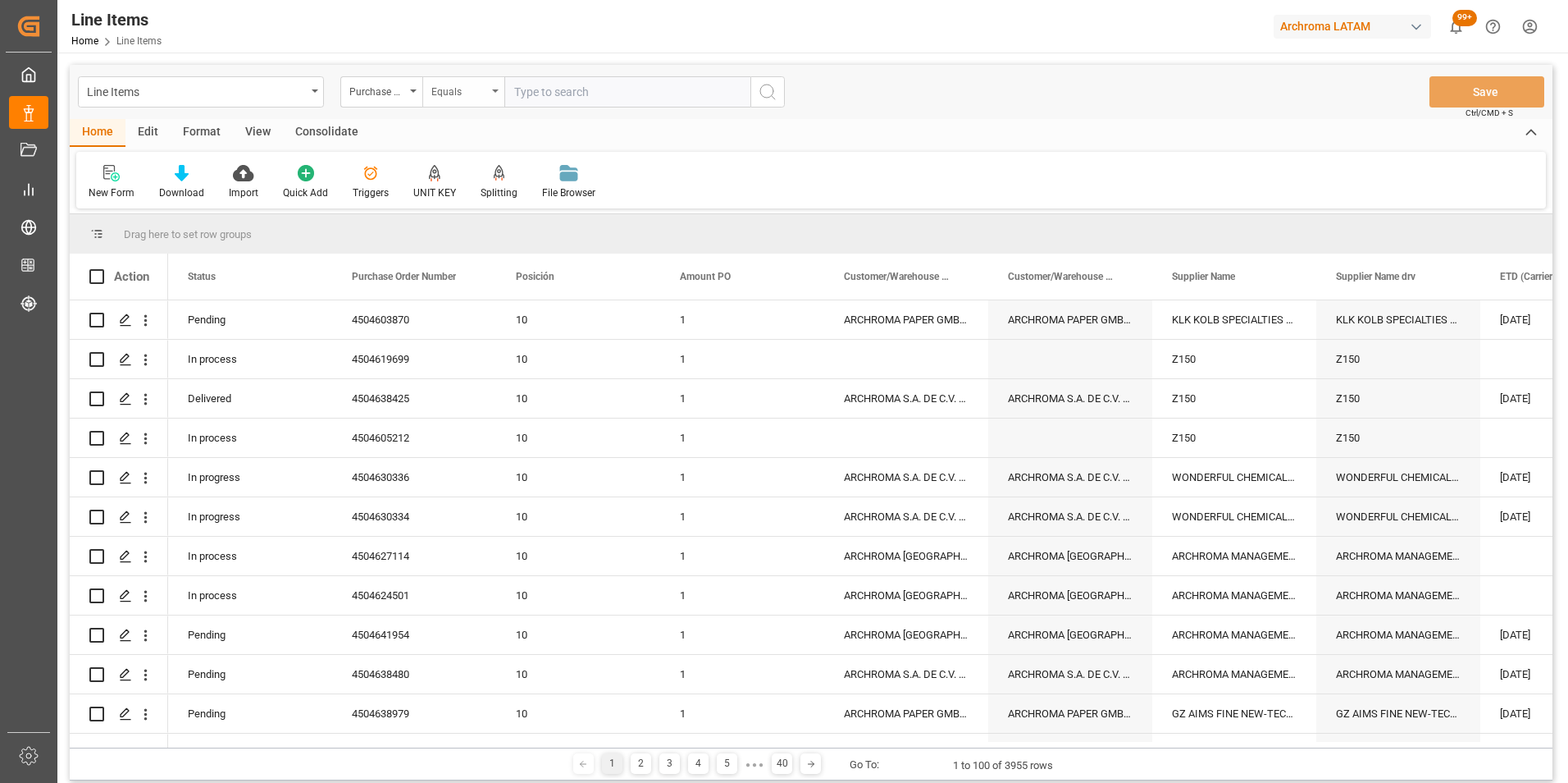
click at [470, 102] on div "Equals" at bounding box center [463, 91] width 82 height 31
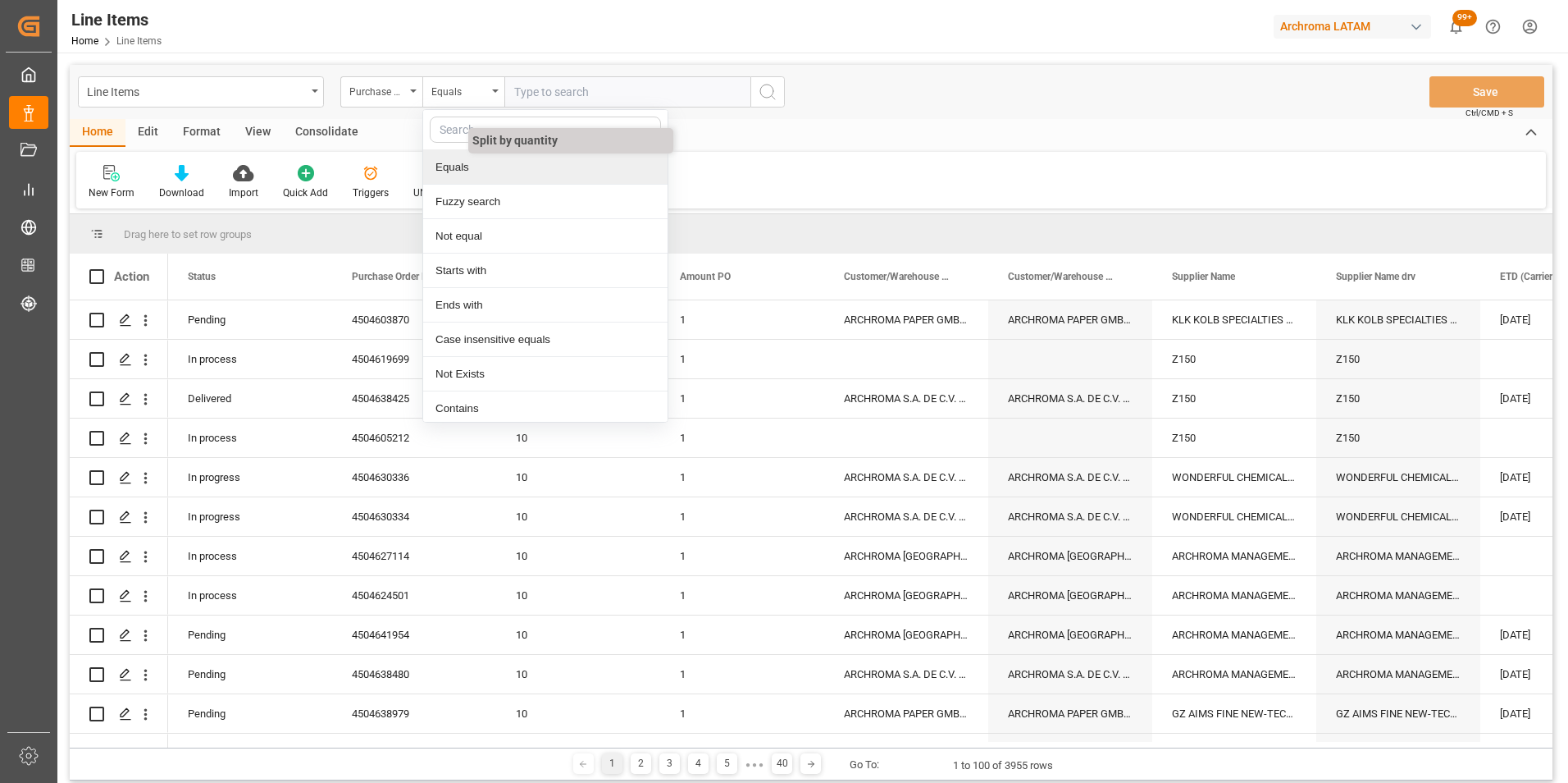
click at [487, 188] on div "Fuzzy search" at bounding box center [546, 202] width 244 height 35
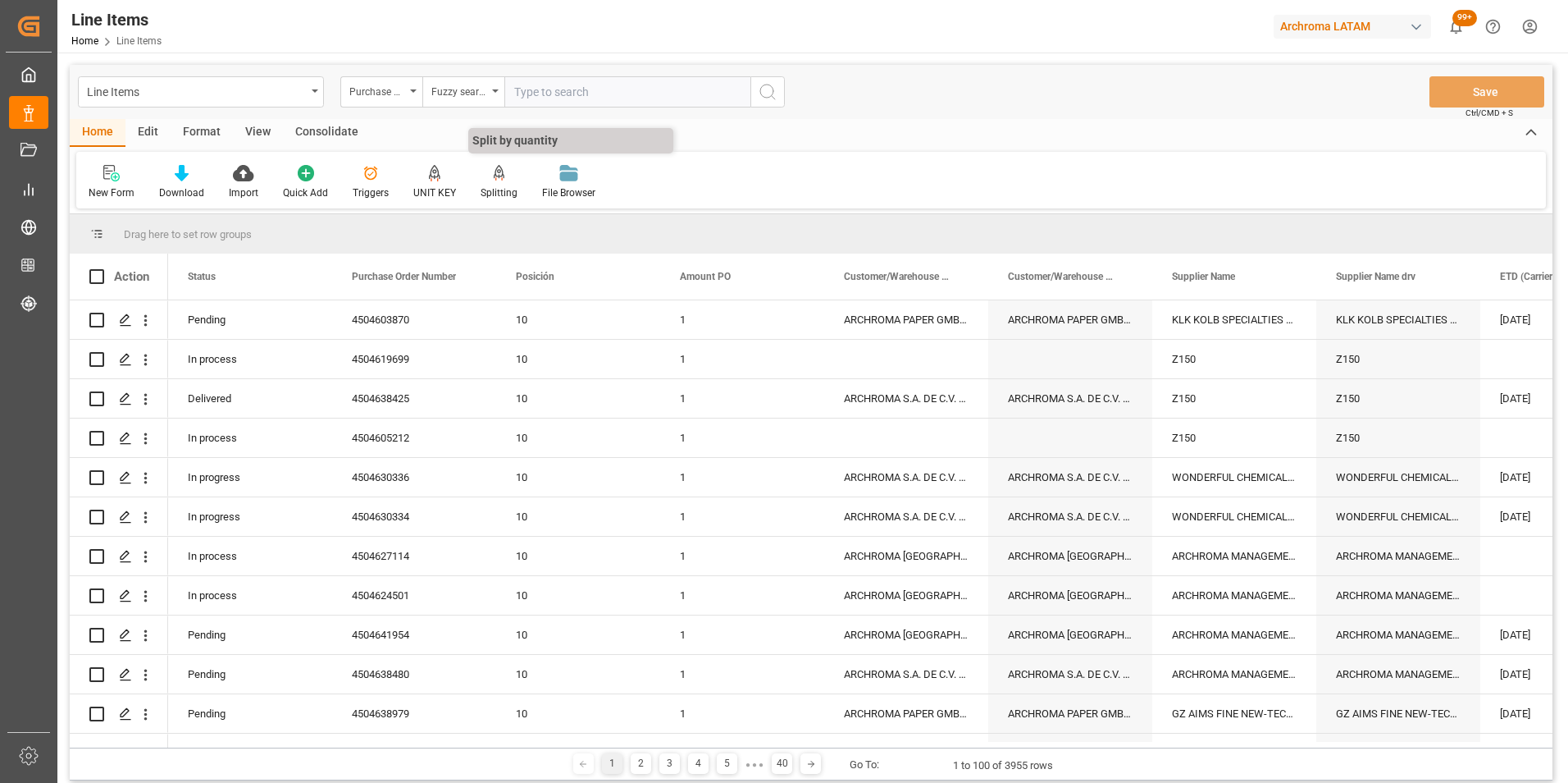
paste input "4504633264"
type input "4504633264"
click at [752, 99] on button "search button" at bounding box center [768, 91] width 34 height 31
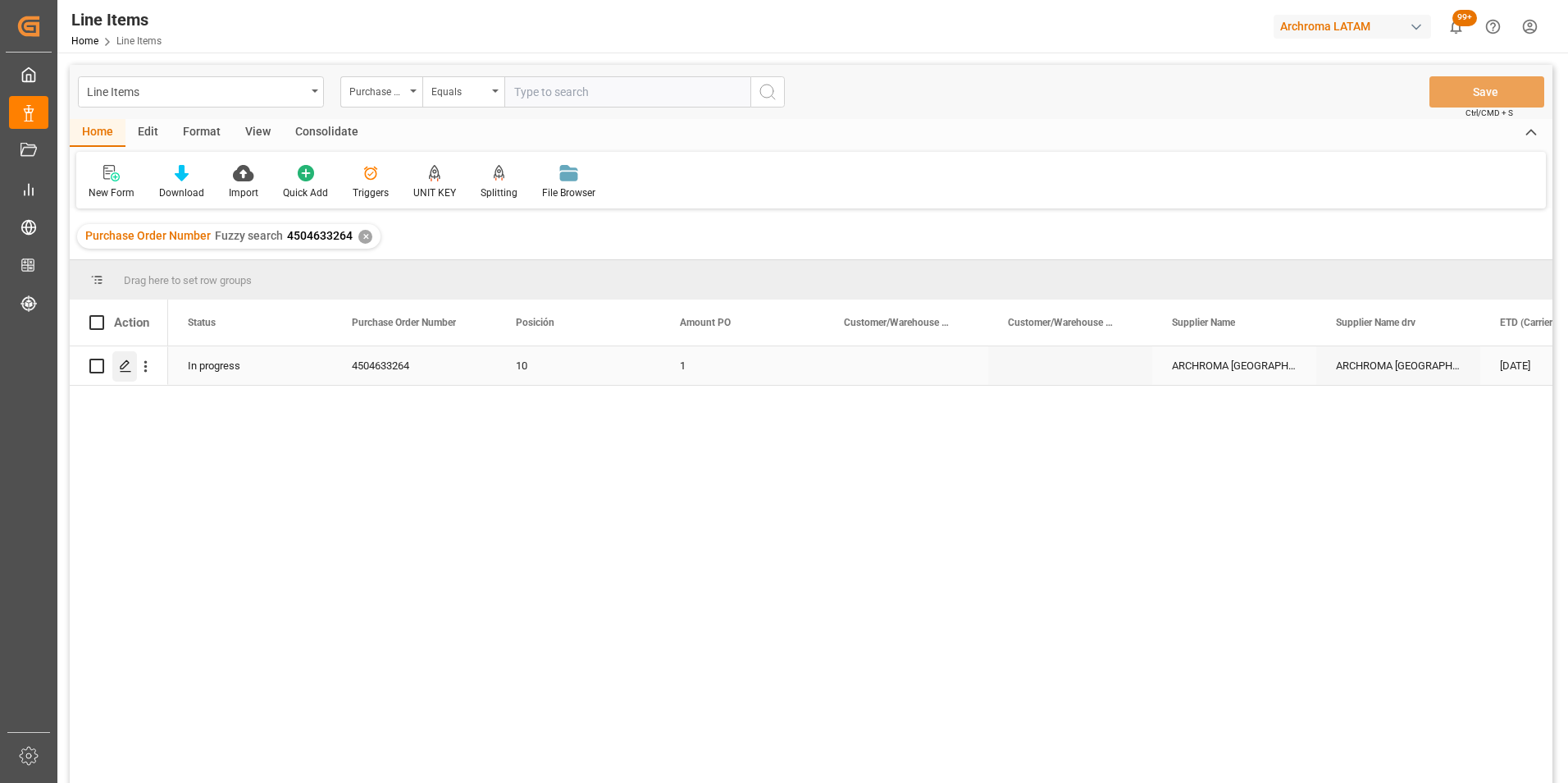
click at [115, 364] on div "Press SPACE to select this row." at bounding box center [125, 366] width 25 height 30
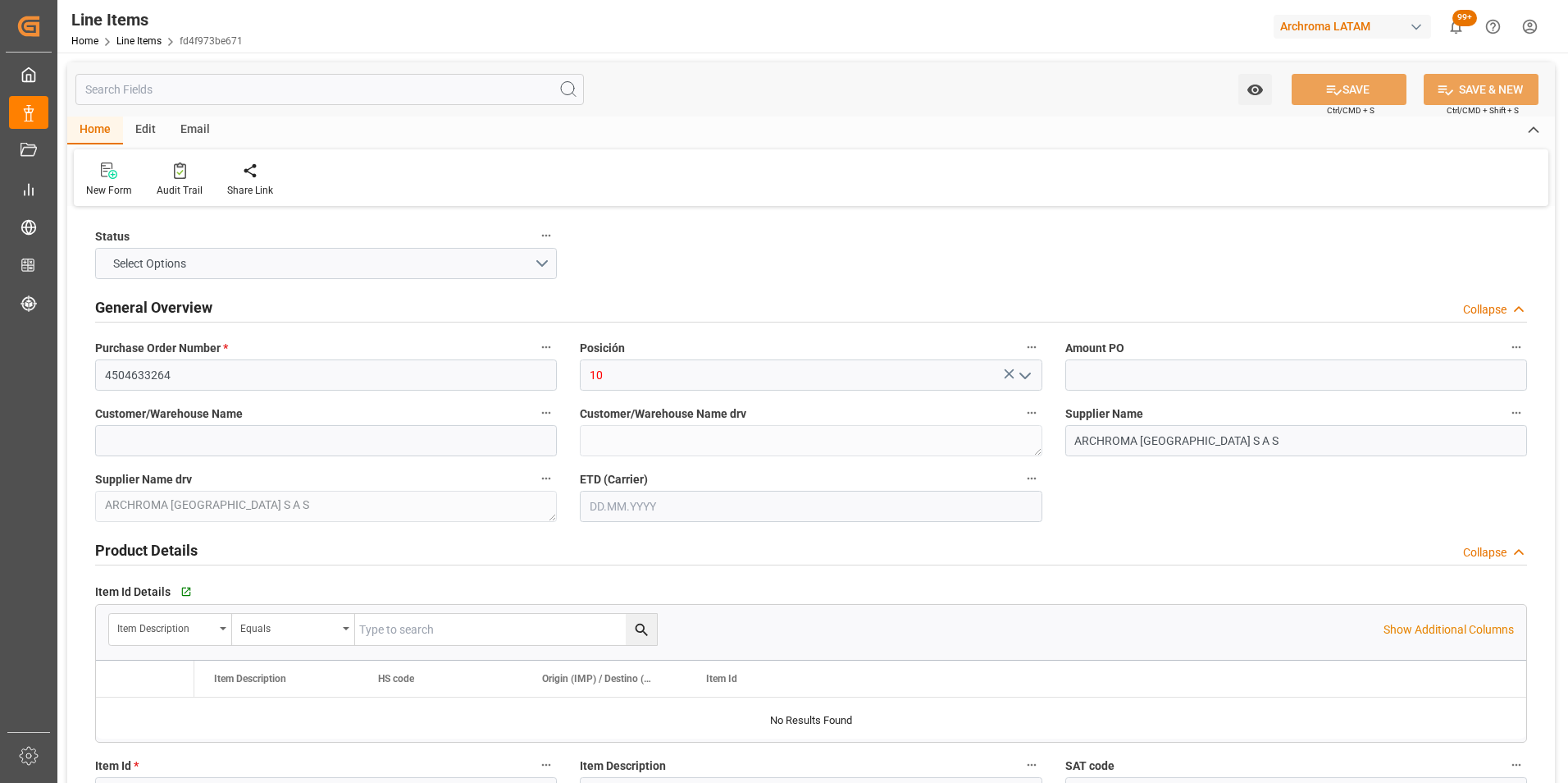
type input "1"
type input "12352400"
type input "15"
type input "15000"
type input "15870"
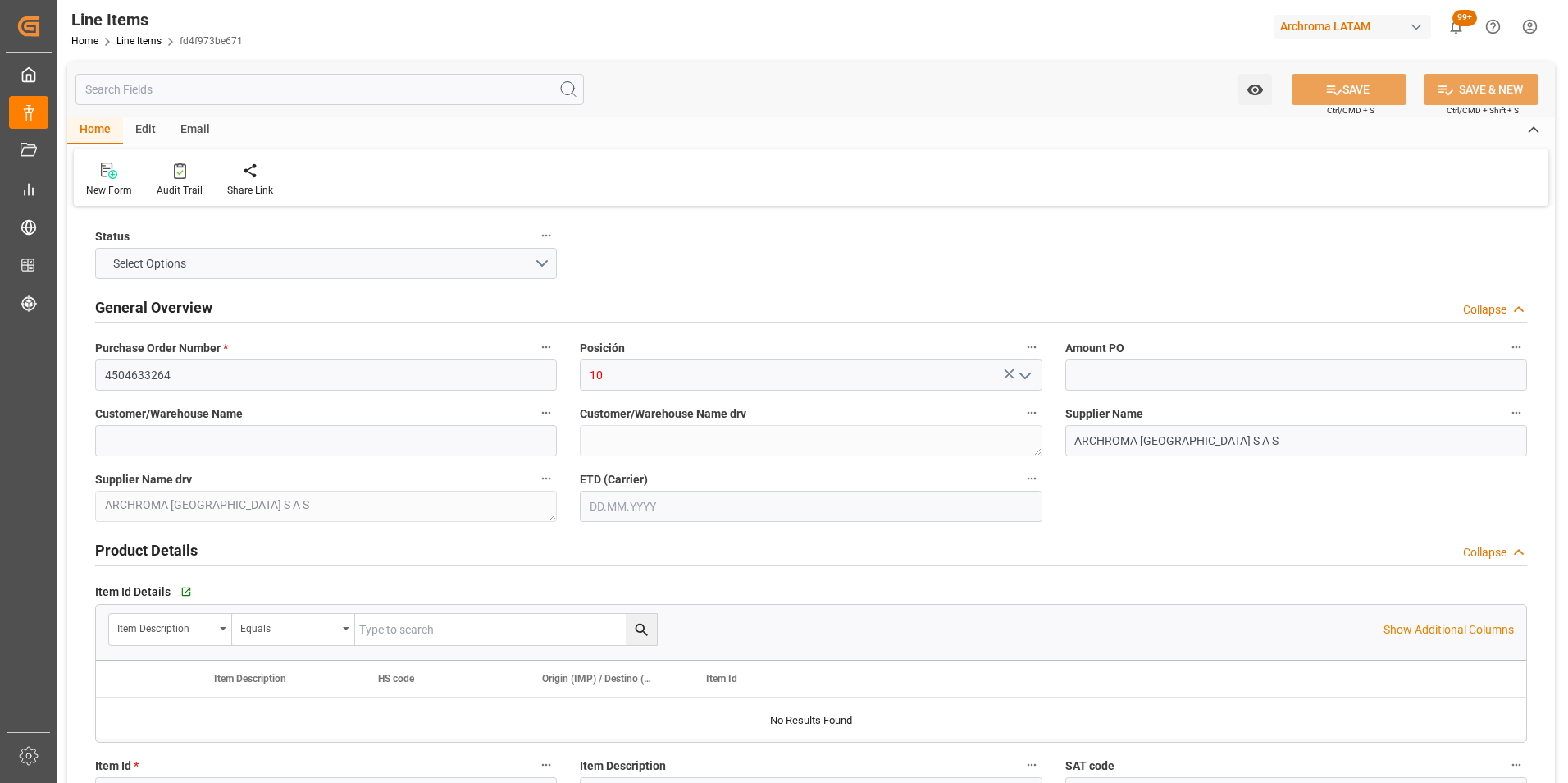
type input "28650"
type input "3204140599"
type input "[DATE]"
type input "11.08.2025 06:13"
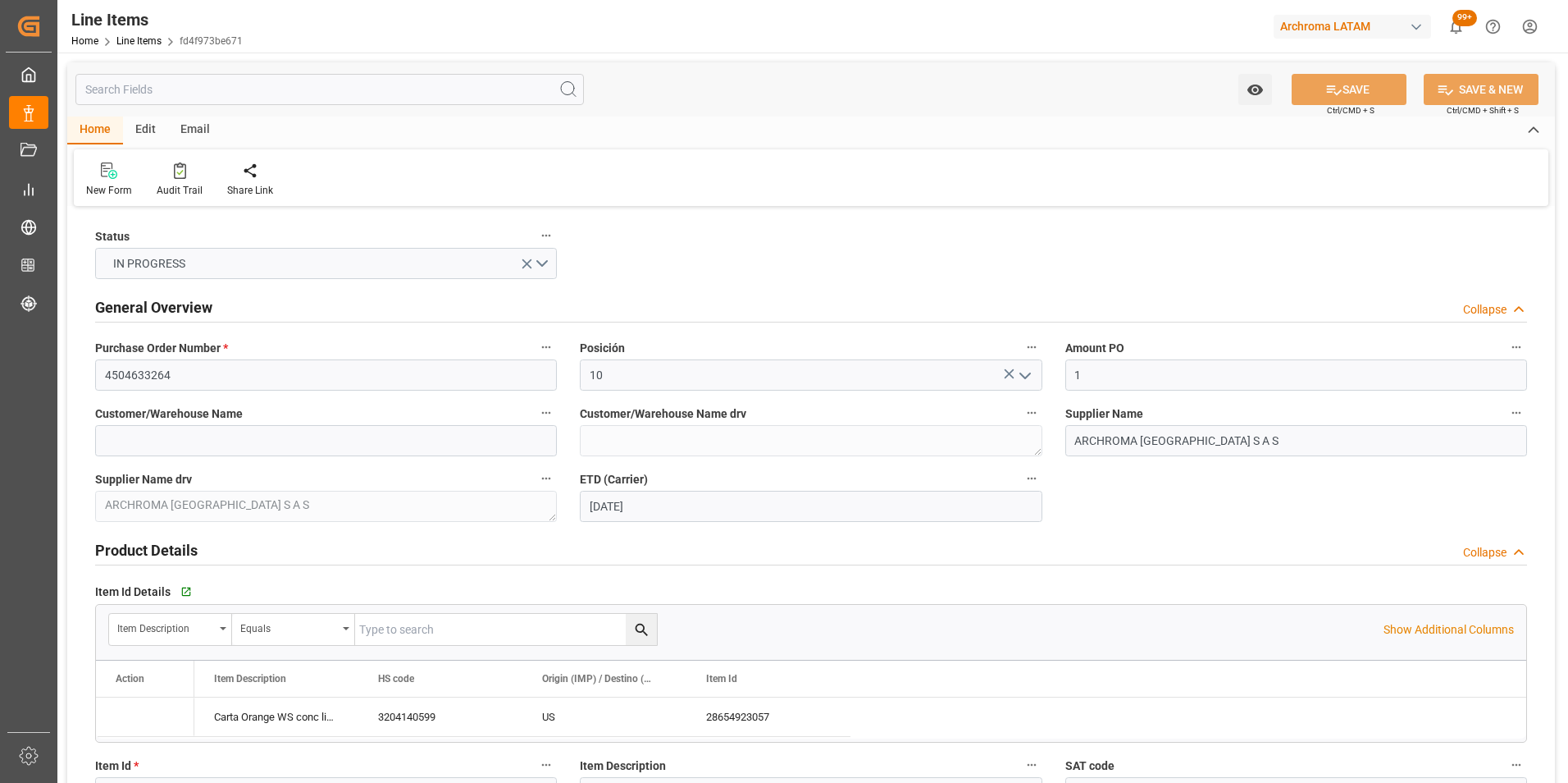
type input "27.06.2025 22:13"
click at [138, 48] on div "Home Line Items fd4f973be671" at bounding box center [157, 40] width 172 height 17
click at [136, 42] on link "Line Items" at bounding box center [139, 41] width 45 height 12
